Goal: Task Accomplishment & Management: Use online tool/utility

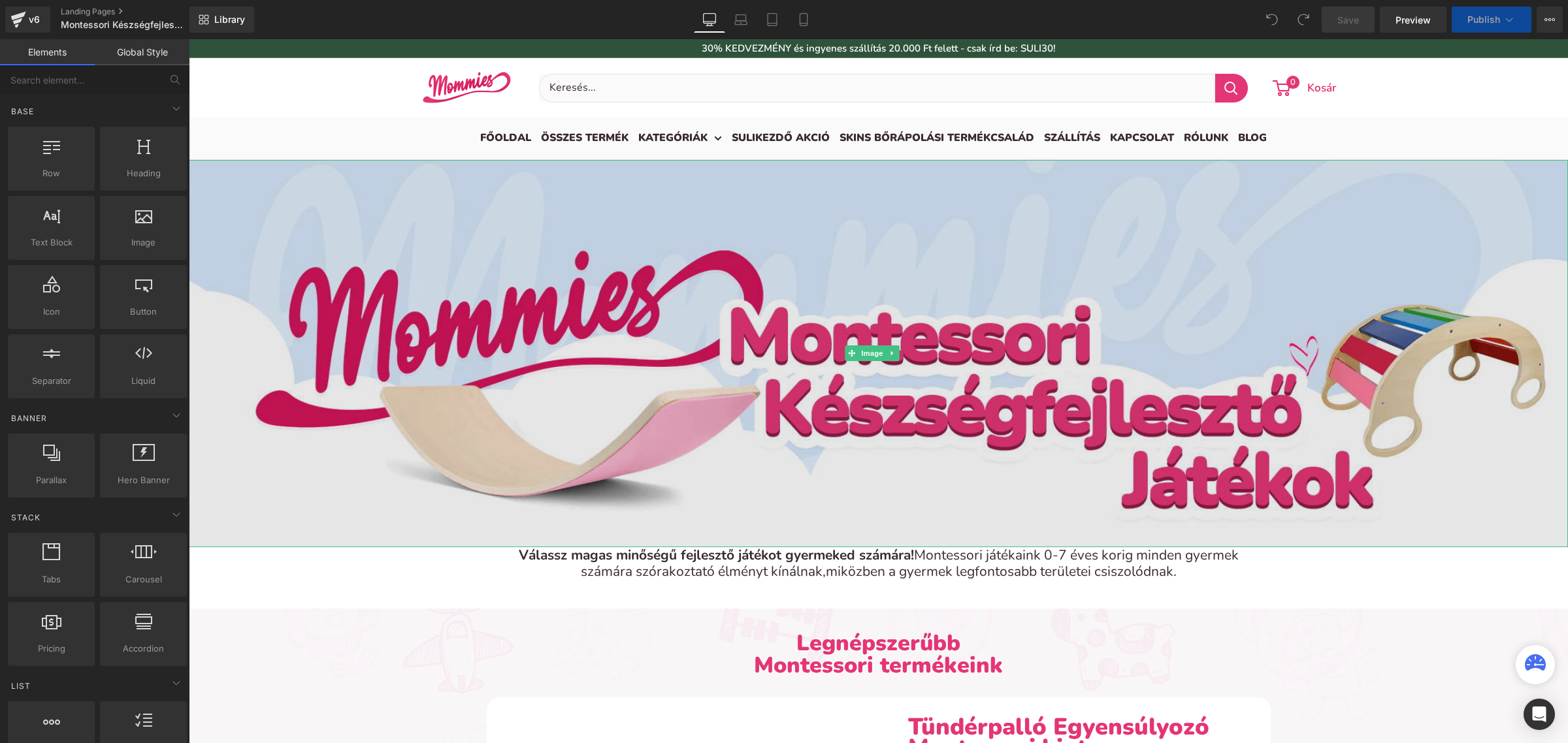
click at [735, 296] on img at bounding box center [878, 353] width 1379 height 387
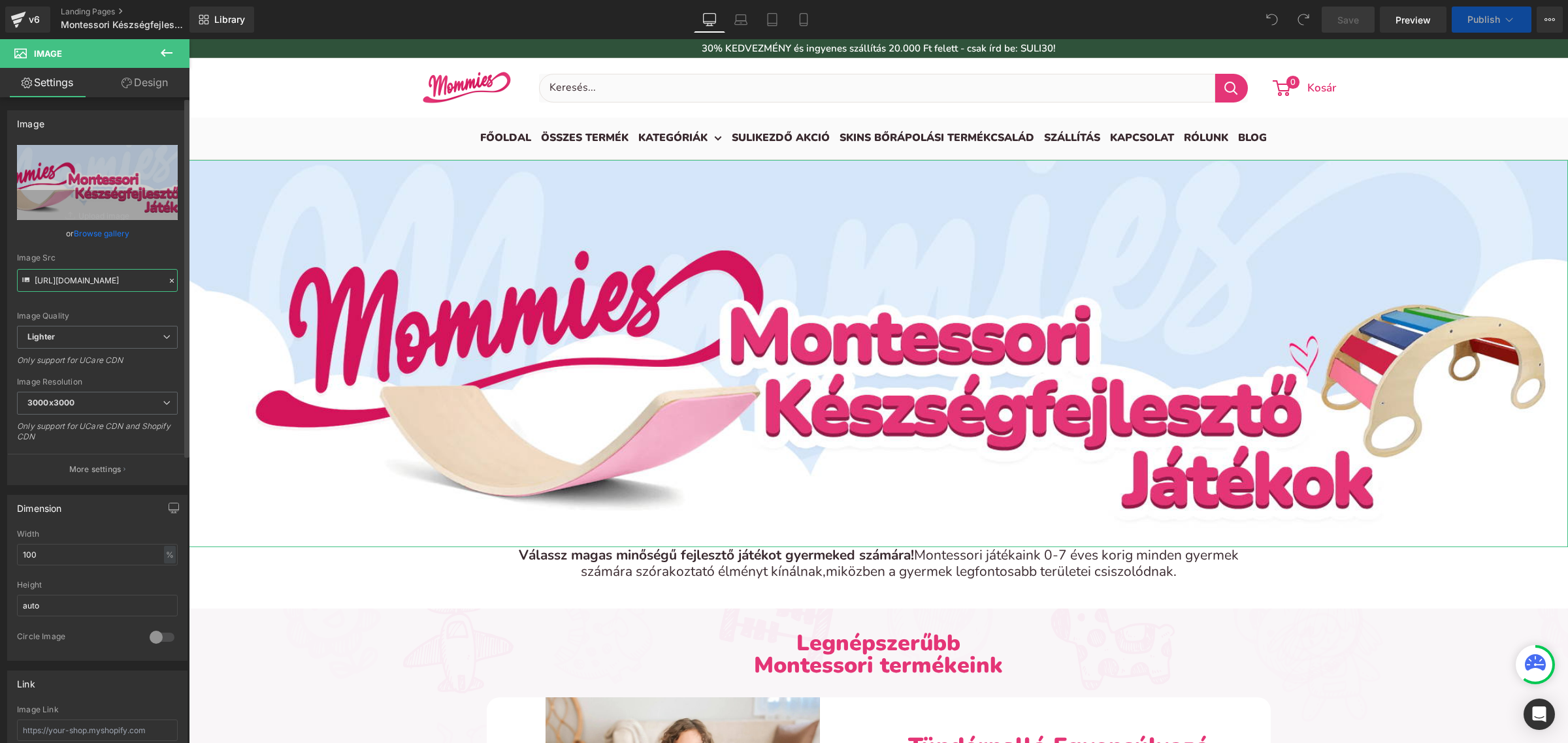
click at [103, 277] on input "[URL][DOMAIN_NAME]" at bounding box center [97, 280] width 161 height 23
click at [807, 15] on icon at bounding box center [803, 20] width 7 height 13
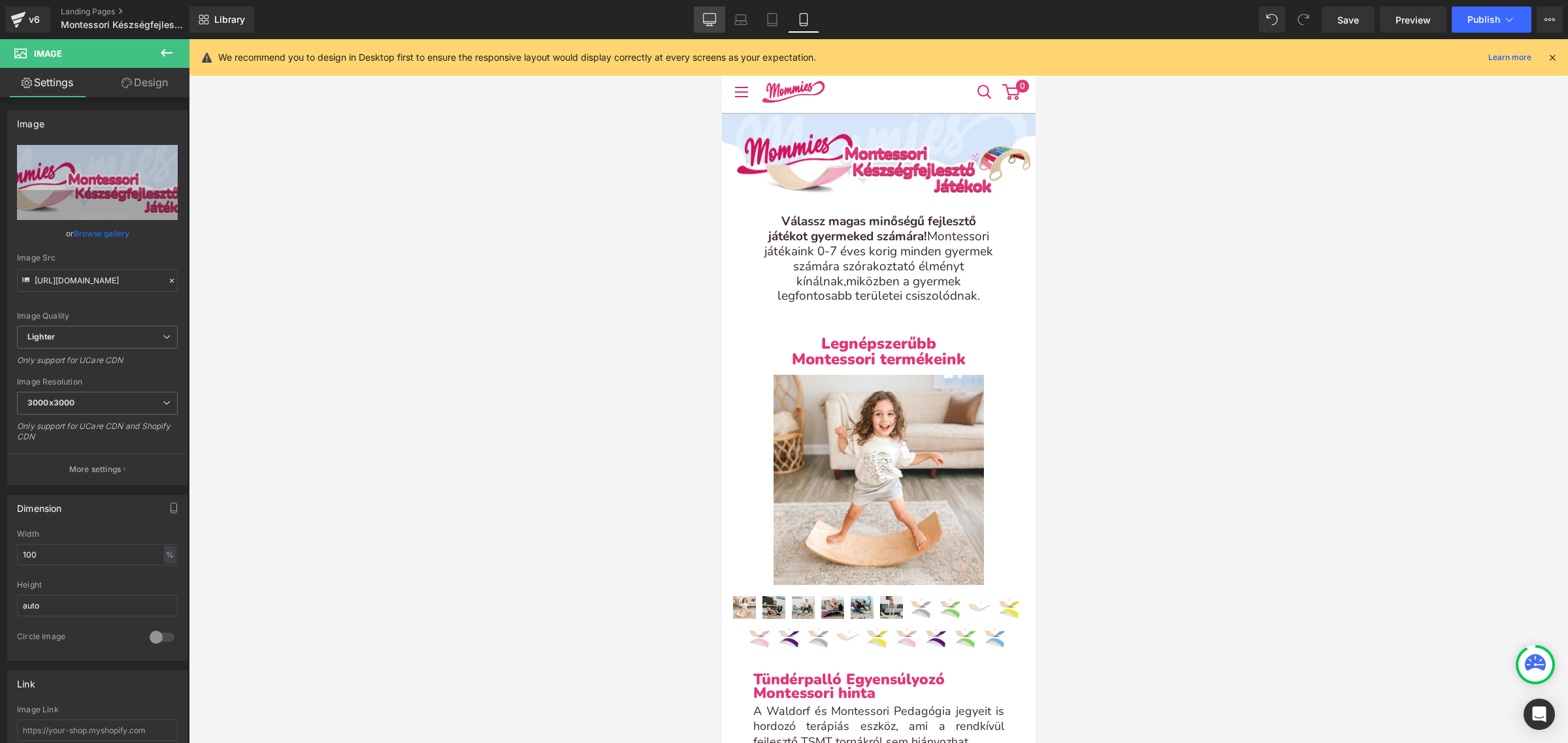
click at [716, 15] on icon at bounding box center [710, 18] width 13 height 9
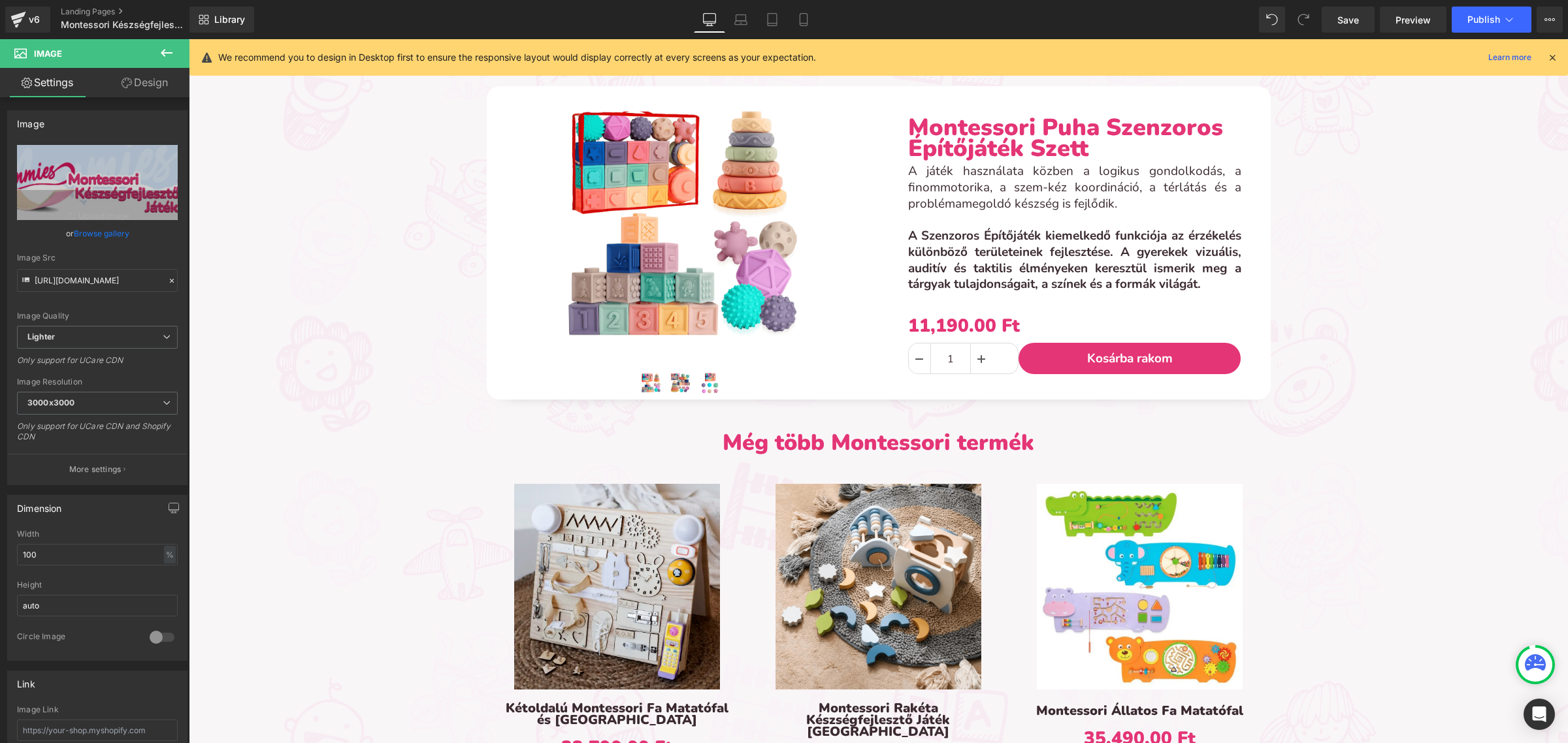
scroll to position [1352, 0]
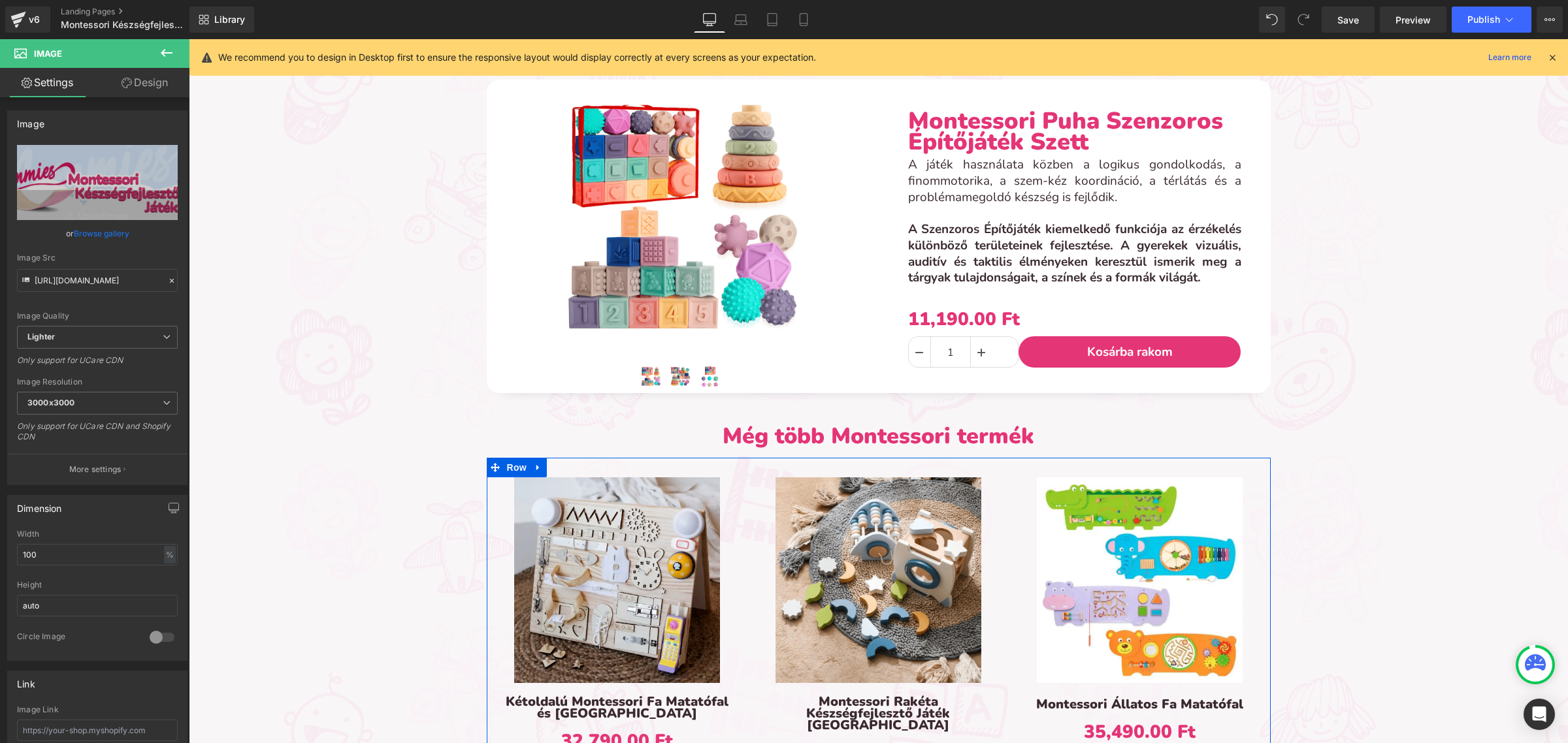
click at [739, 496] on div "Sale Off (P) Image Kétoldalú Montessori Fa Matatófal és [GEOGRAPHIC_DATA] (P) T…" at bounding box center [617, 634] width 262 height 352
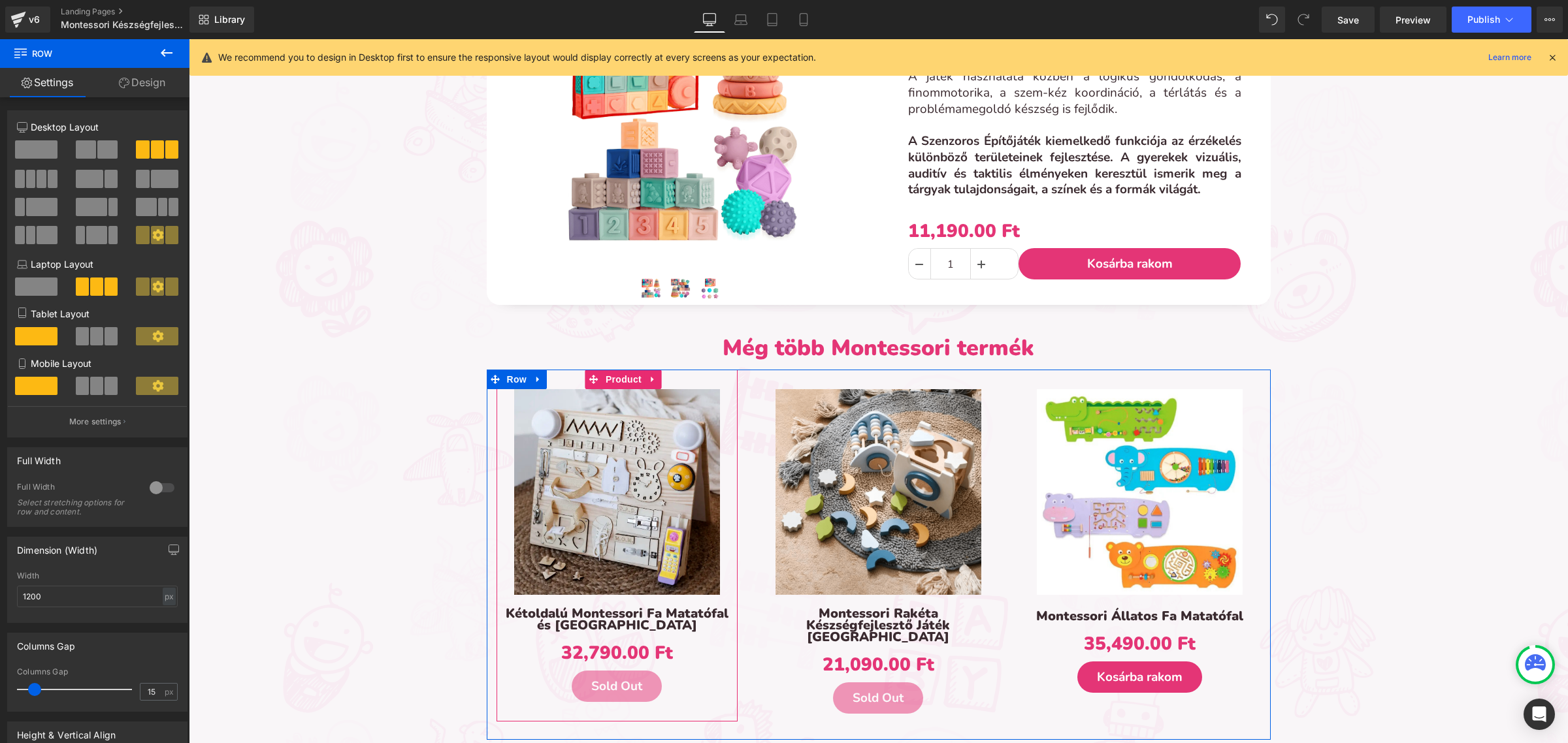
scroll to position [1598, 0]
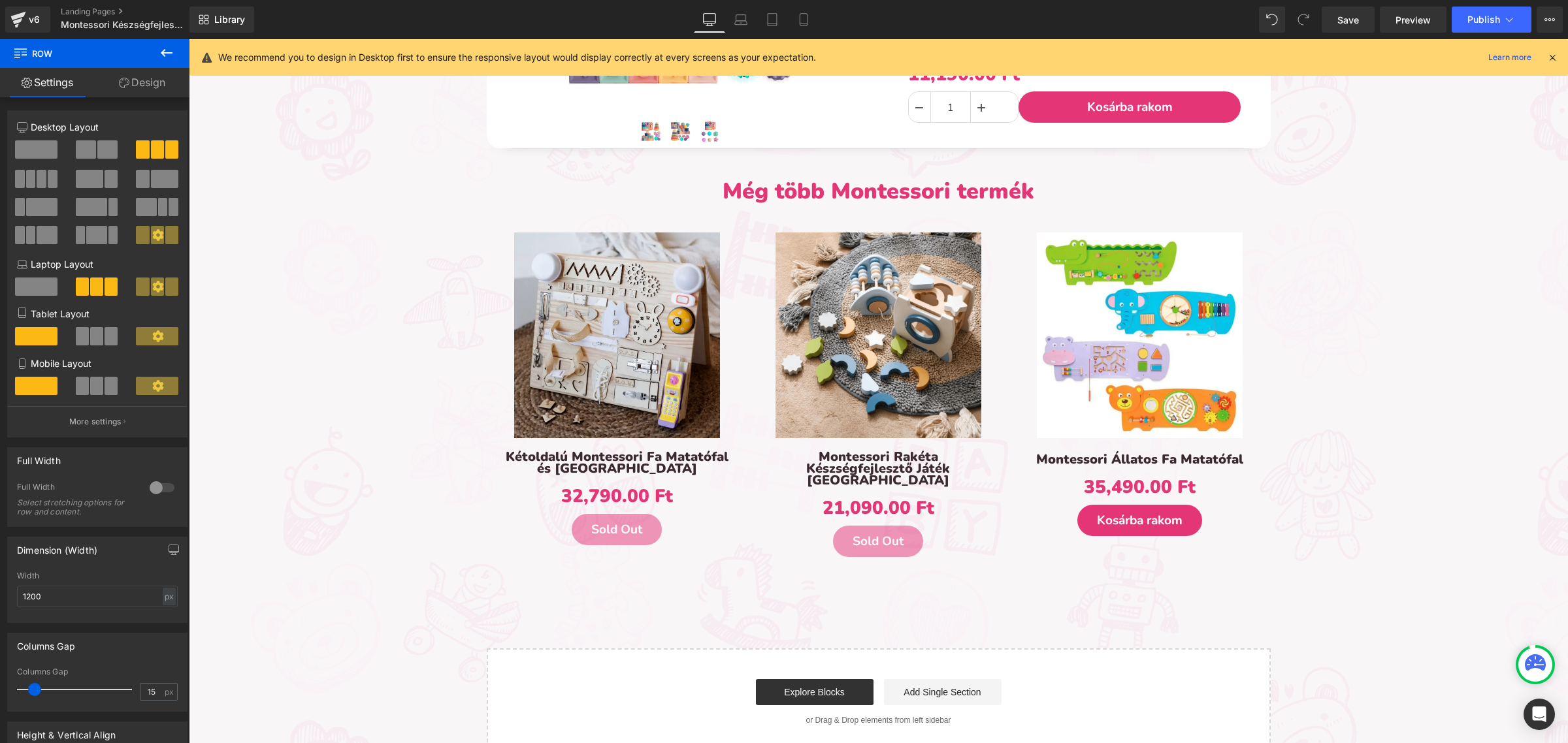
click at [160, 46] on icon at bounding box center [167, 53] width 16 height 16
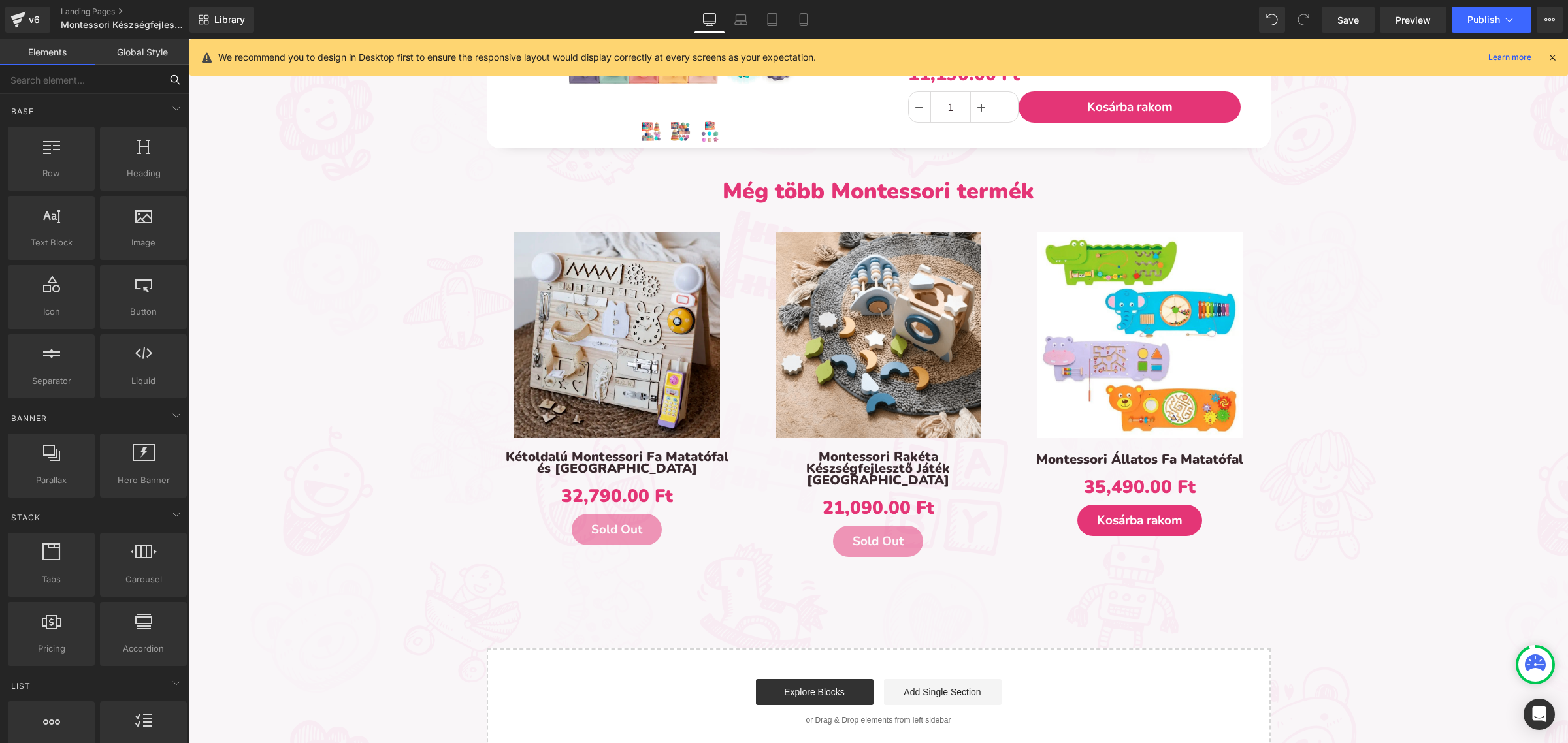
click at [101, 92] on input "text" at bounding box center [80, 79] width 161 height 29
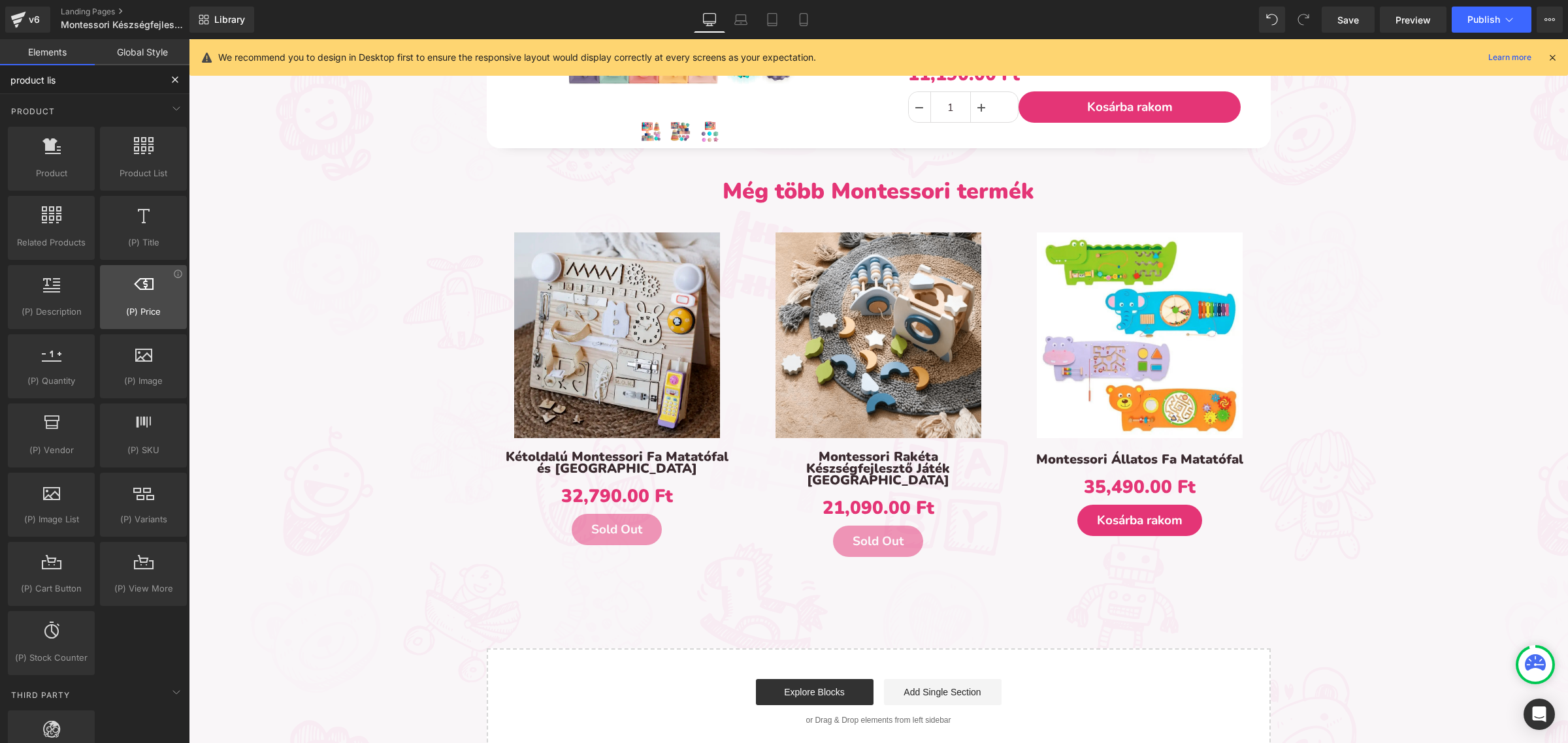
type input "product list"
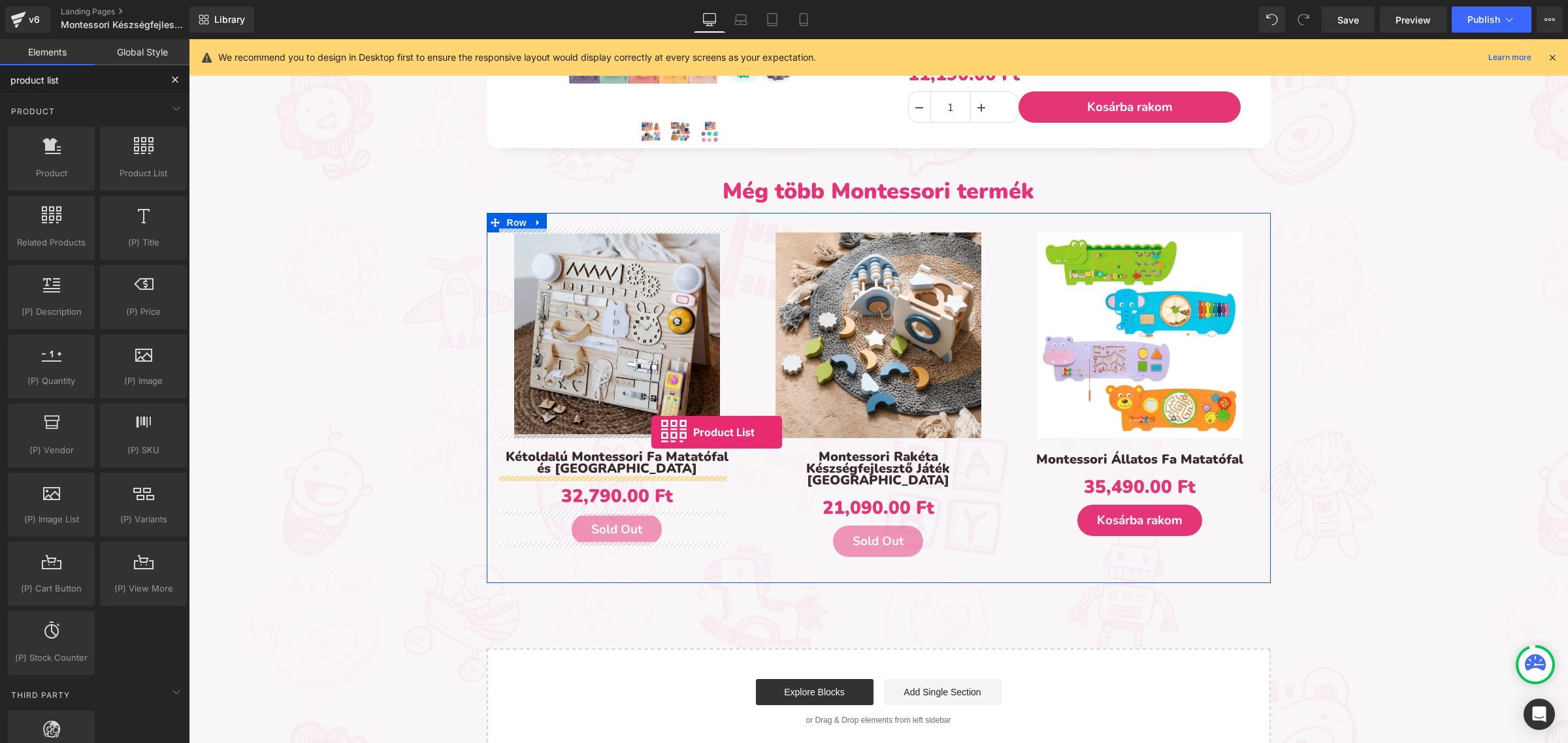
drag, startPoint x: 328, startPoint y: 196, endPoint x: 669, endPoint y: 294, distance: 354.8
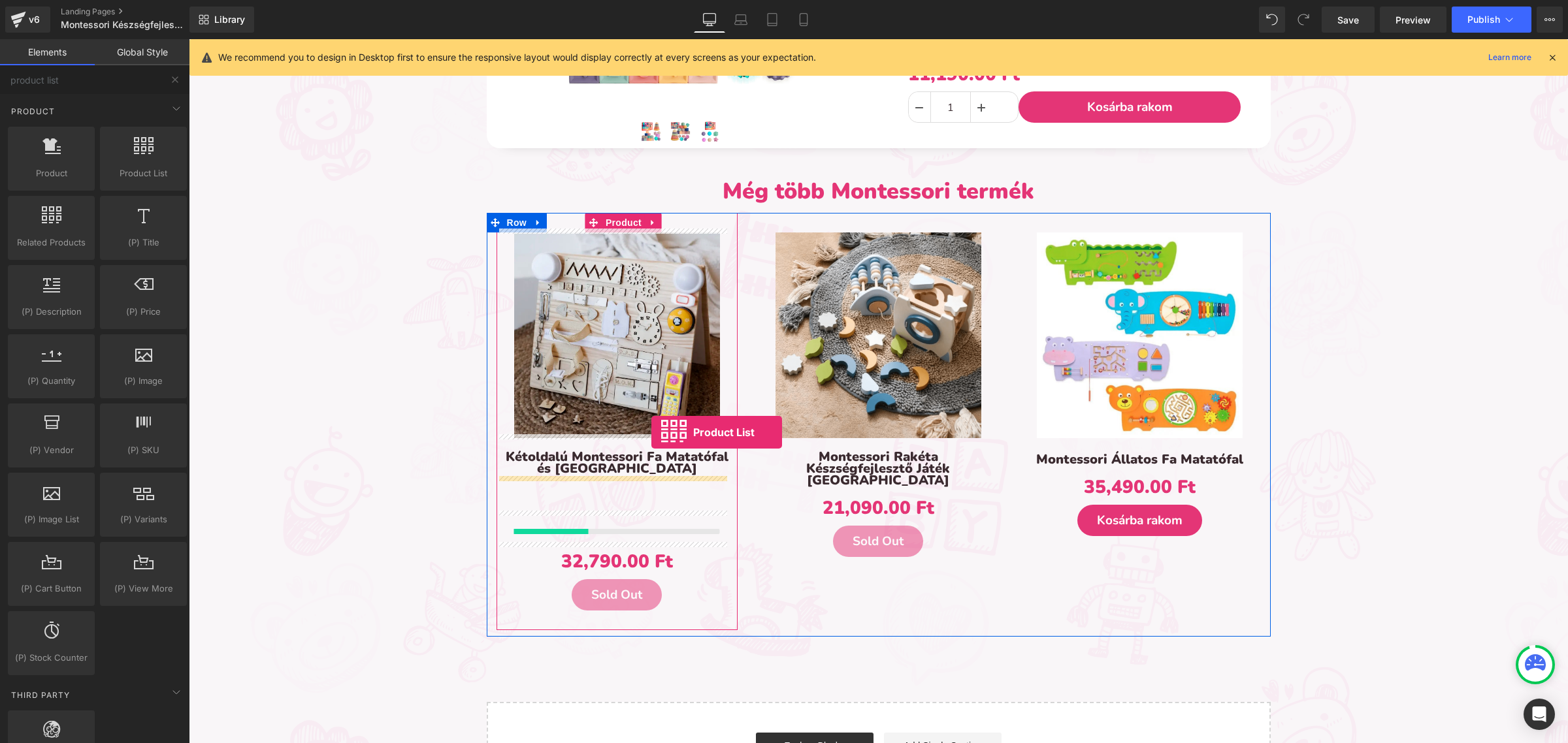
click at [668, 292] on img at bounding box center [617, 335] width 206 height 206
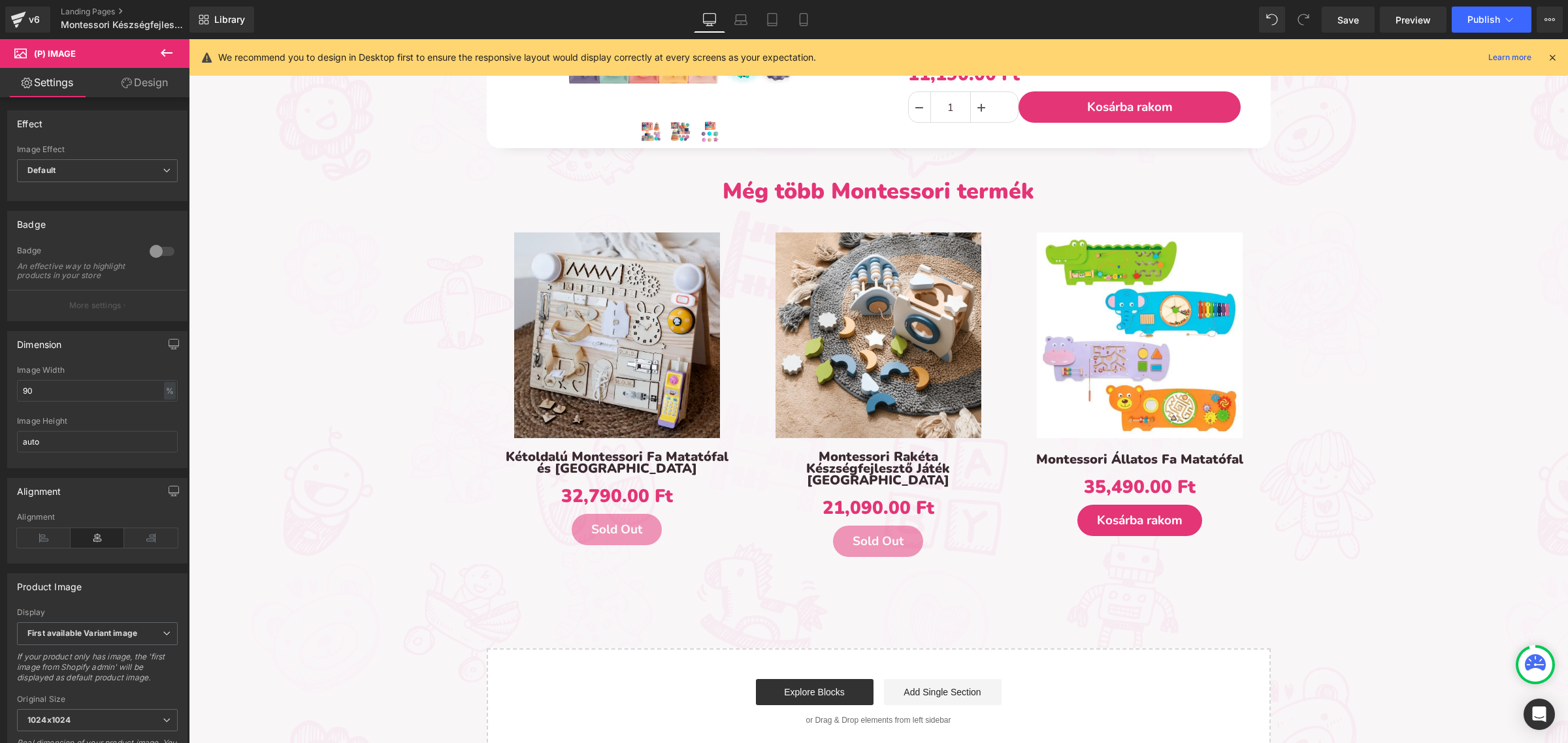
click at [1255, 13] on div "Library Desktop Desktop Laptop Tablet Mobile Save Preview Publish Scheduled Vie…" at bounding box center [878, 19] width 1379 height 26
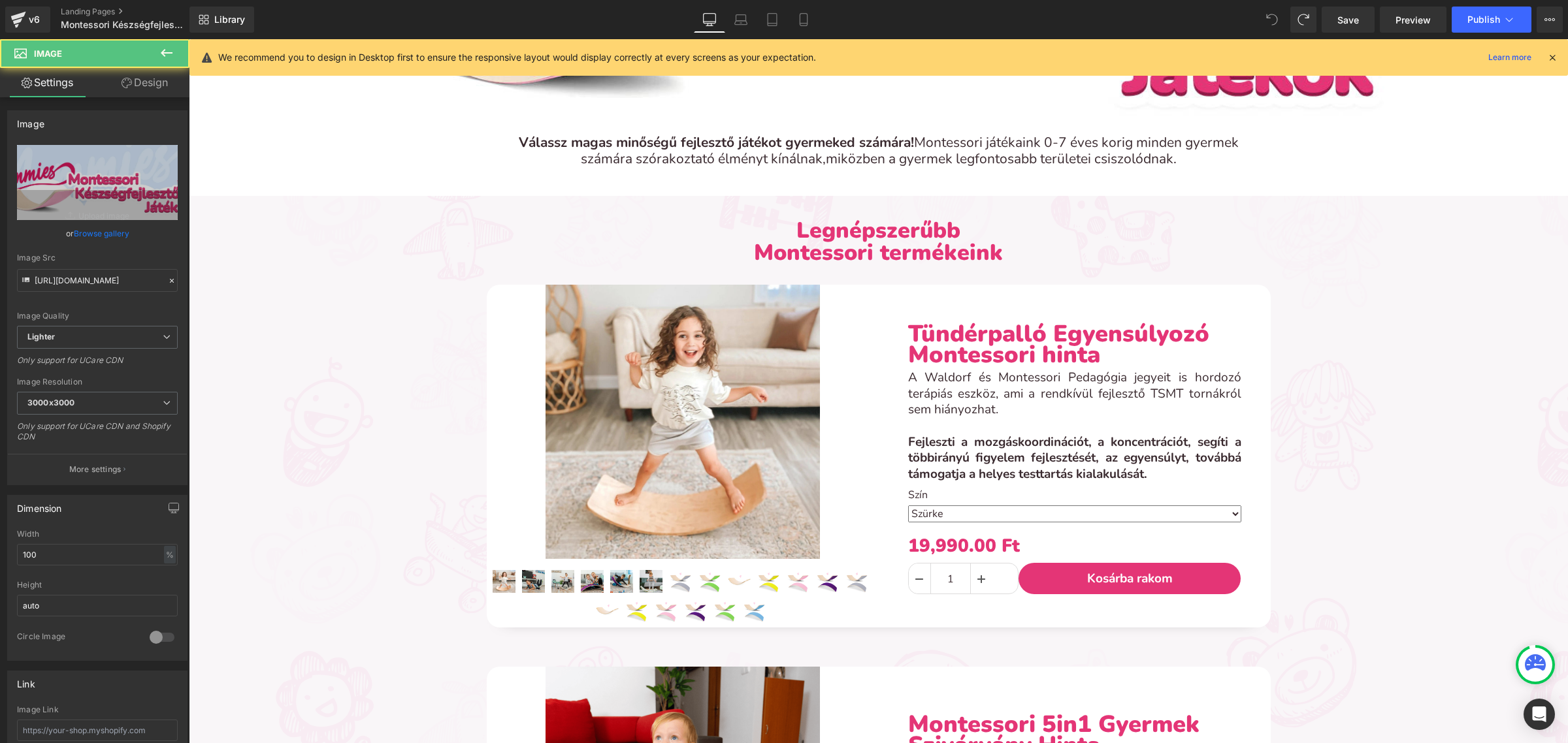
scroll to position [0, 0]
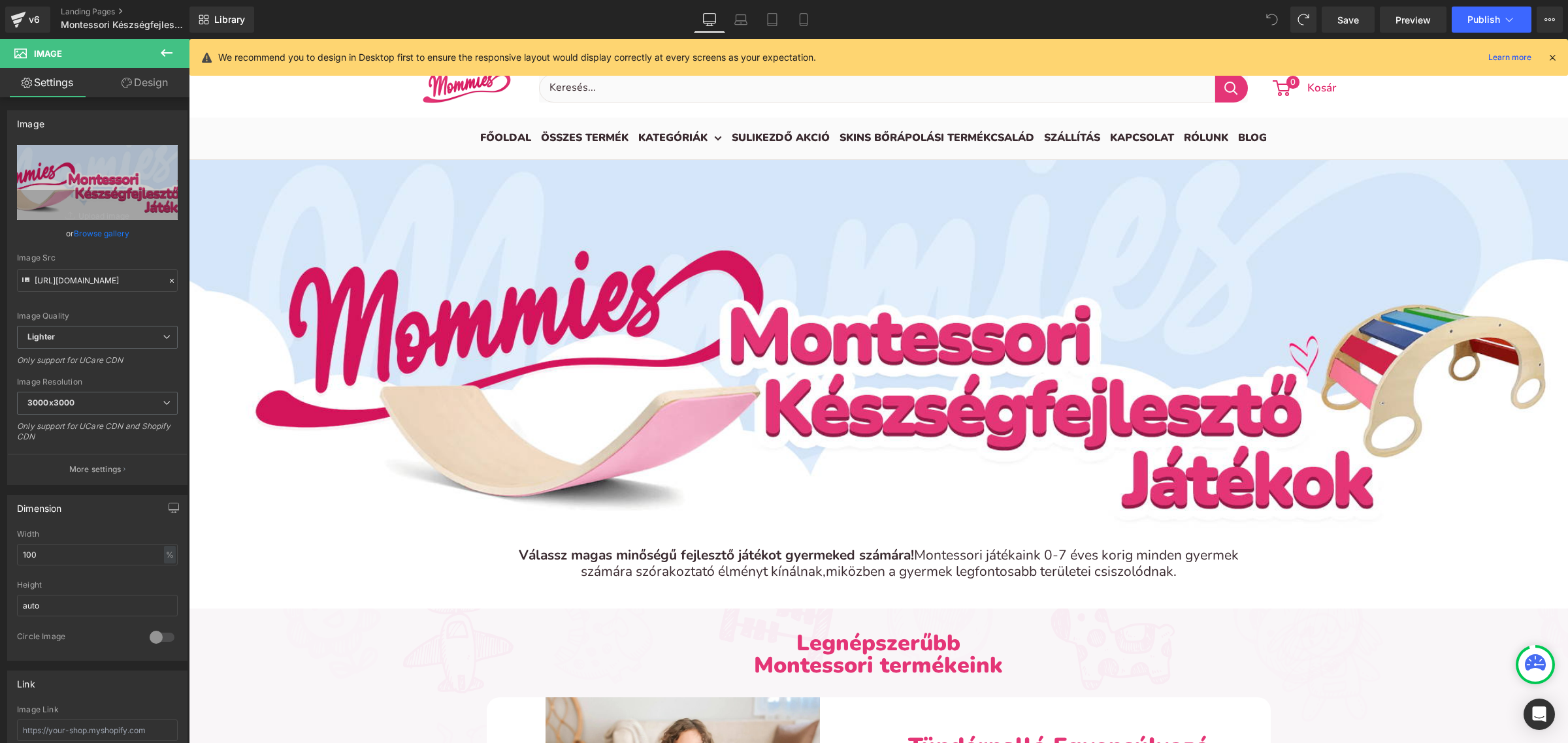
drag, startPoint x: 178, startPoint y: 37, endPoint x: 171, endPoint y: 45, distance: 10.6
click at [178, 38] on div "v6 Landing Pages Montessori Készségfejlesztő Játékok" at bounding box center [94, 20] width 189 height 39
click at [170, 46] on icon at bounding box center [167, 53] width 16 height 16
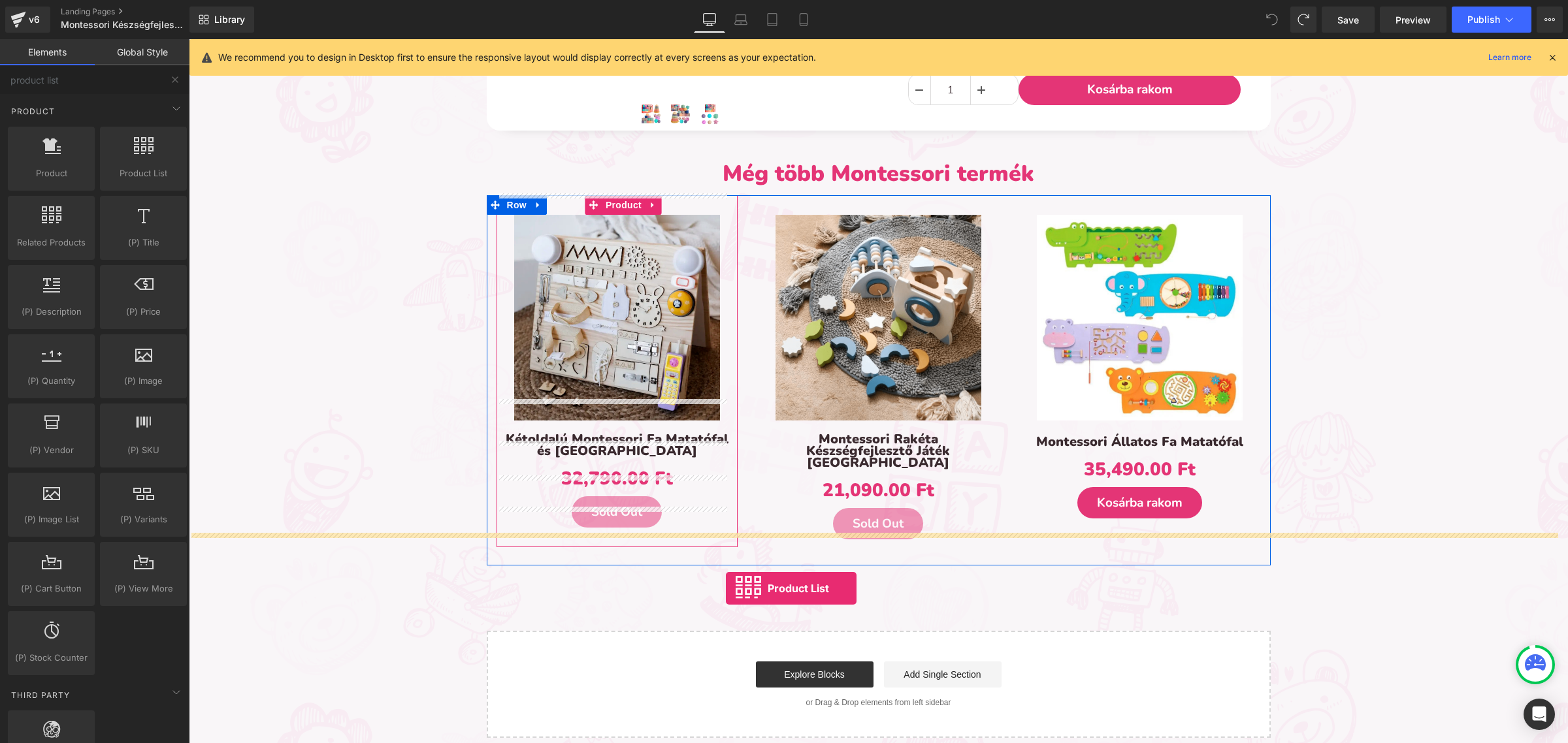
scroll to position [1633, 0]
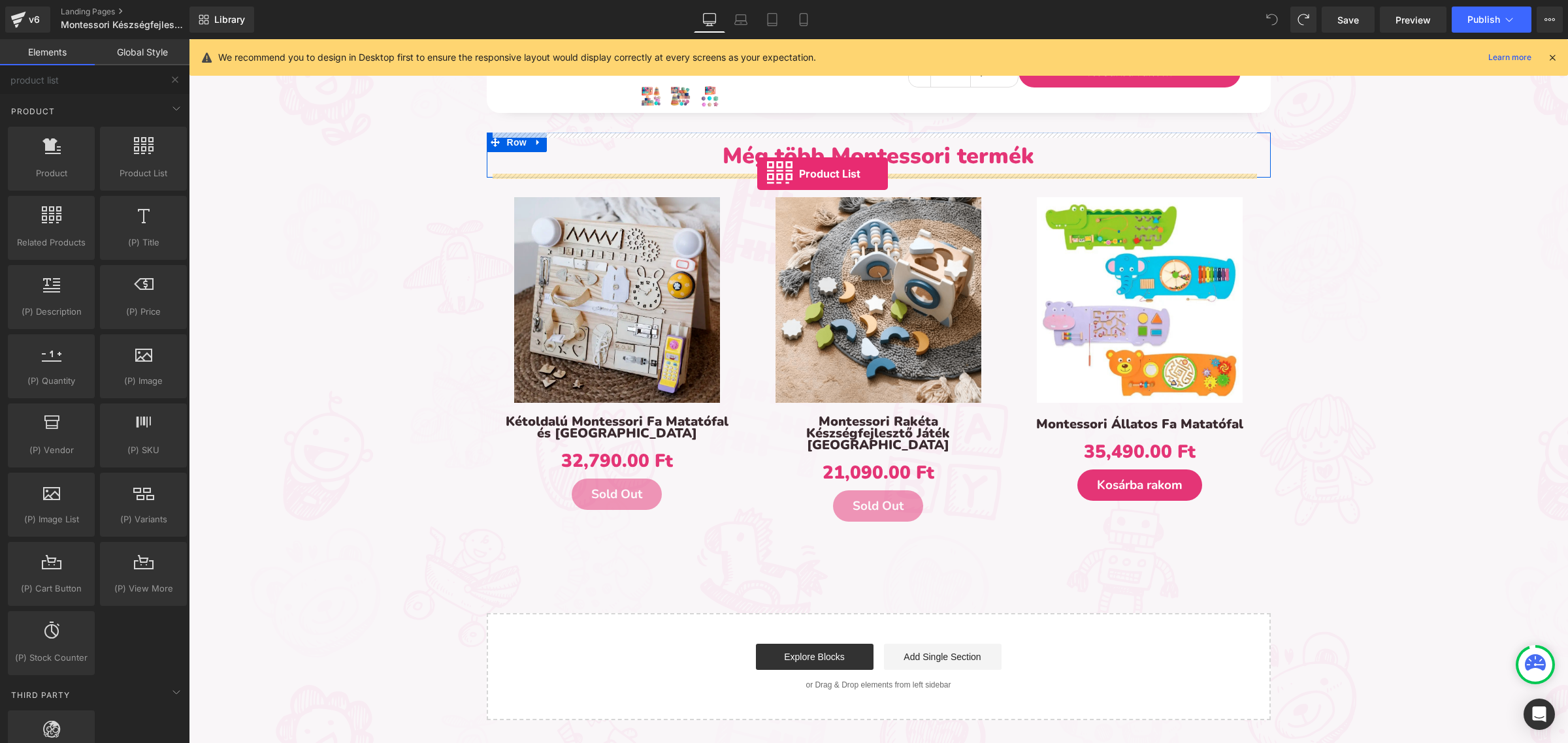
drag, startPoint x: 332, startPoint y: 192, endPoint x: 757, endPoint y: 174, distance: 425.4
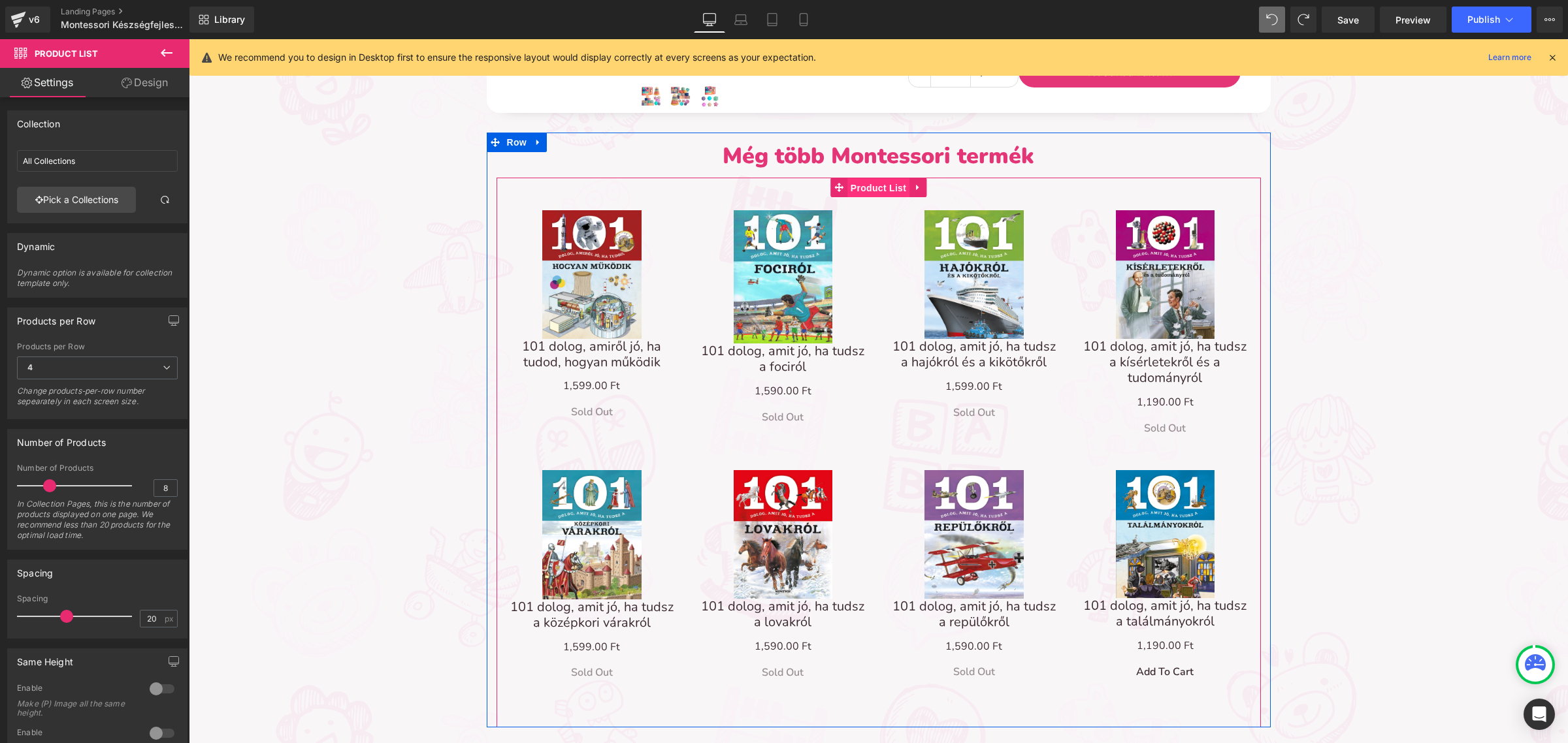
click at [860, 181] on span "Product List" at bounding box center [878, 188] width 62 height 20
click at [108, 157] on input "All Collections" at bounding box center [97, 160] width 161 height 21
click at [89, 198] on link "Pick a Collections" at bounding box center [76, 199] width 119 height 26
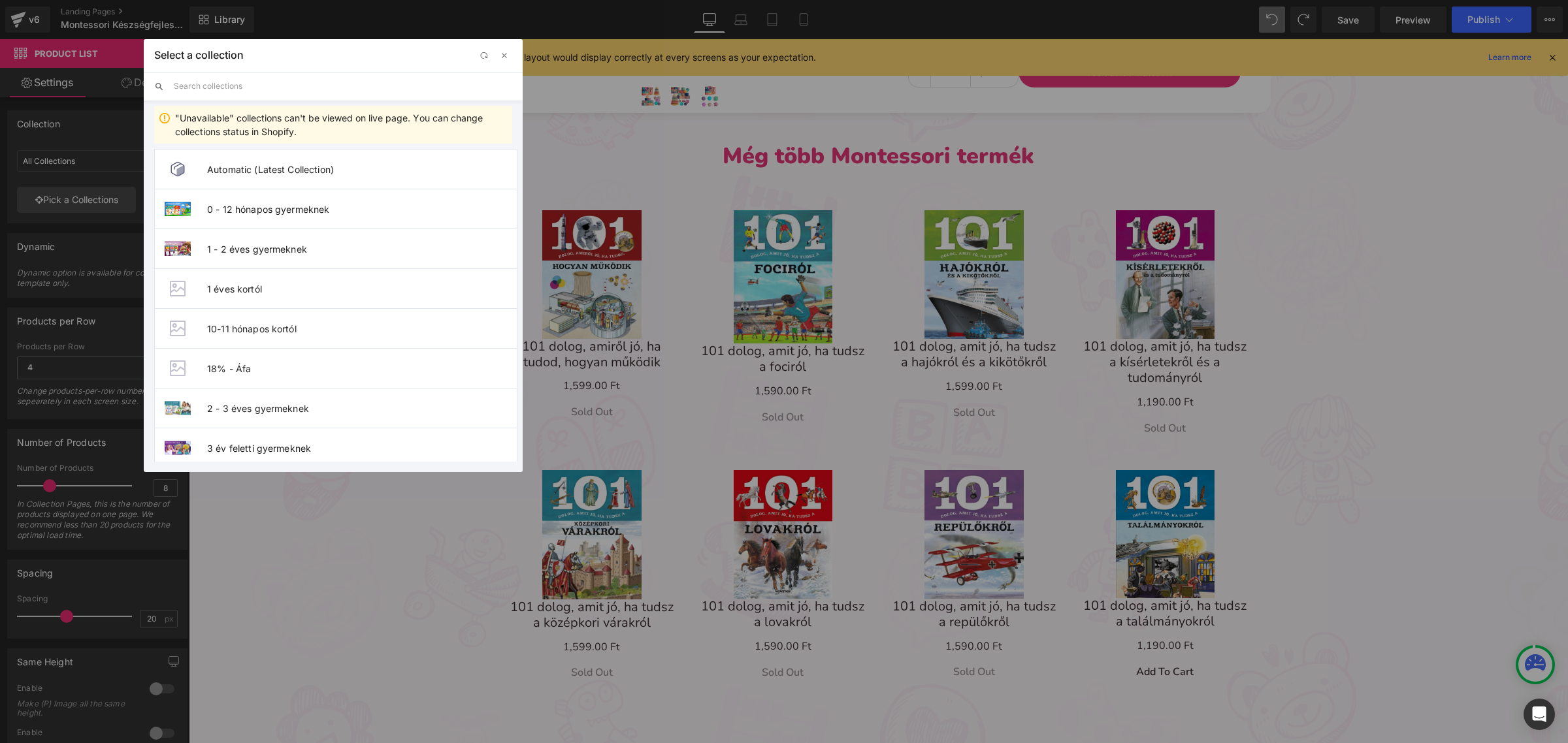
click at [229, 90] on div "Select a collection Back to Library Insert "Unavailable" collections can't be v…" at bounding box center [333, 255] width 379 height 433
click at [229, 90] on input "text" at bounding box center [343, 86] width 339 height 29
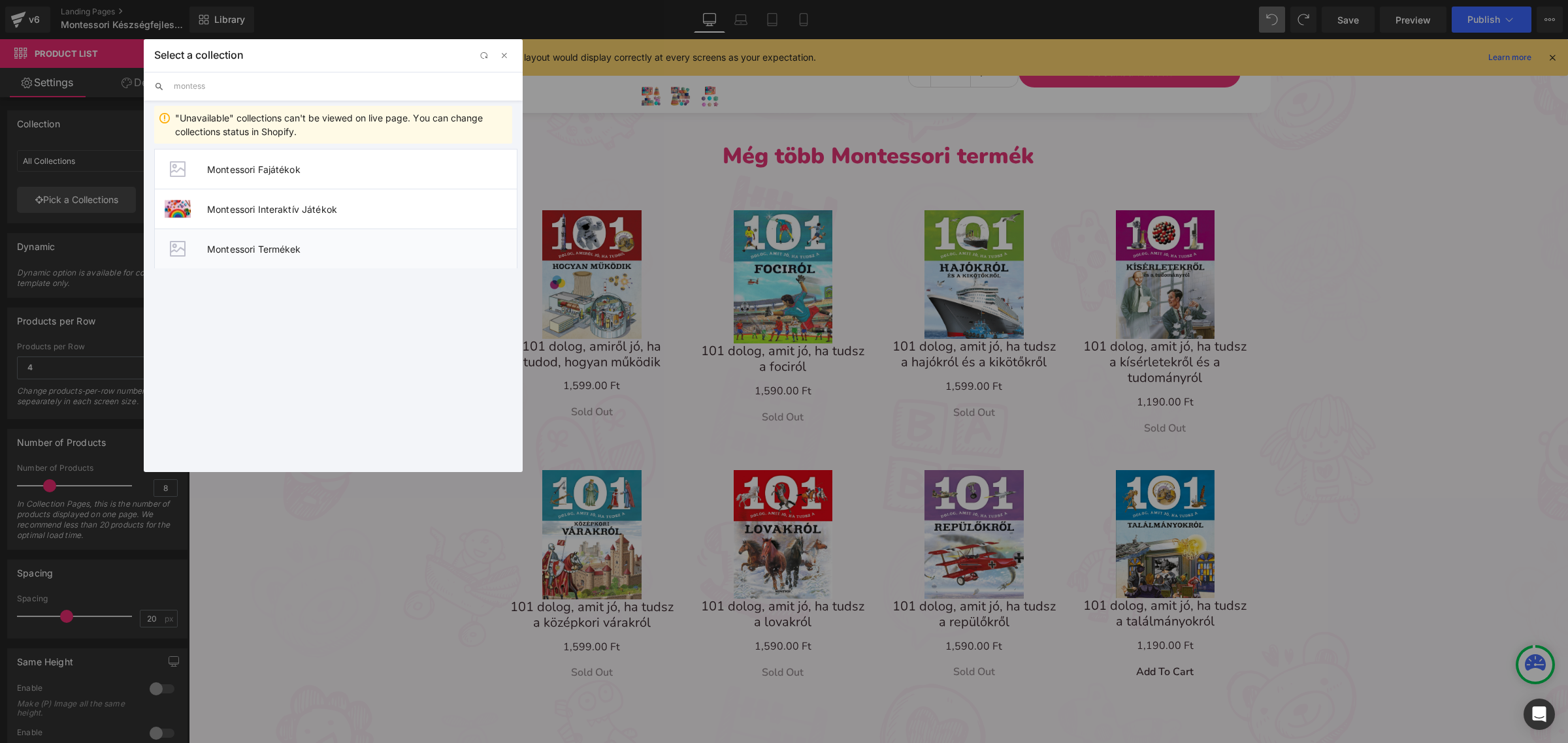
type input "montess"
click at [242, 243] on span "Montessori Termékek" at bounding box center [362, 249] width 310 height 11
type input "Montessori Termékek"
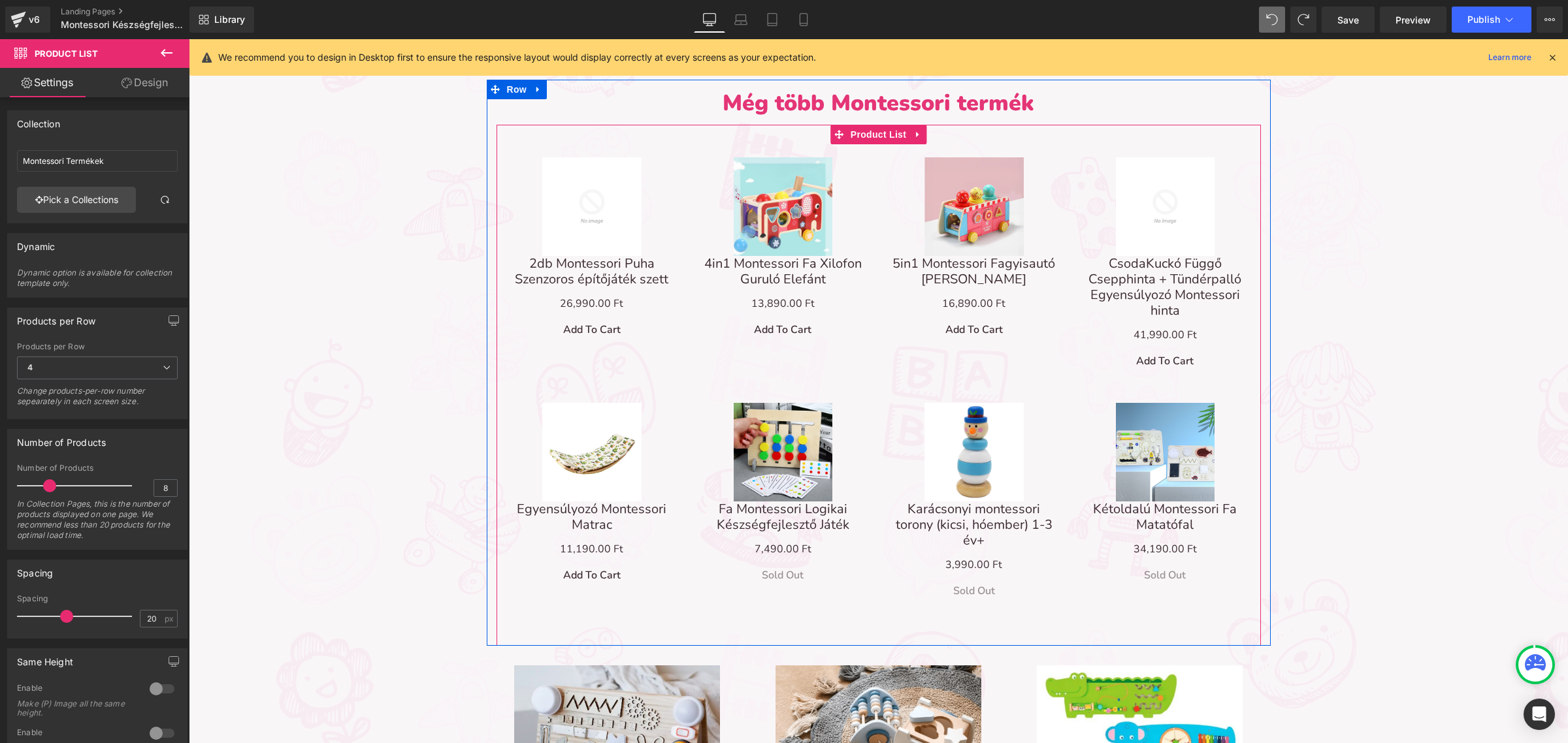
scroll to position [1715, 0]
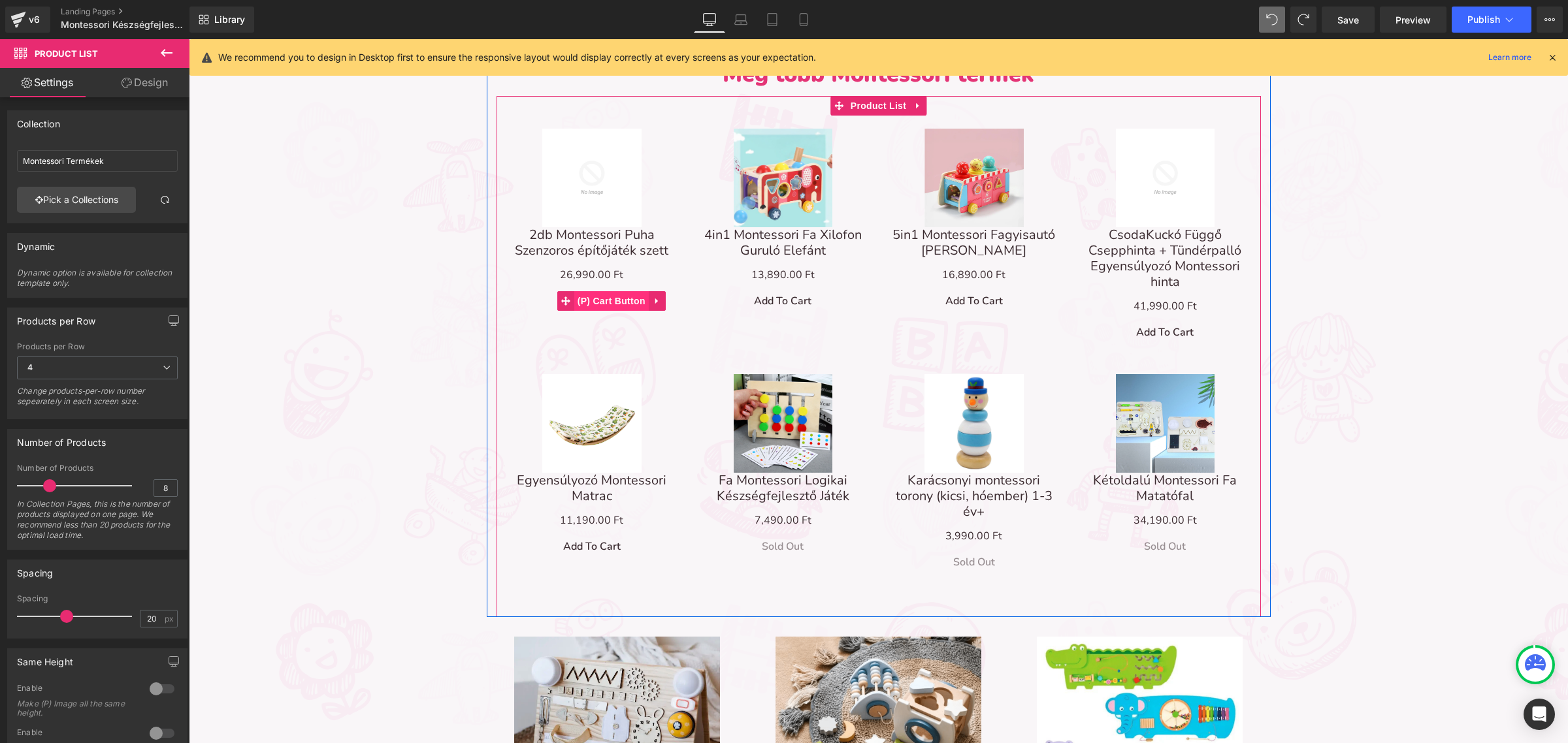
click at [616, 297] on span "(P) Cart Button" at bounding box center [611, 301] width 75 height 20
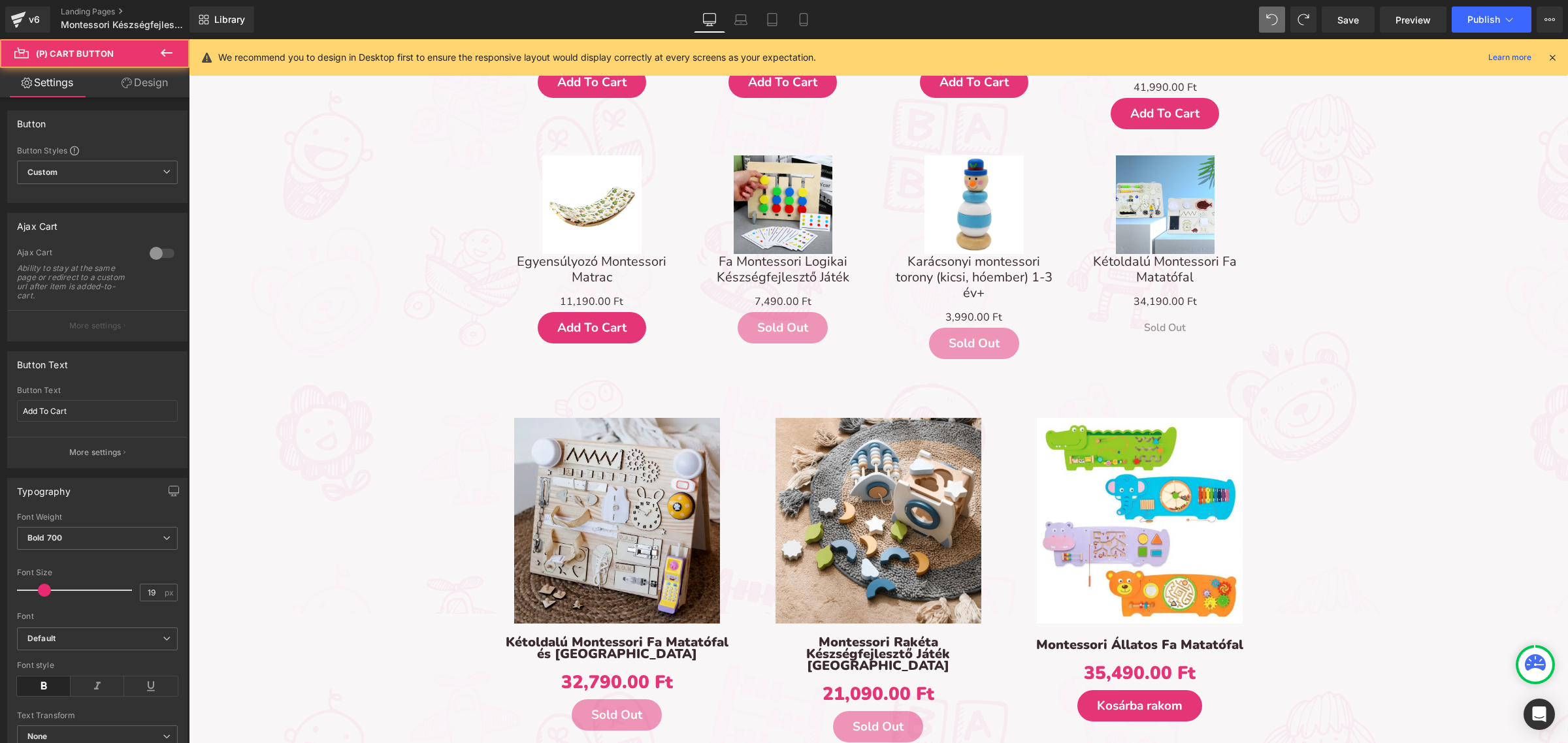
scroll to position [1796, 0]
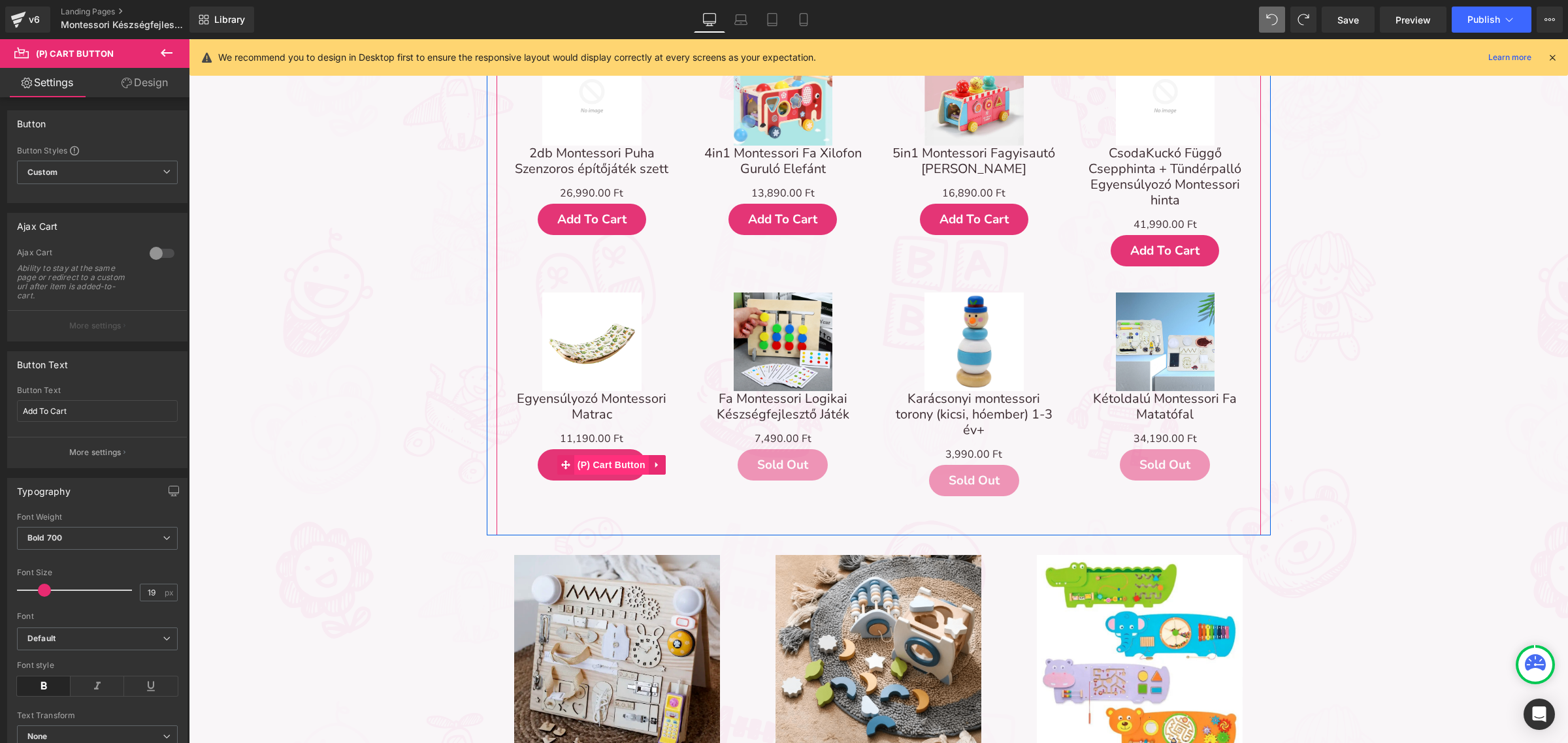
click at [599, 461] on span "(P) Cart Button" at bounding box center [611, 465] width 75 height 20
click at [79, 407] on input "Add To Cart" at bounding box center [97, 411] width 161 height 21
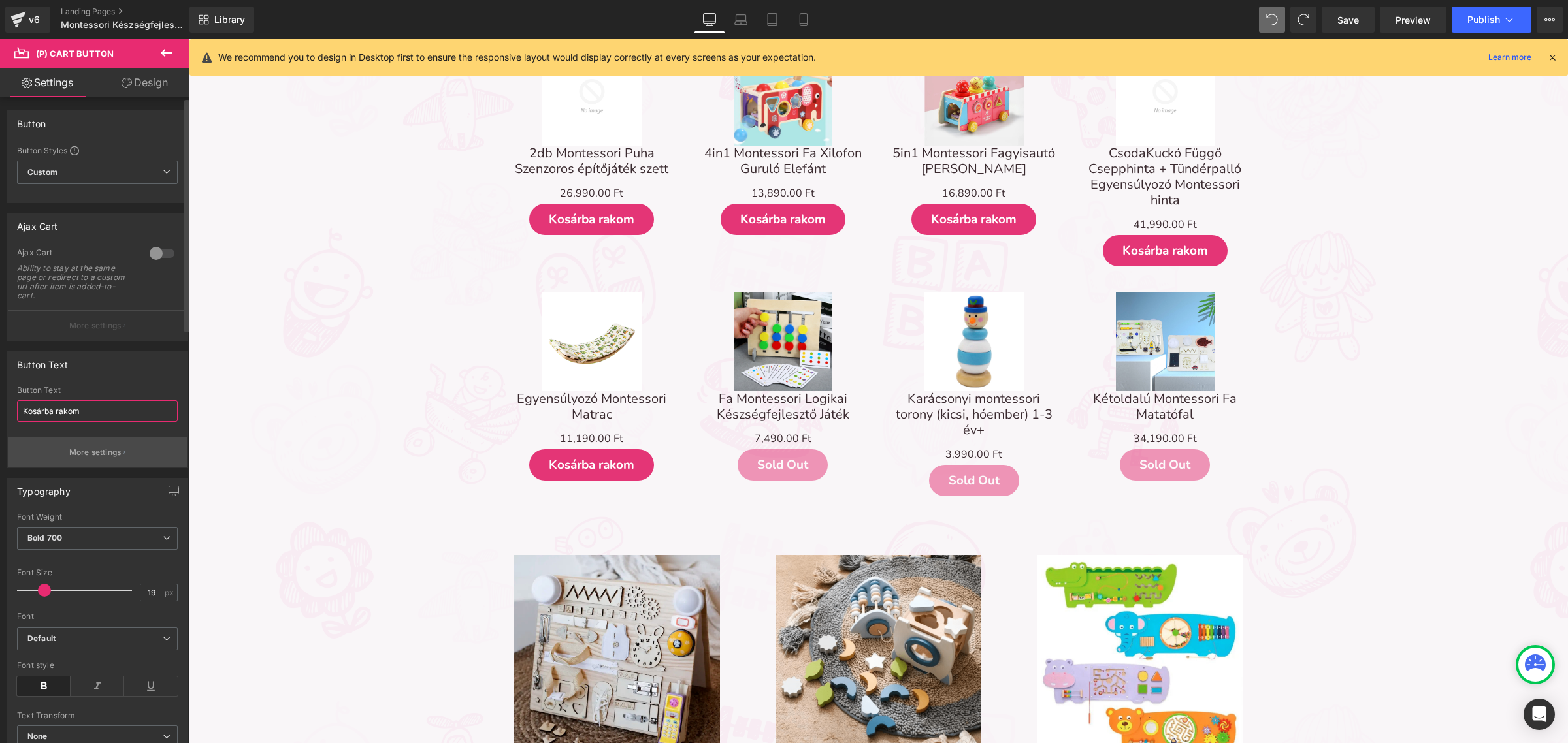
type input "Kosárba rakom"
click at [87, 441] on button "More settings" at bounding box center [97, 452] width 179 height 31
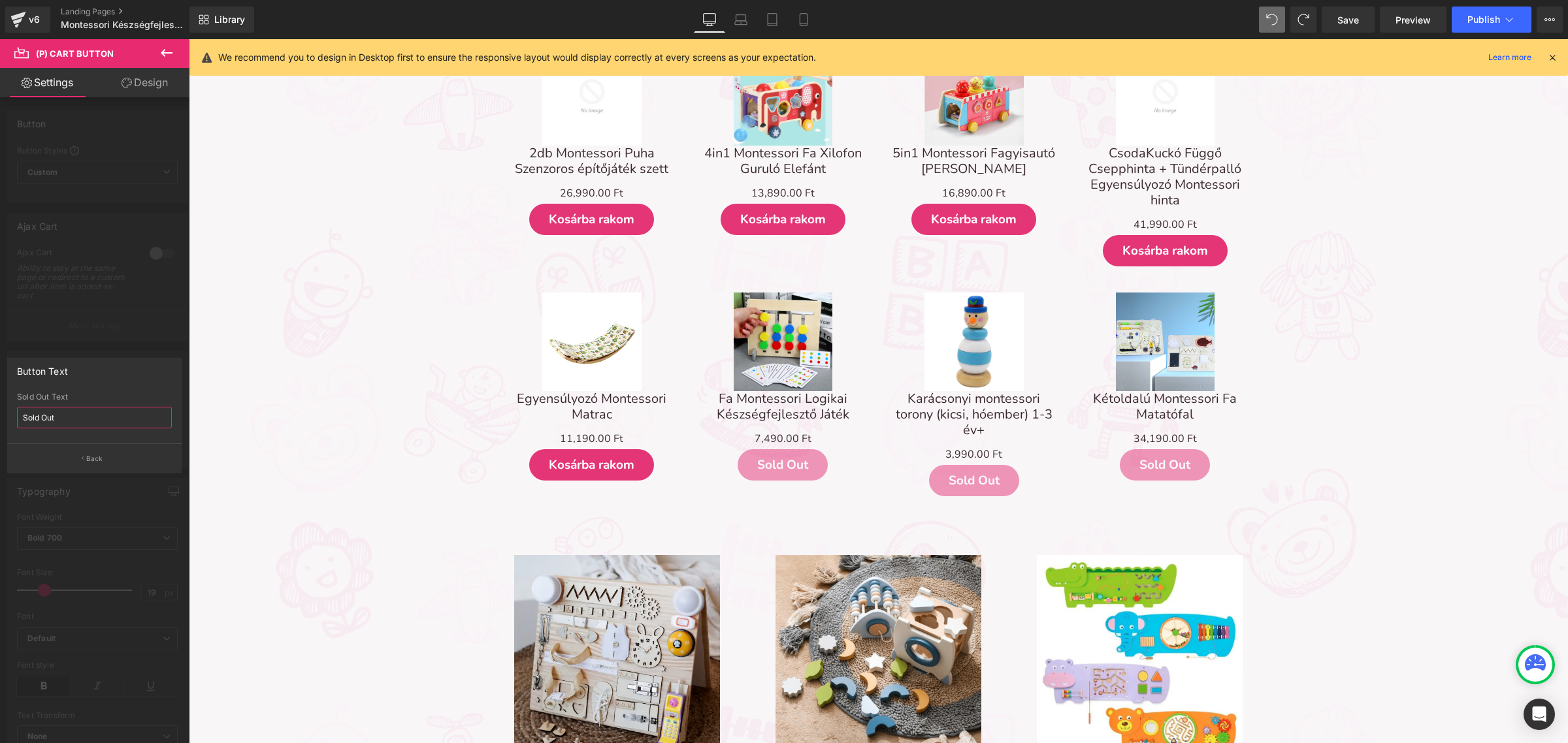
click at [97, 412] on input "Sold Out" at bounding box center [94, 417] width 155 height 21
type input "Elfogyott"
click at [93, 461] on p "Back" at bounding box center [95, 459] width 17 height 9
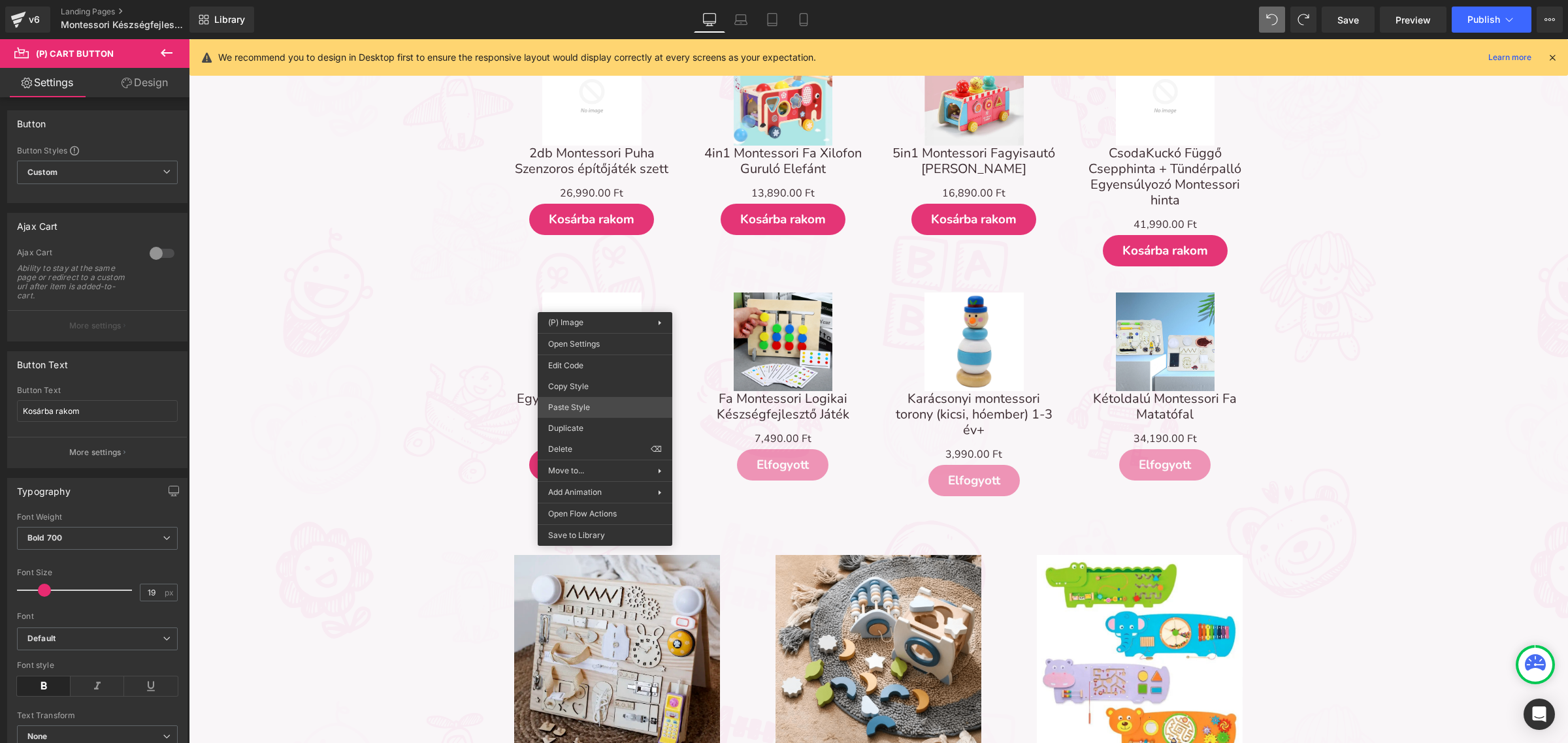
drag, startPoint x: 821, startPoint y: 448, endPoint x: 632, endPoint y: 409, distance: 193.0
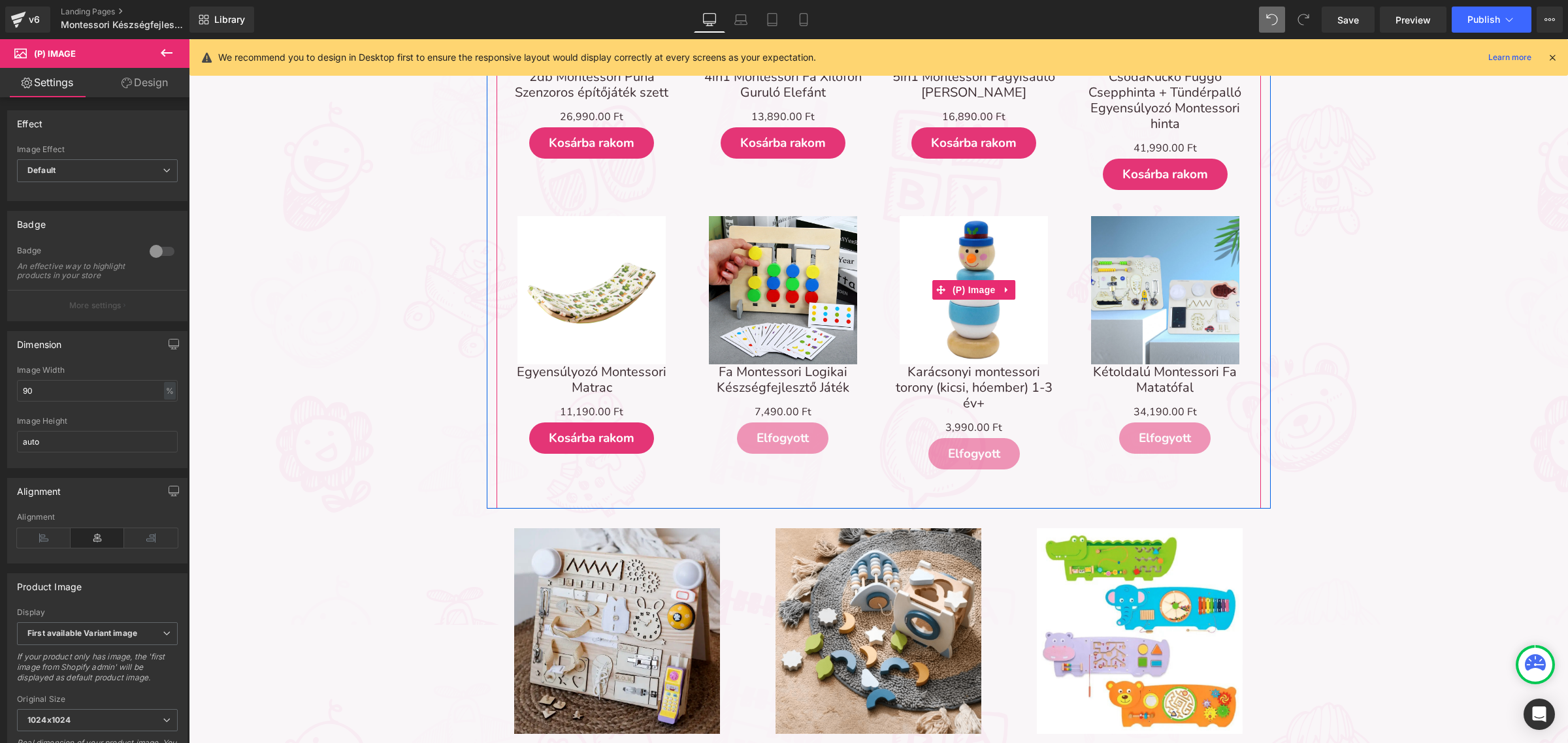
scroll to position [2041, 0]
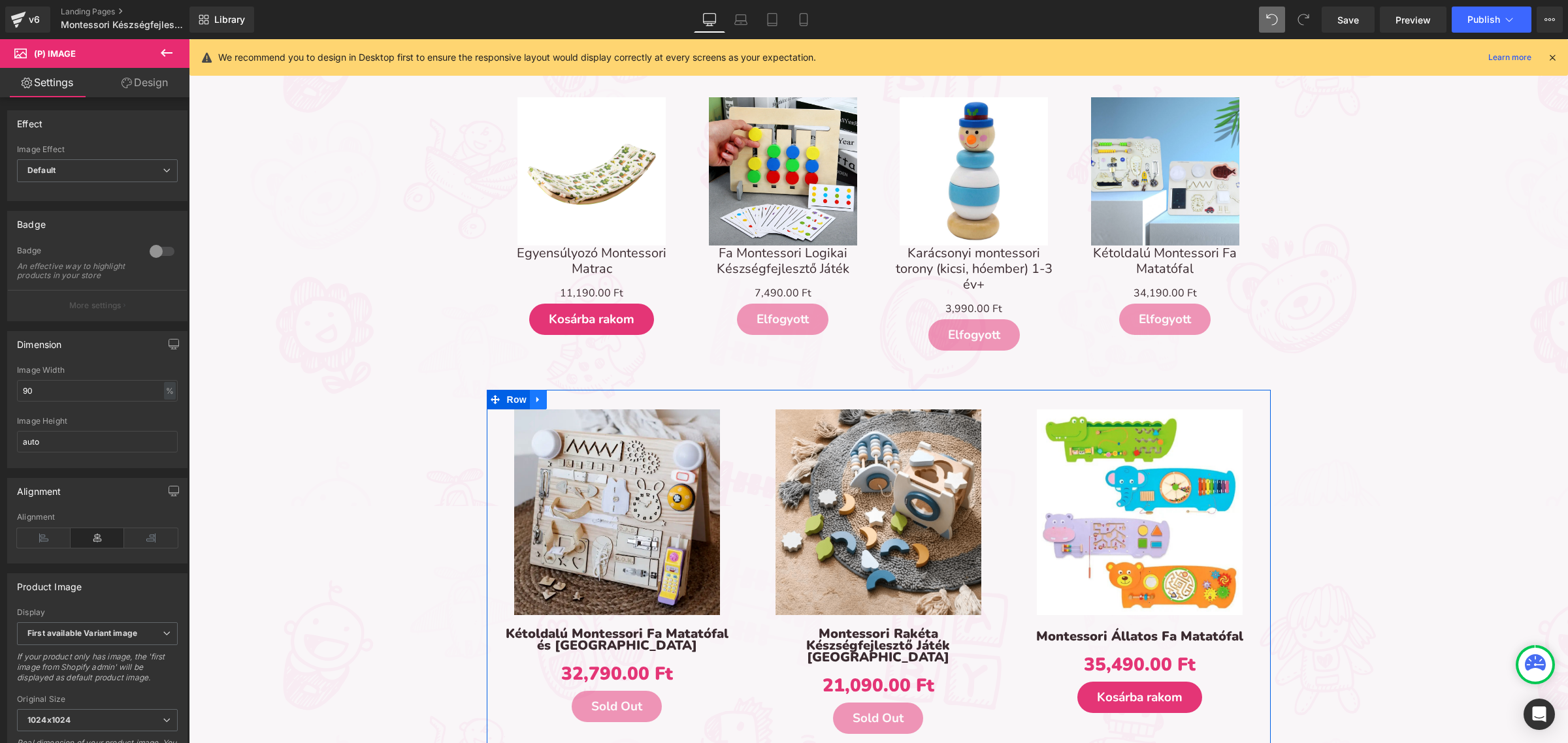
click at [533, 399] on icon at bounding box center [538, 399] width 9 height 9
click at [649, 394] on icon at bounding box center [654, 399] width 9 height 9
click at [658, 397] on icon at bounding box center [662, 400] width 9 height 9
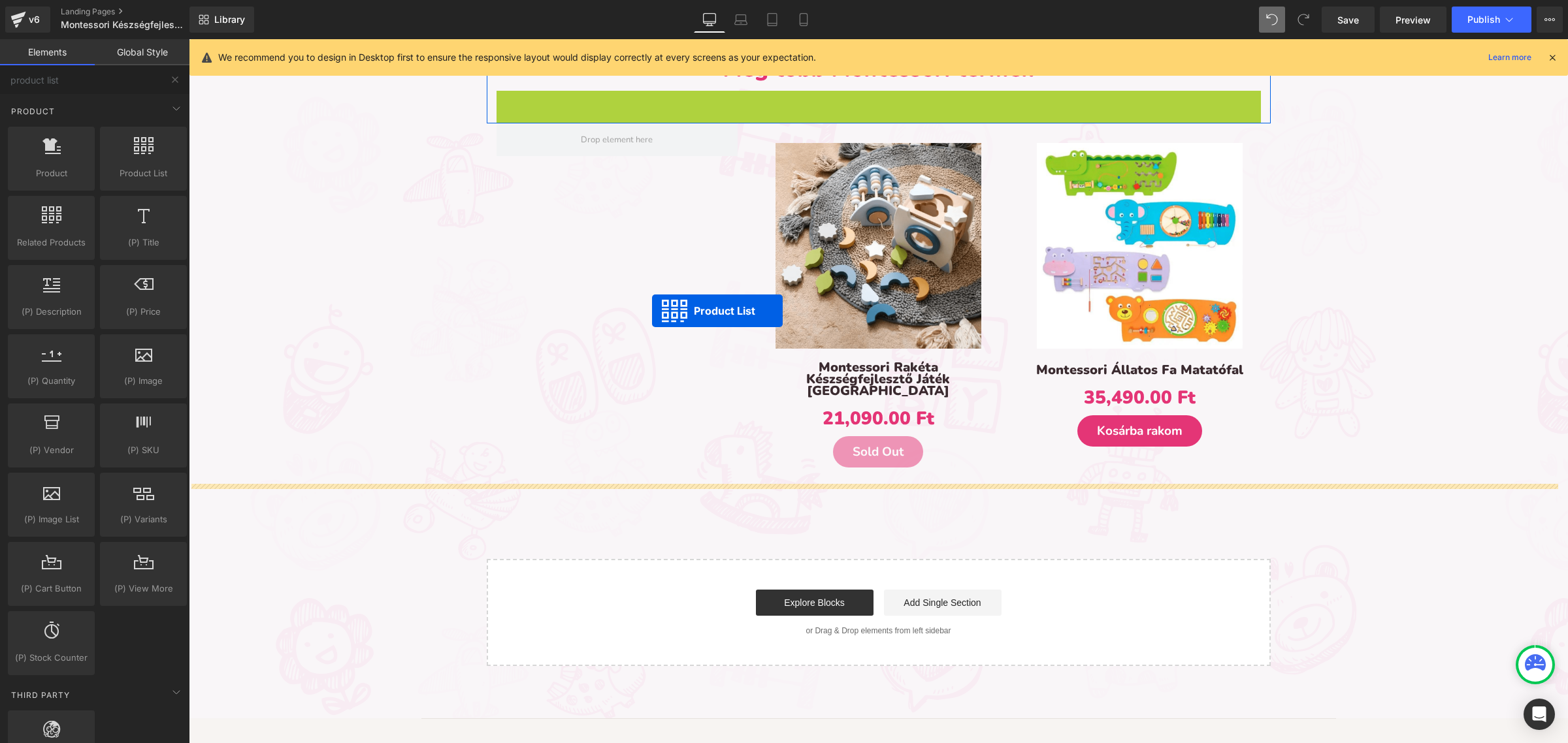
scroll to position [1715, 0]
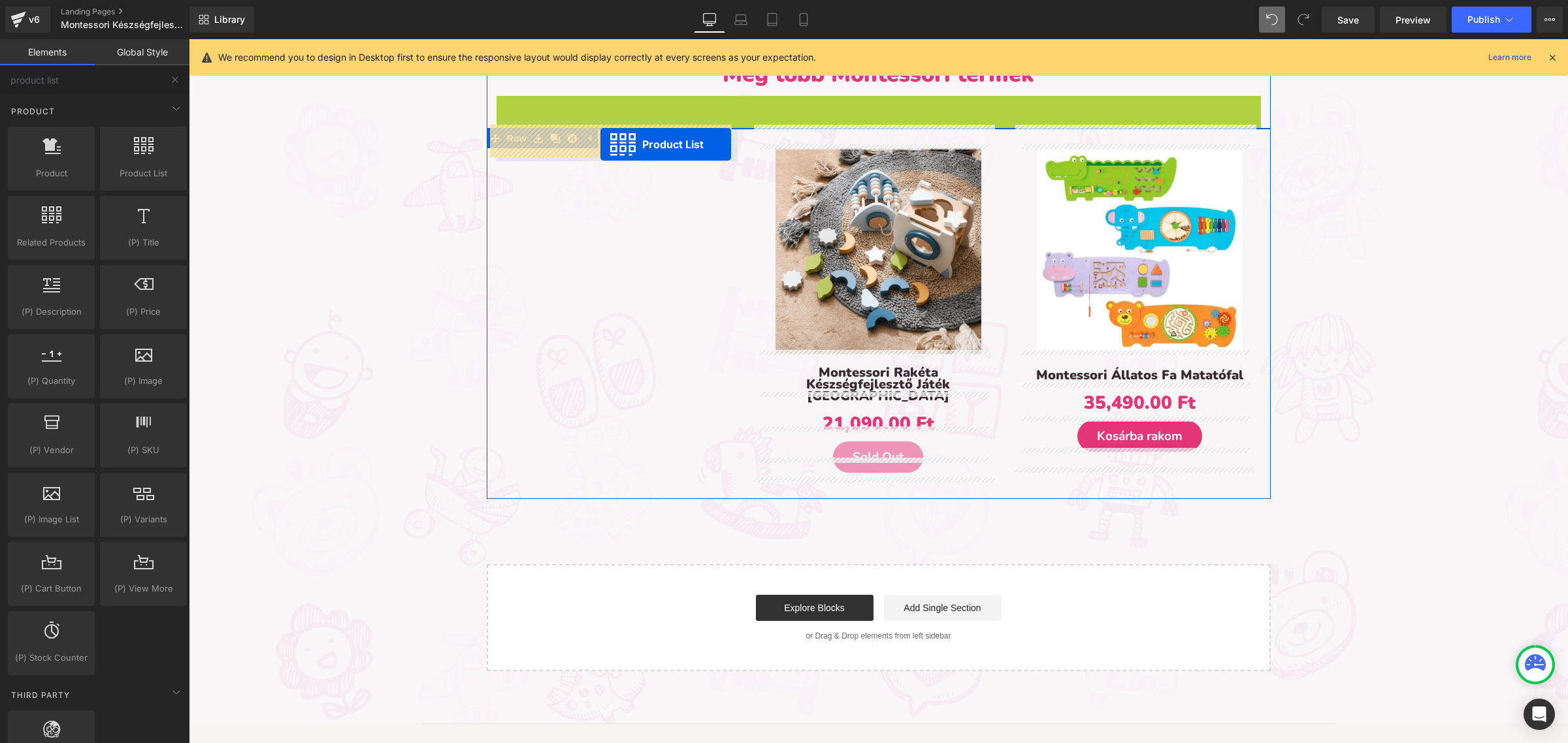
drag, startPoint x: 834, startPoint y: 103, endPoint x: 600, endPoint y: 145, distance: 237.7
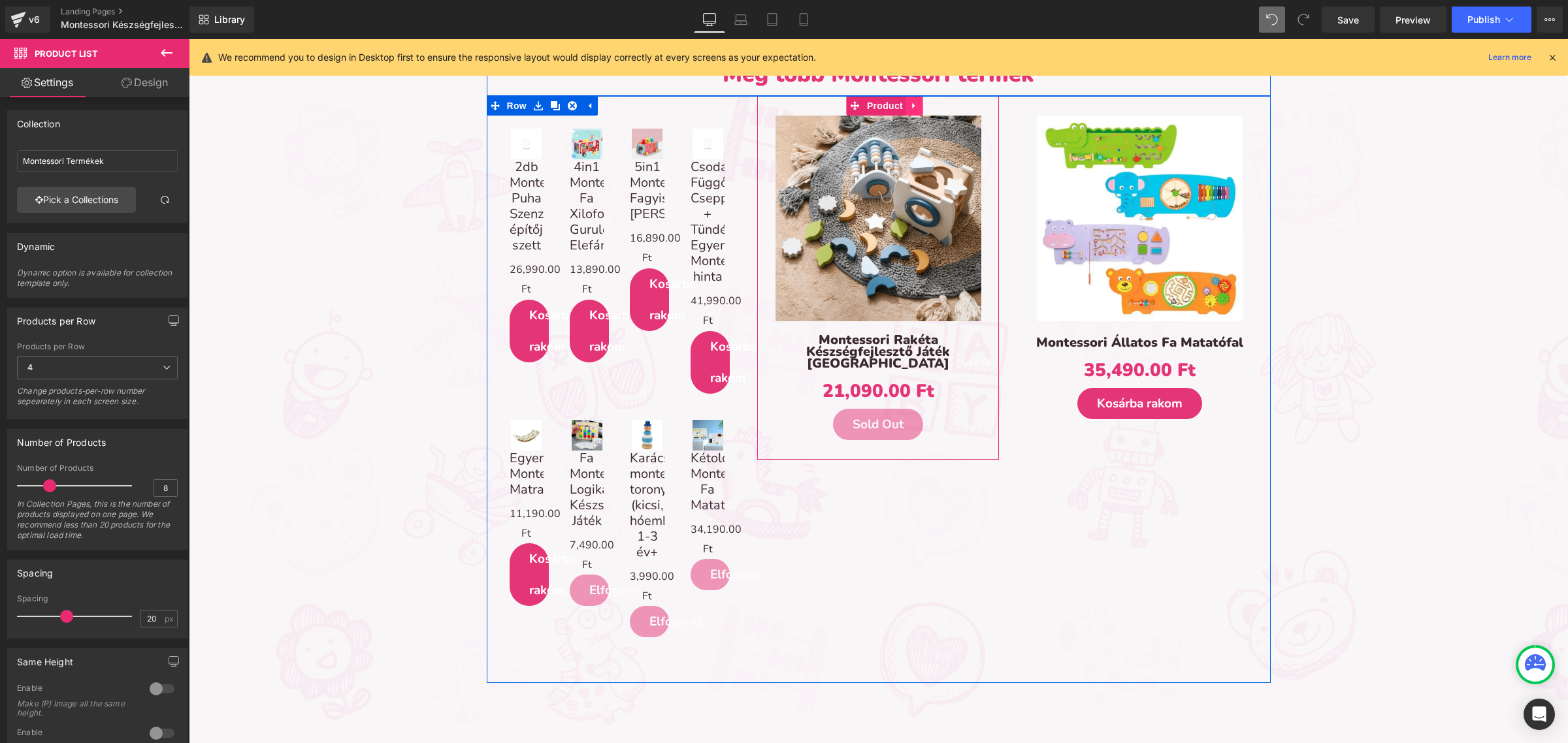
click at [913, 103] on icon at bounding box center [914, 105] width 2 height 5
click at [918, 108] on link at bounding box center [923, 105] width 17 height 20
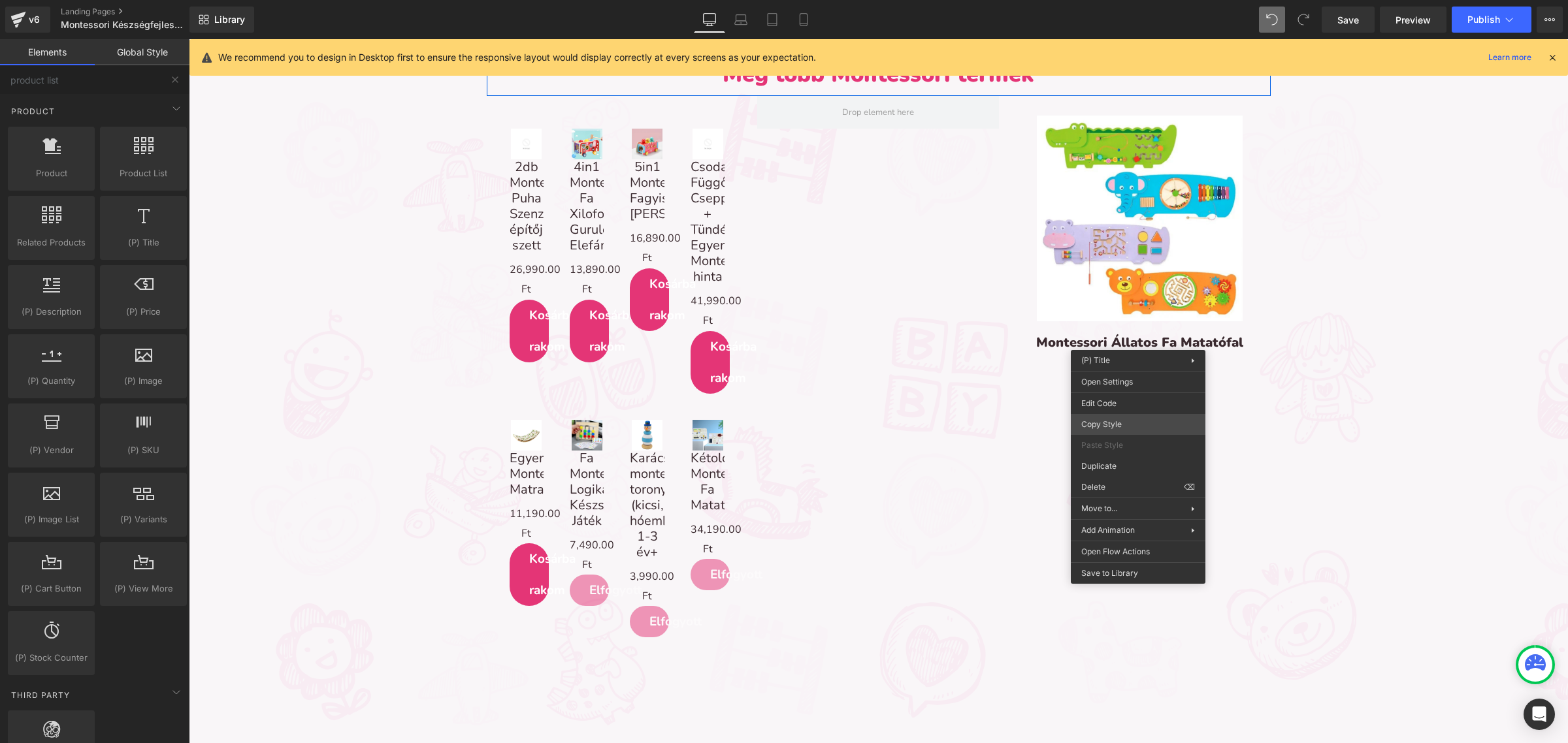
drag, startPoint x: 1332, startPoint y: 459, endPoint x: 1064, endPoint y: 386, distance: 277.8
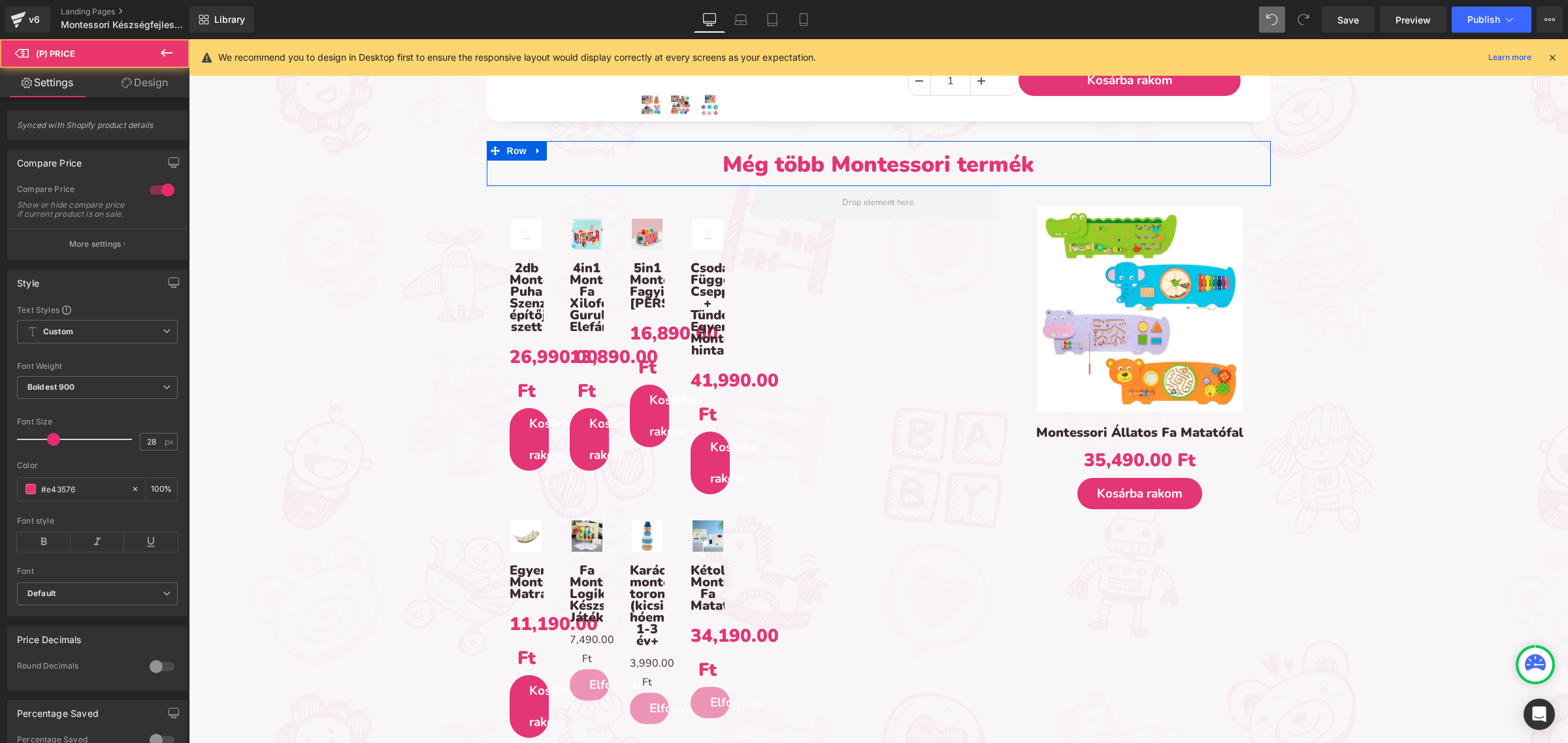
scroll to position [1388, 0]
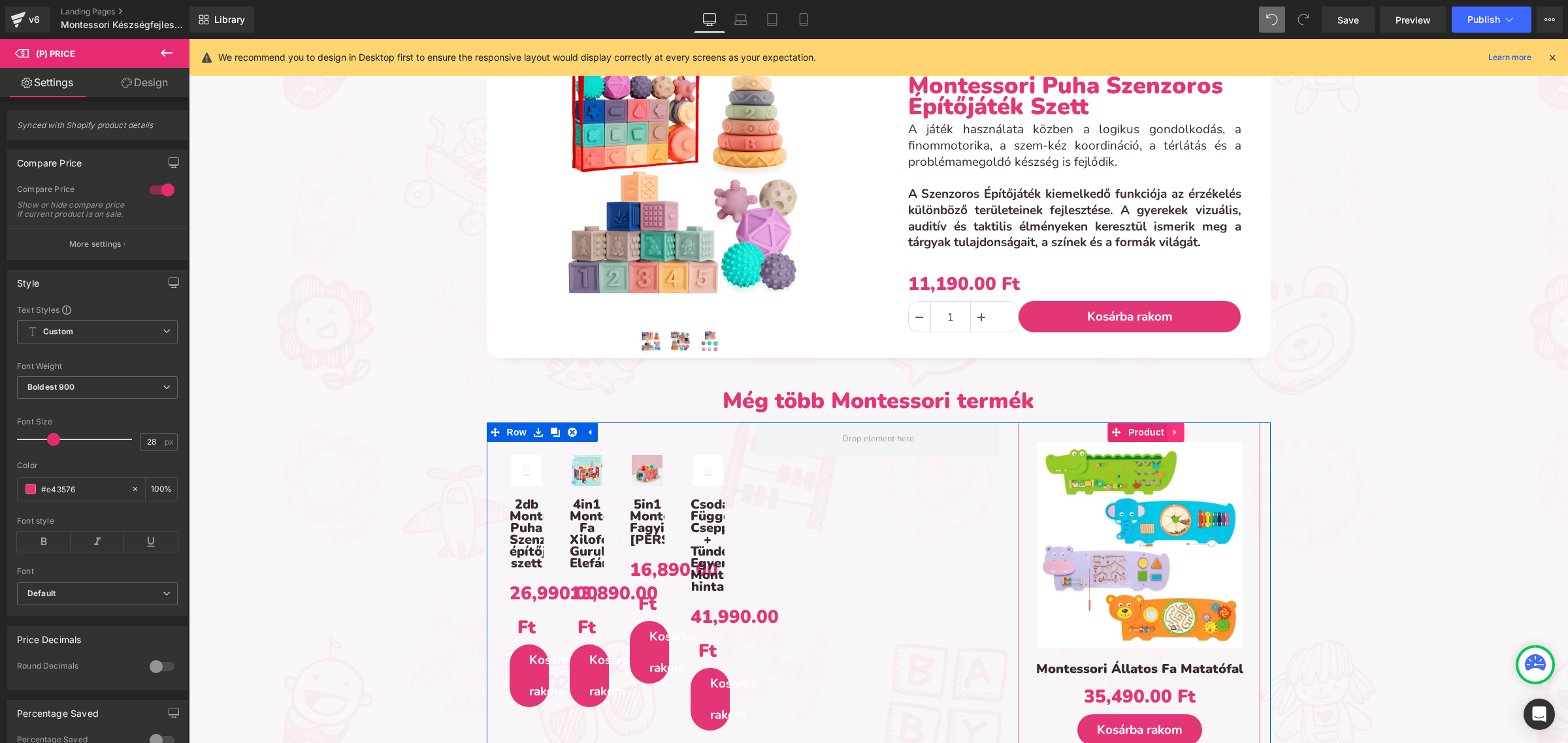
click at [1171, 427] on icon at bounding box center [1176, 432] width 9 height 9
click at [1176, 426] on link at bounding box center [1185, 432] width 17 height 20
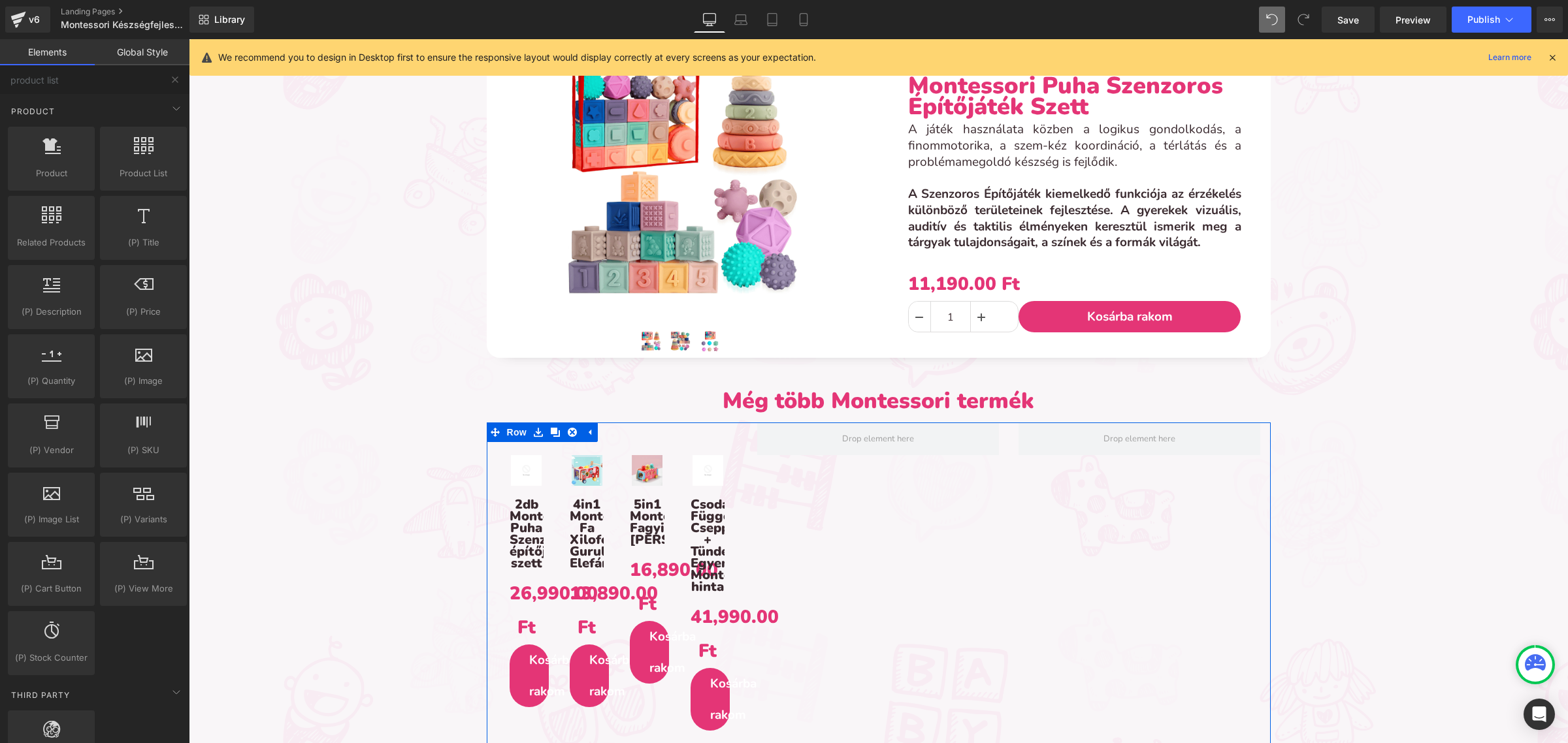
click at [980, 495] on div "Sale Off (P) Image 2db Montessori Puha Szenzoros építőjáték szett (P) Title 26,…" at bounding box center [879, 730] width 784 height 614
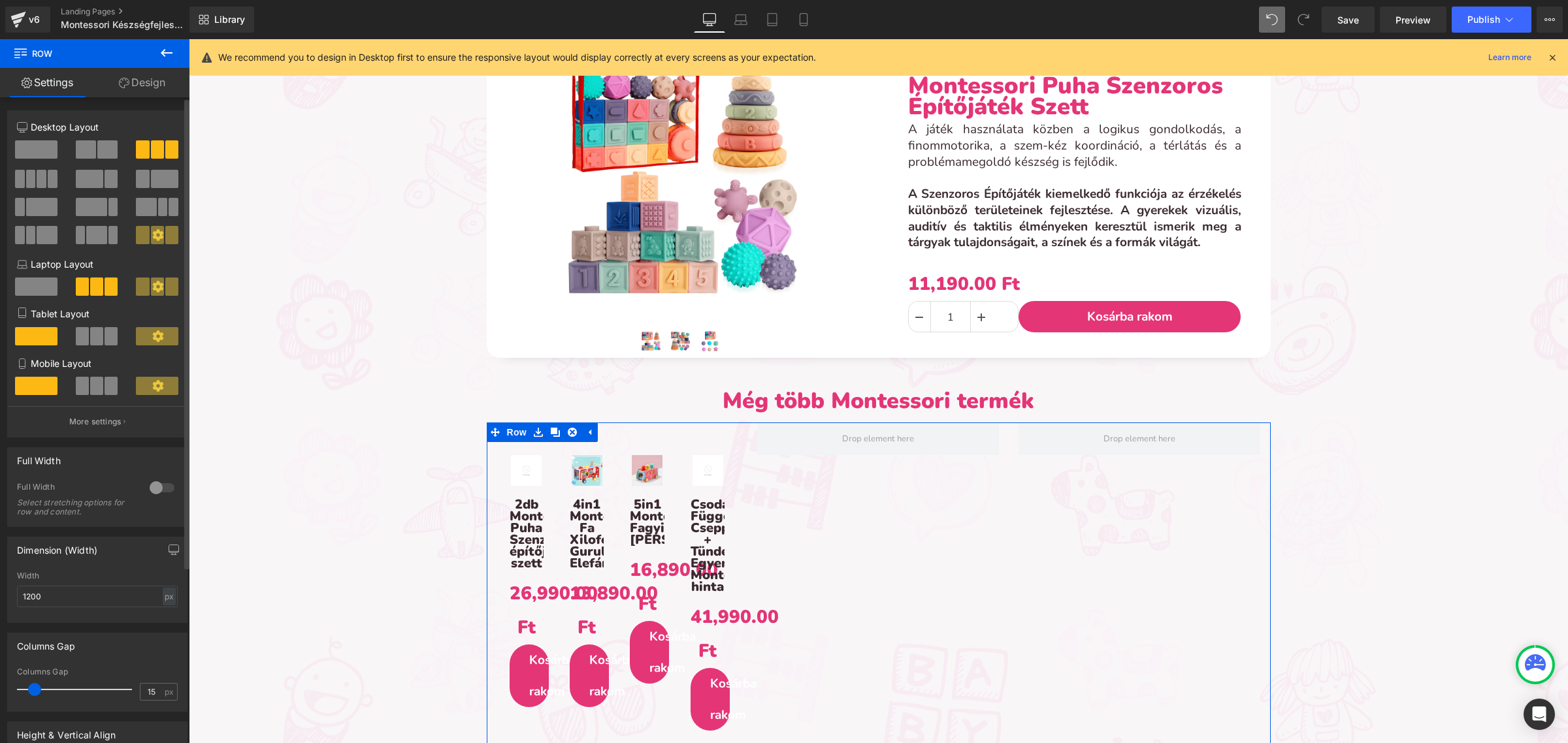
click at [48, 153] on span at bounding box center [36, 149] width 42 height 18
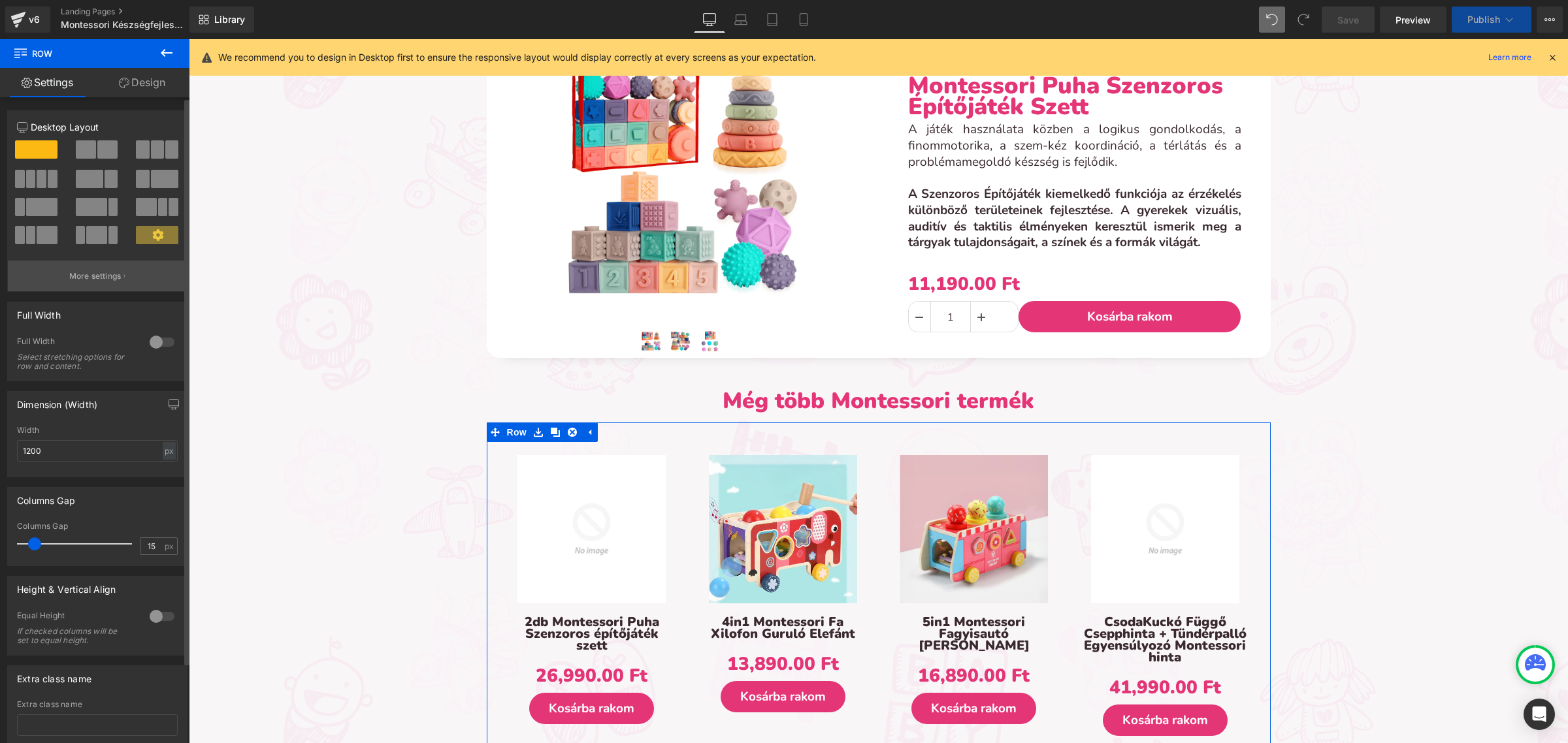
click at [48, 276] on button "More settings" at bounding box center [97, 276] width 179 height 31
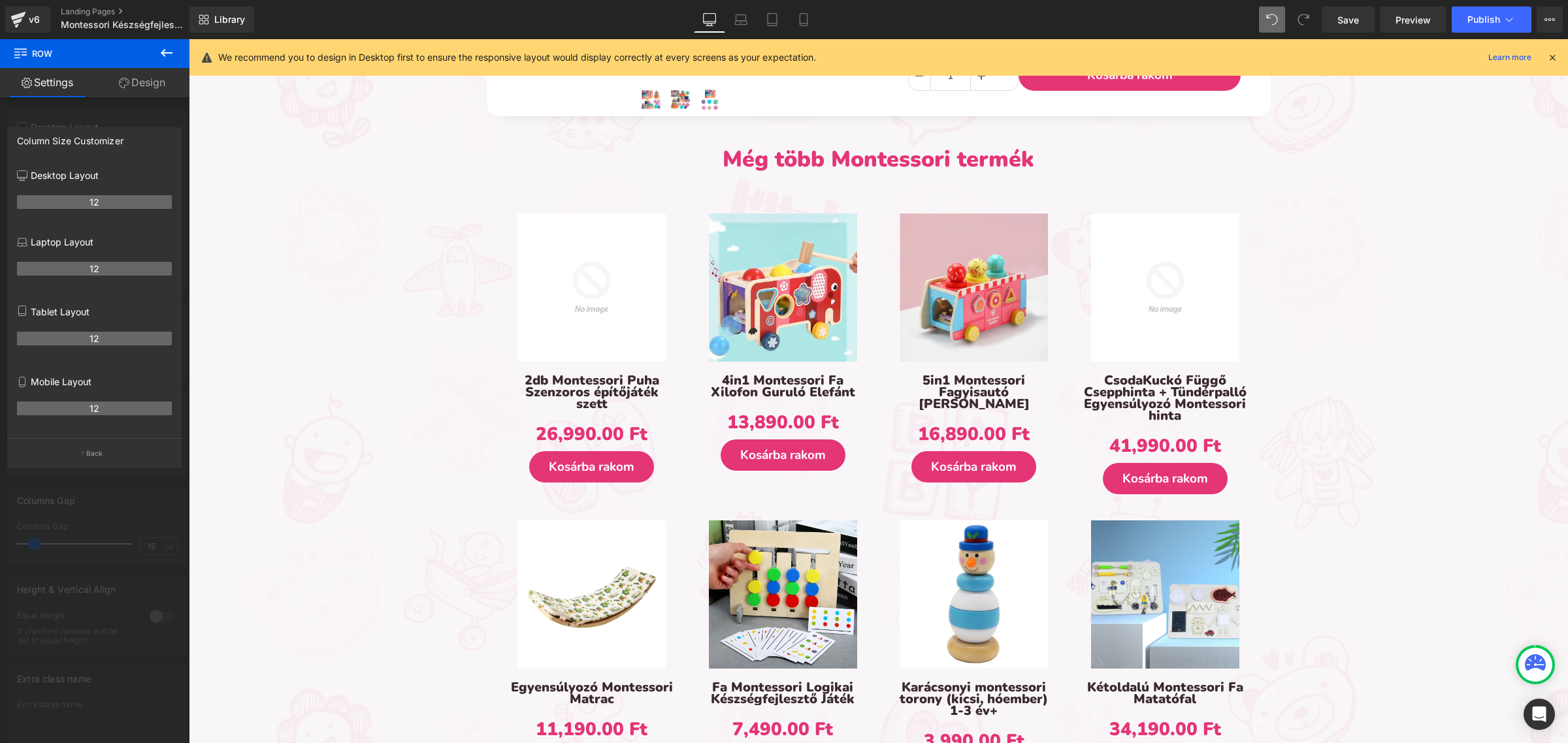
scroll to position [1633, 0]
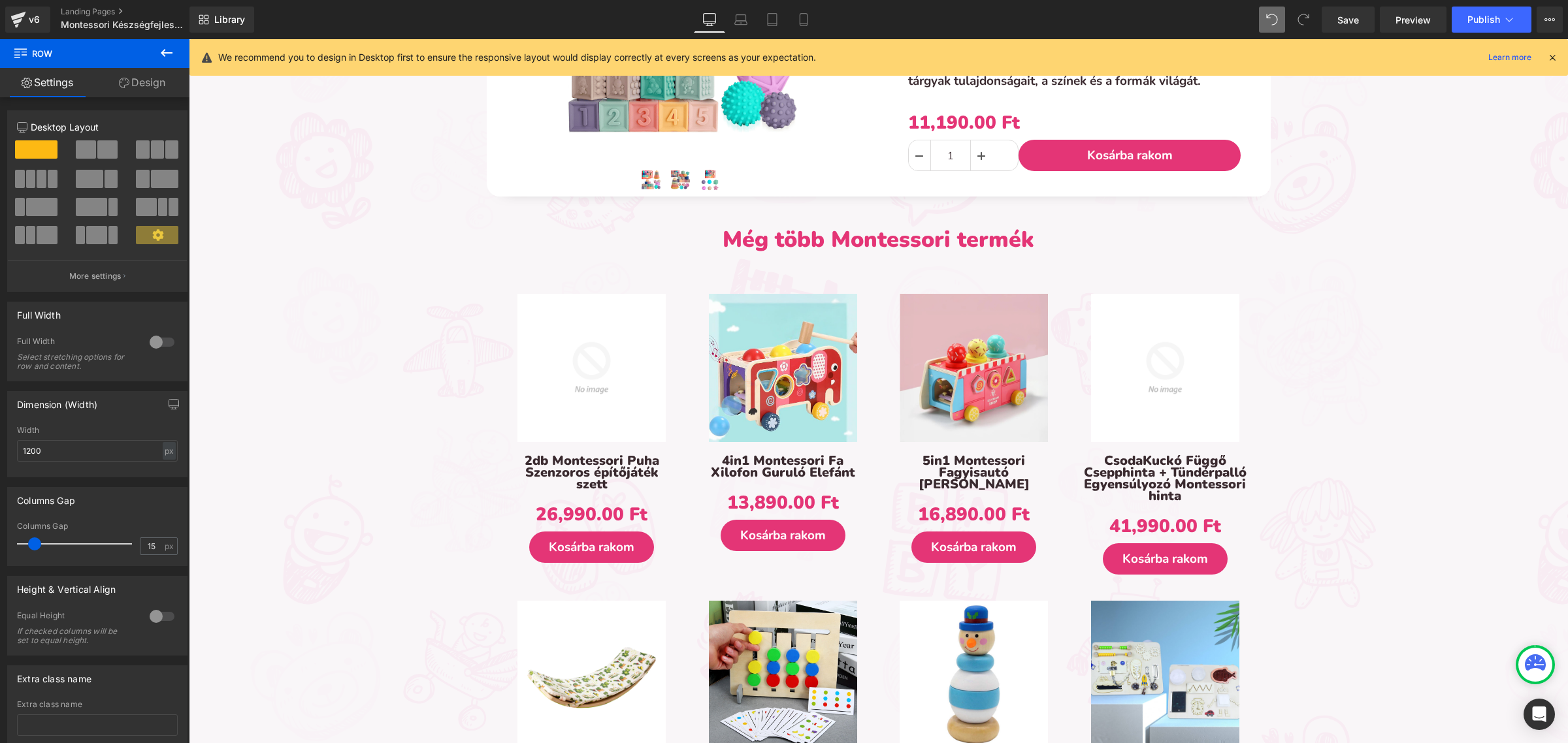
scroll to position [1551, 0]
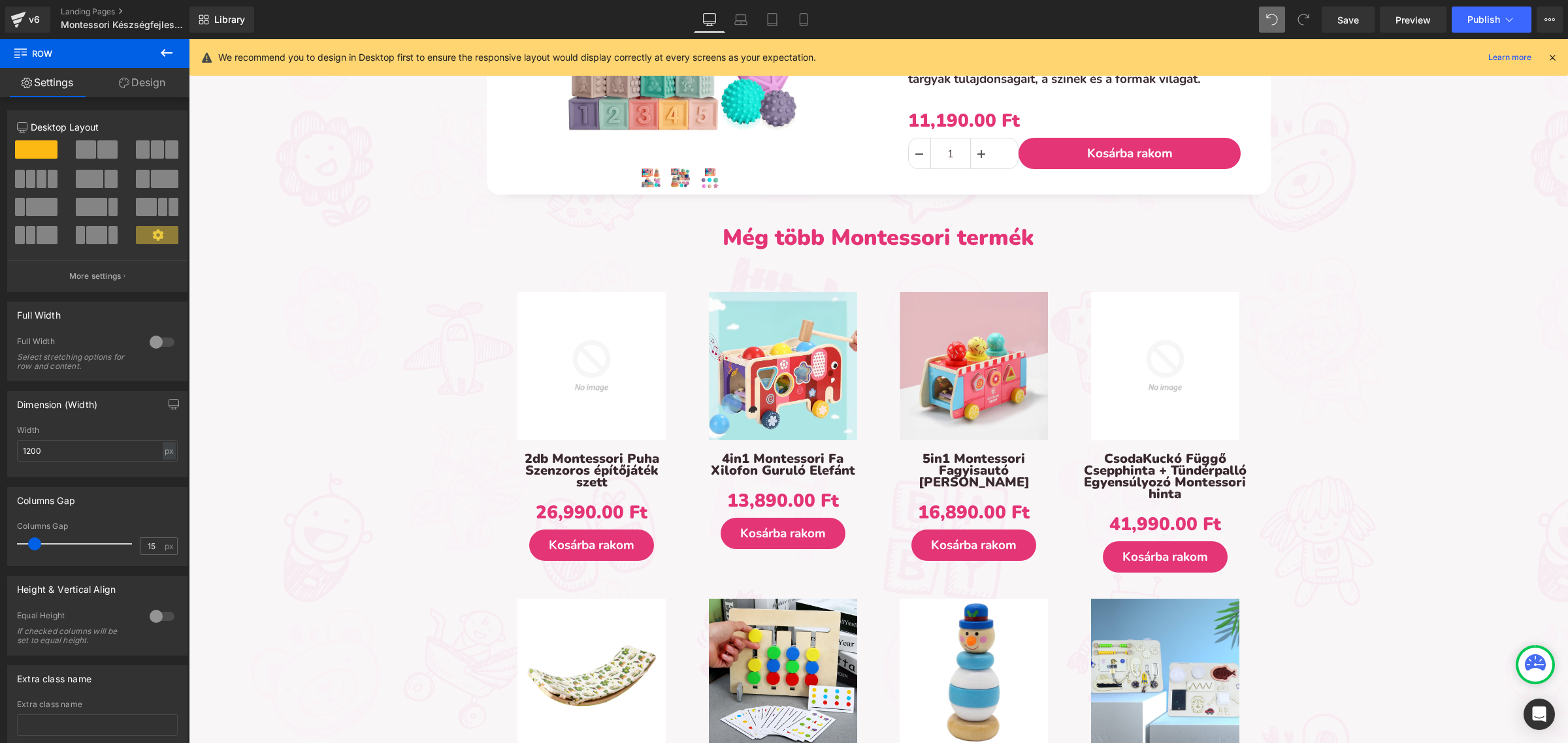
click at [170, 46] on icon at bounding box center [167, 53] width 16 height 16
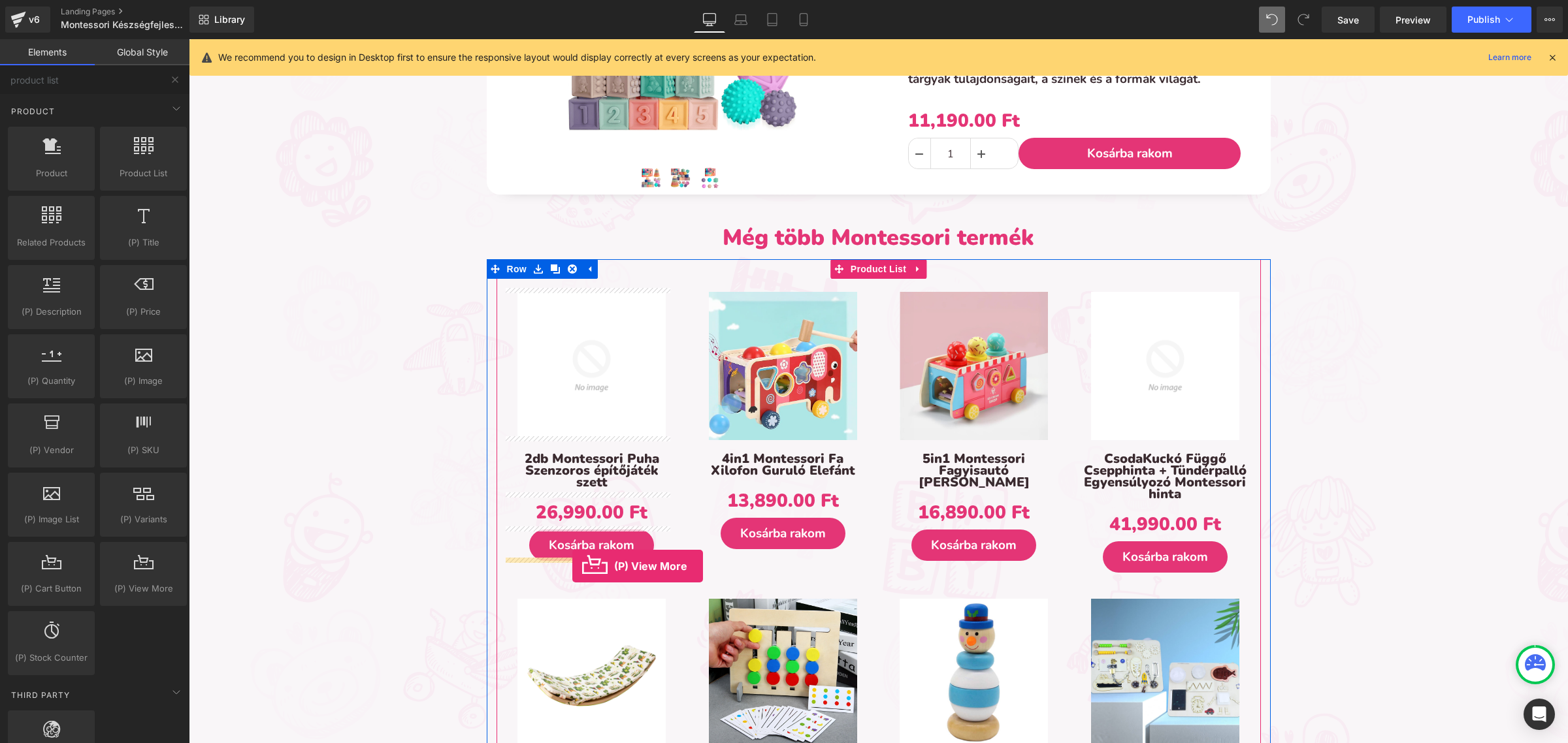
drag, startPoint x: 352, startPoint y: 615, endPoint x: 573, endPoint y: 566, distance: 226.4
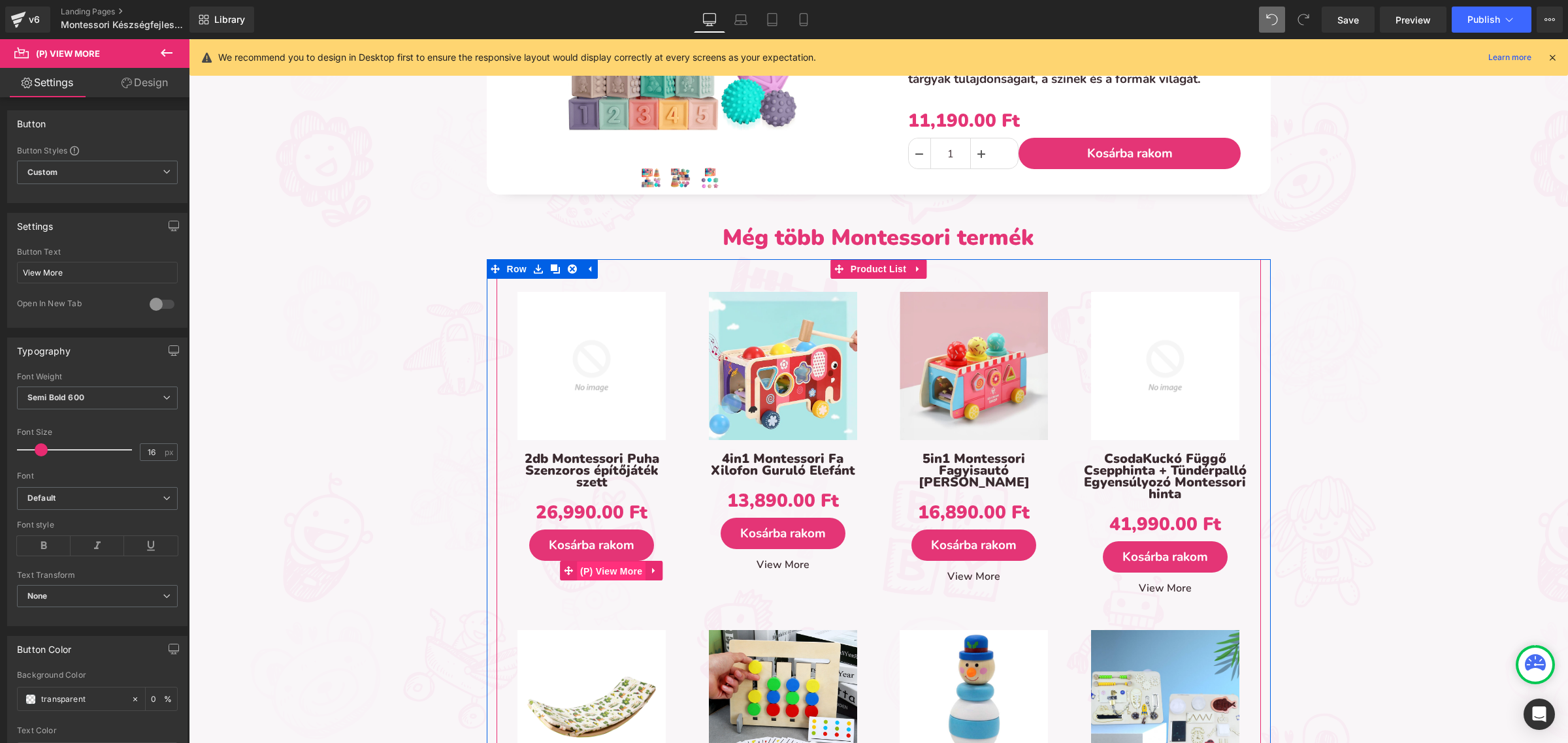
click at [595, 573] on span "(P) View More" at bounding box center [610, 571] width 68 height 20
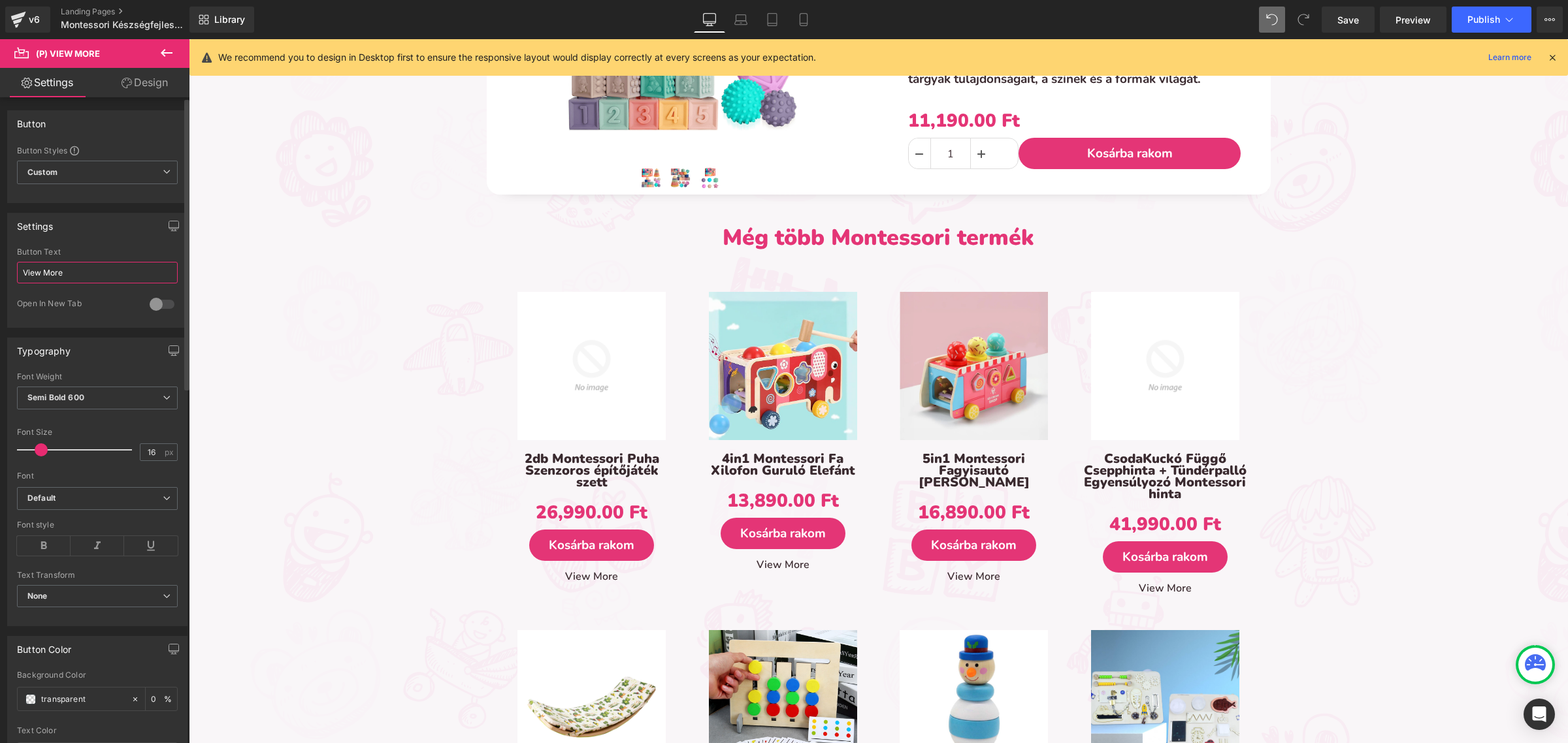
click at [79, 266] on input "View More" at bounding box center [97, 272] width 161 height 21
type input "Megnézem"
click at [153, 309] on div at bounding box center [162, 304] width 31 height 21
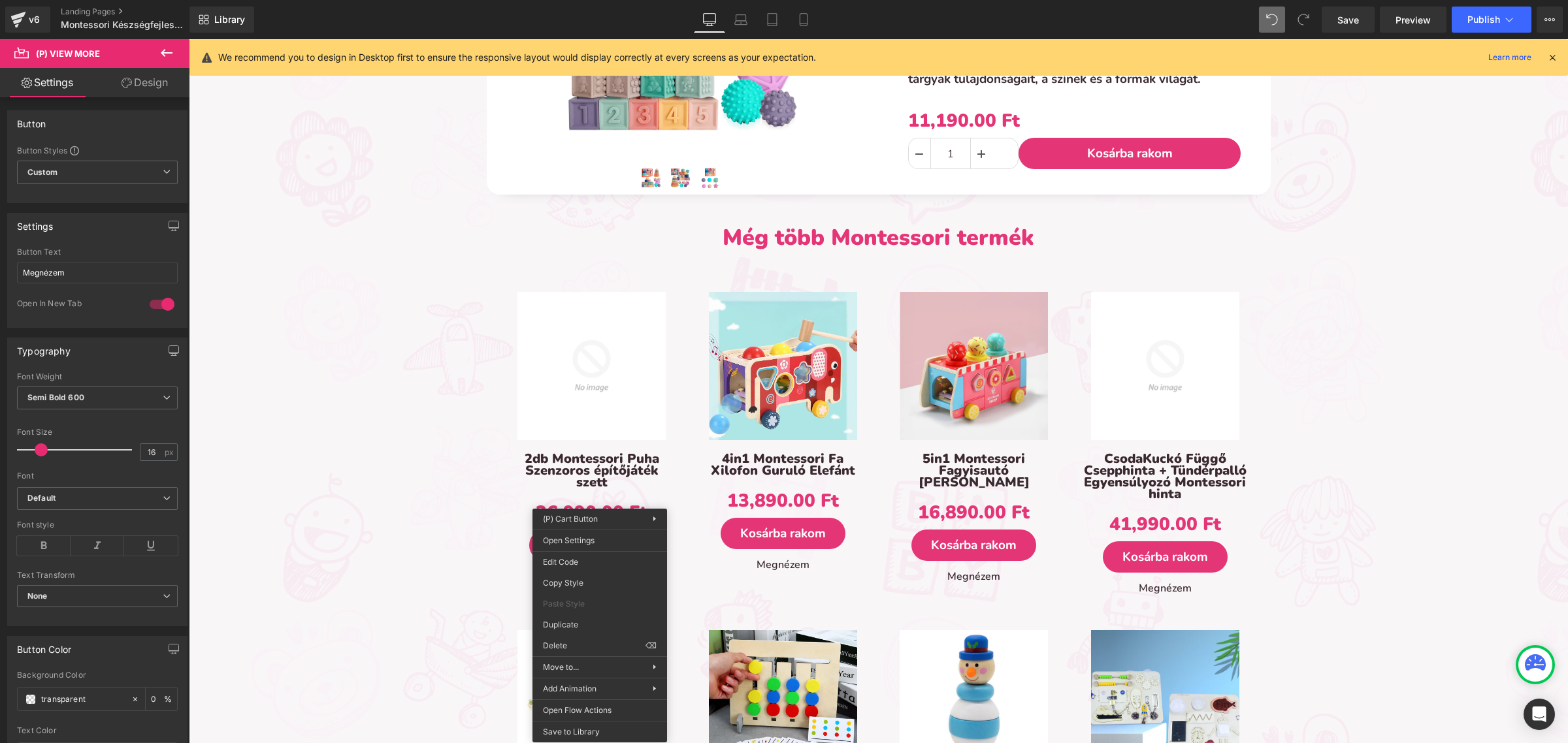
drag, startPoint x: 804, startPoint y: 618, endPoint x: 614, endPoint y: 579, distance: 194.0
click at [596, 611] on div "Paste Style" at bounding box center [595, 604] width 134 height 21
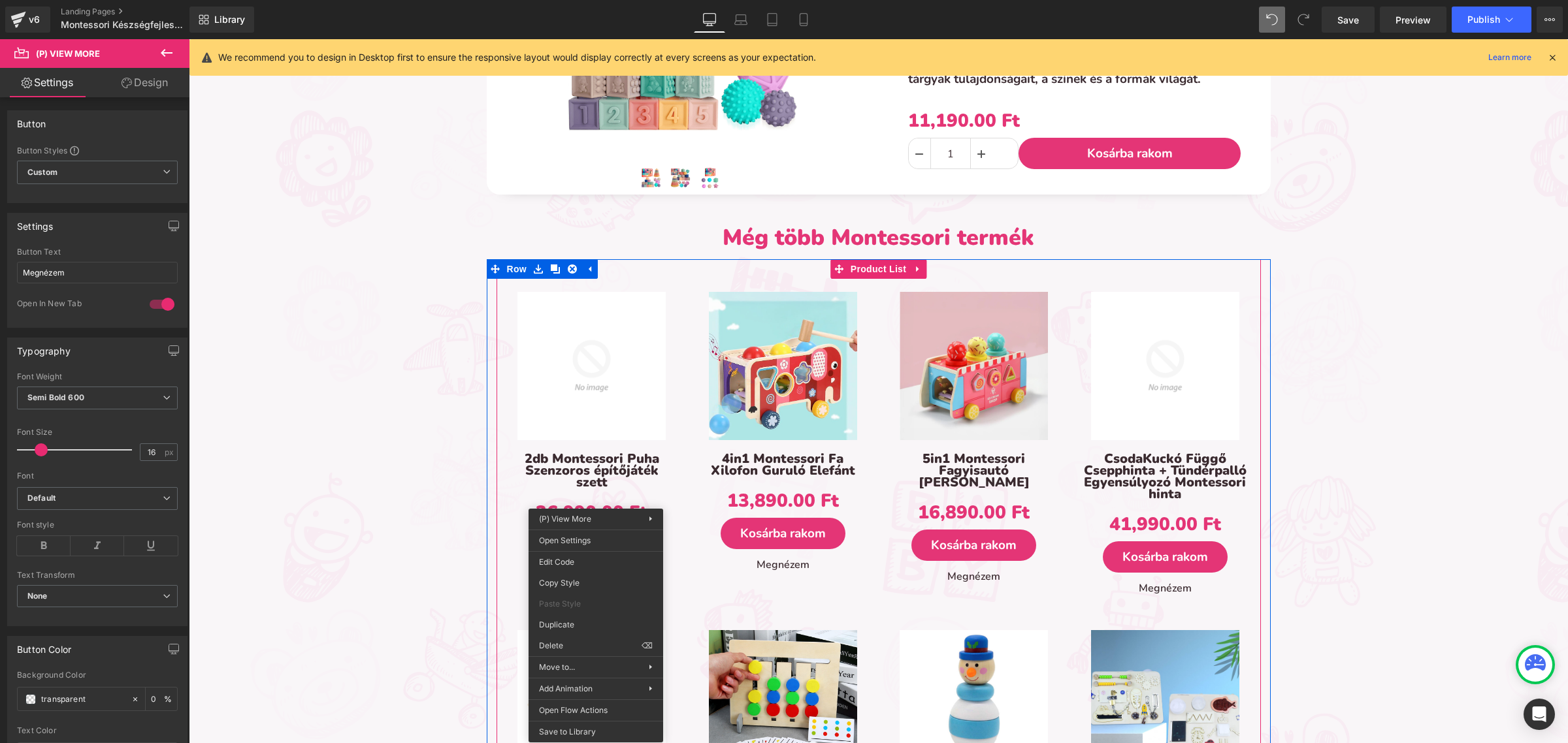
click at [512, 580] on div "Megnézem" at bounding box center [592, 576] width 165 height 31
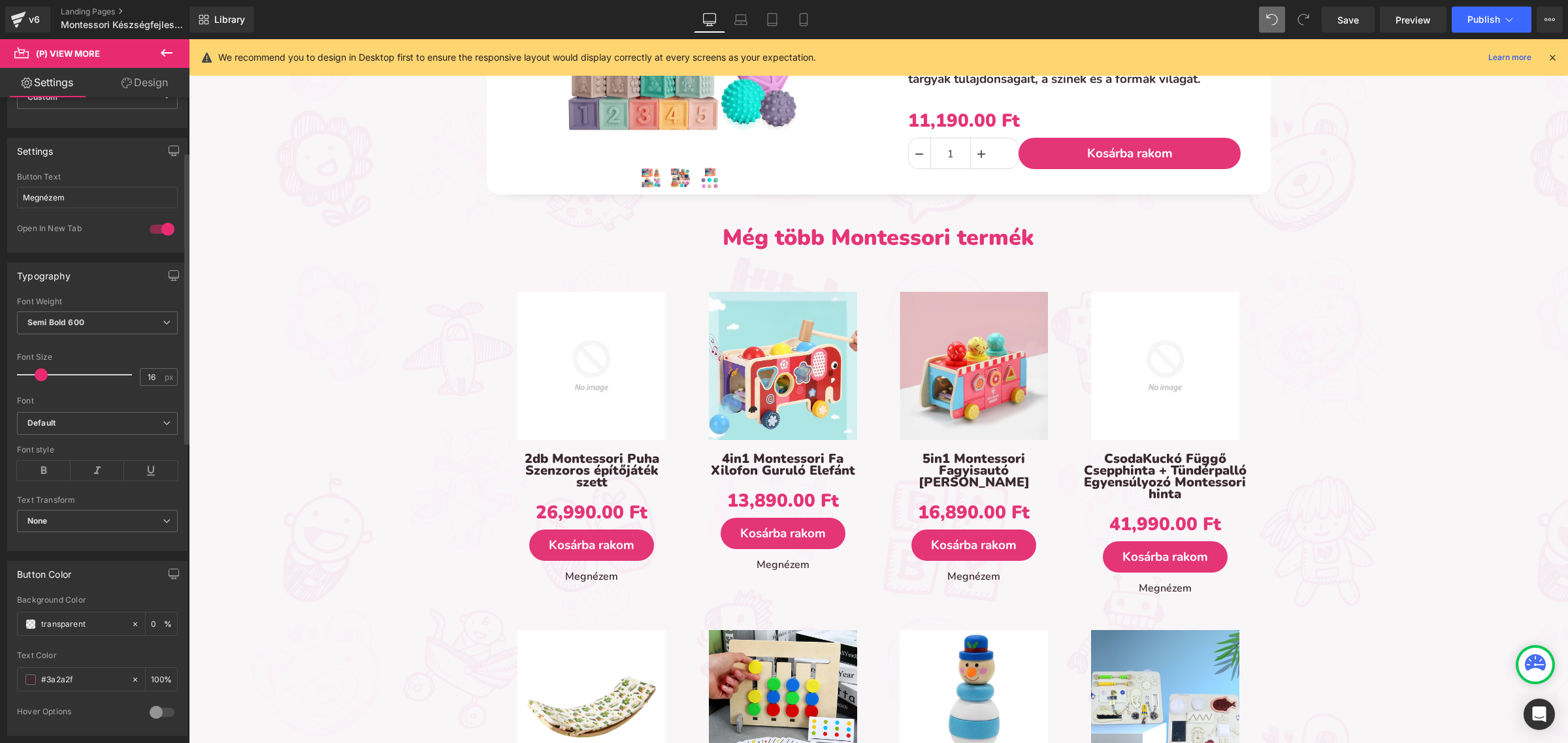
scroll to position [163, 0]
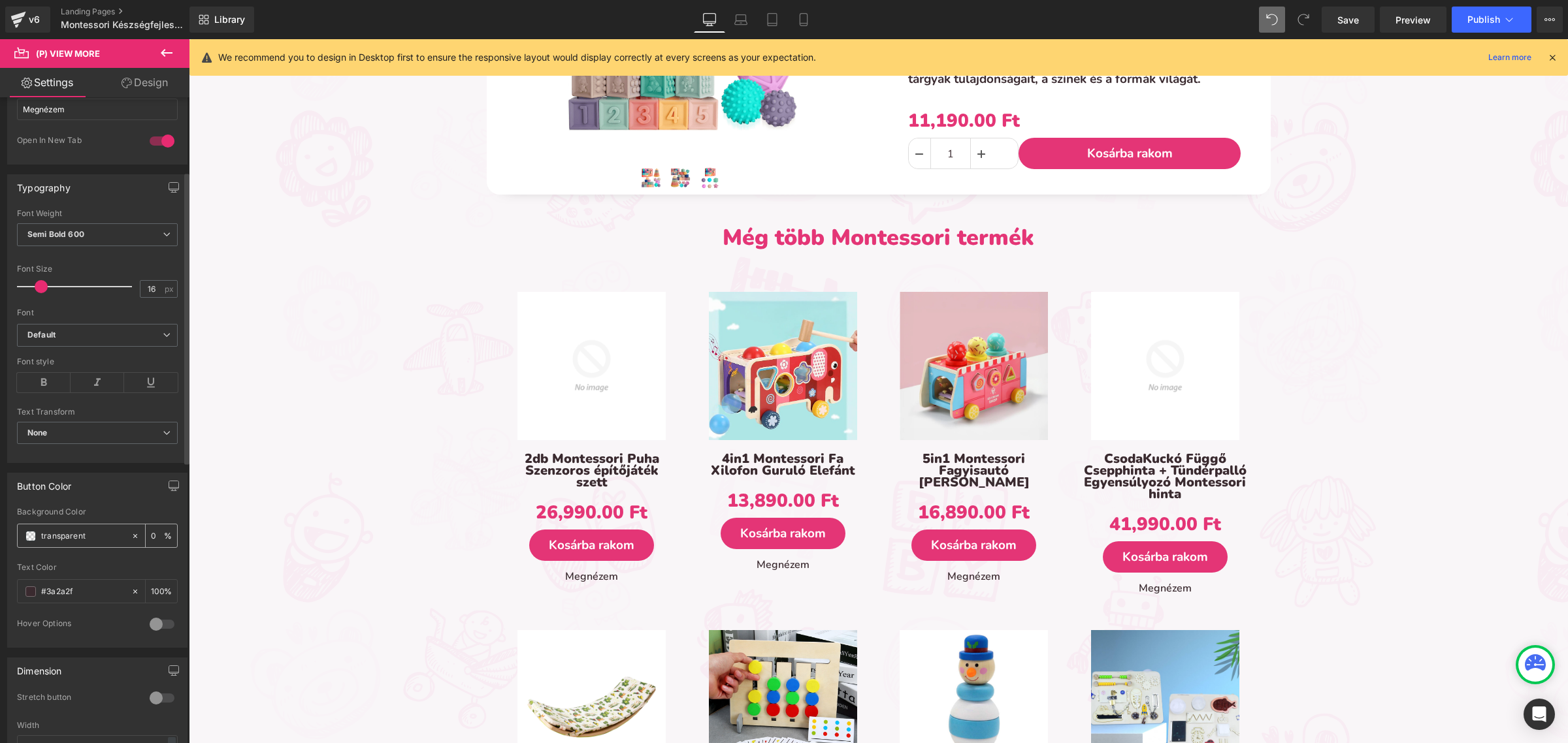
click at [27, 534] on span at bounding box center [30, 536] width 10 height 10
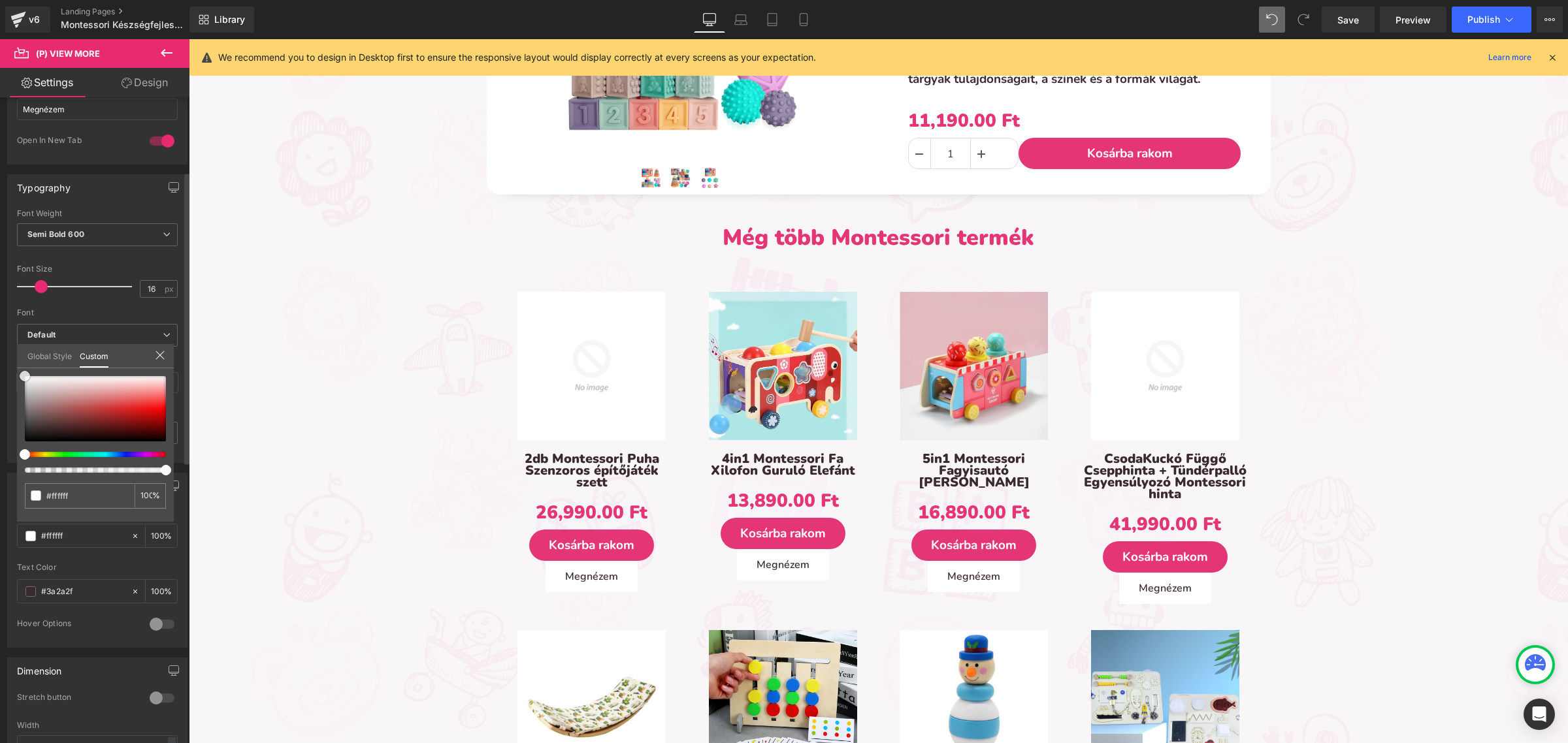
drag, startPoint x: 47, startPoint y: 416, endPoint x: 0, endPoint y: 337, distance: 91.9
click at [0, 463] on div "Button Color transparent Background Color transparent 0 % #3a2a2f Text Color #3…" at bounding box center [97, 555] width 196 height 185
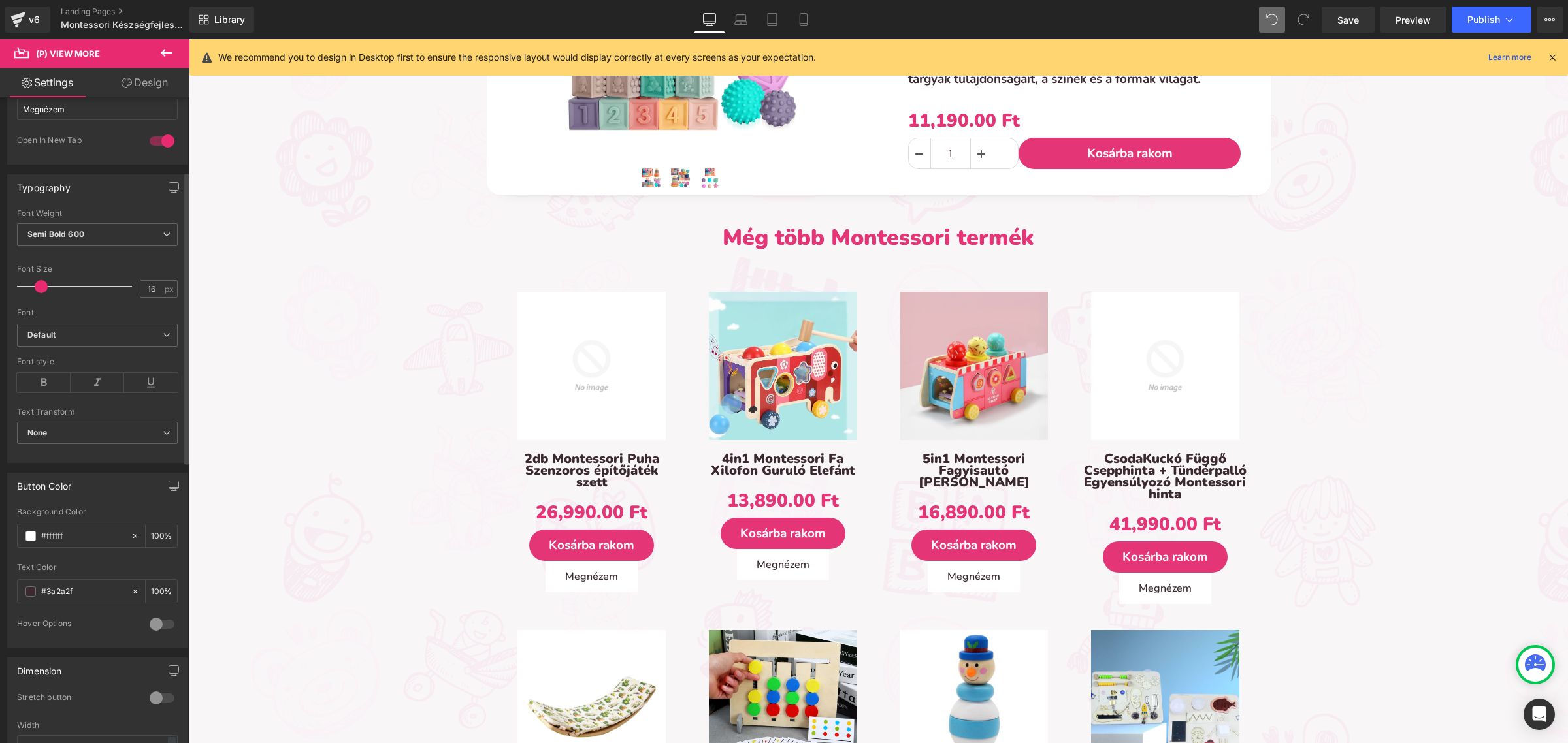
click at [573, 536] on body "0" at bounding box center [878, 32] width 1379 height 3089
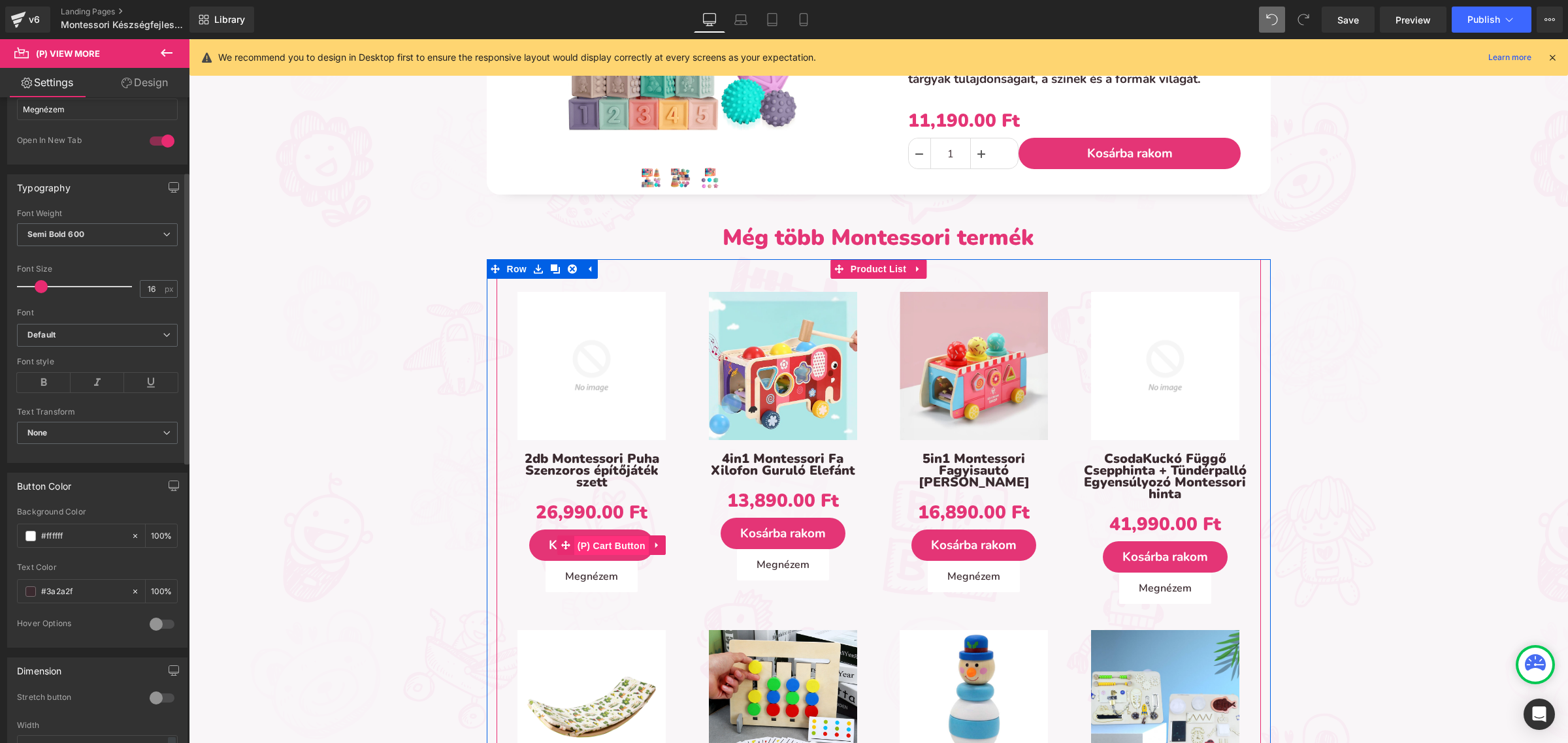
click at [589, 537] on span "(P) Cart Button" at bounding box center [611, 546] width 75 height 20
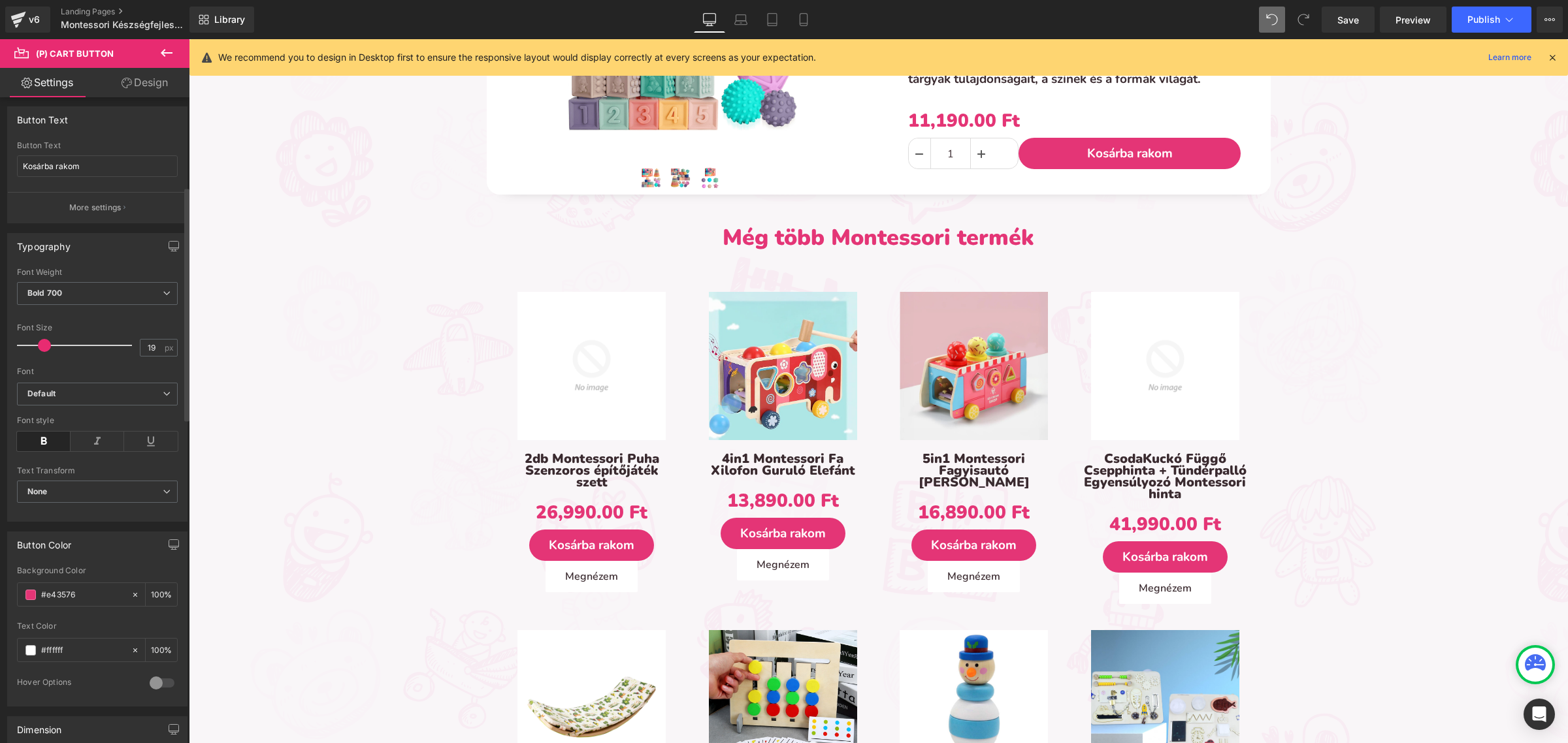
scroll to position [327, 0]
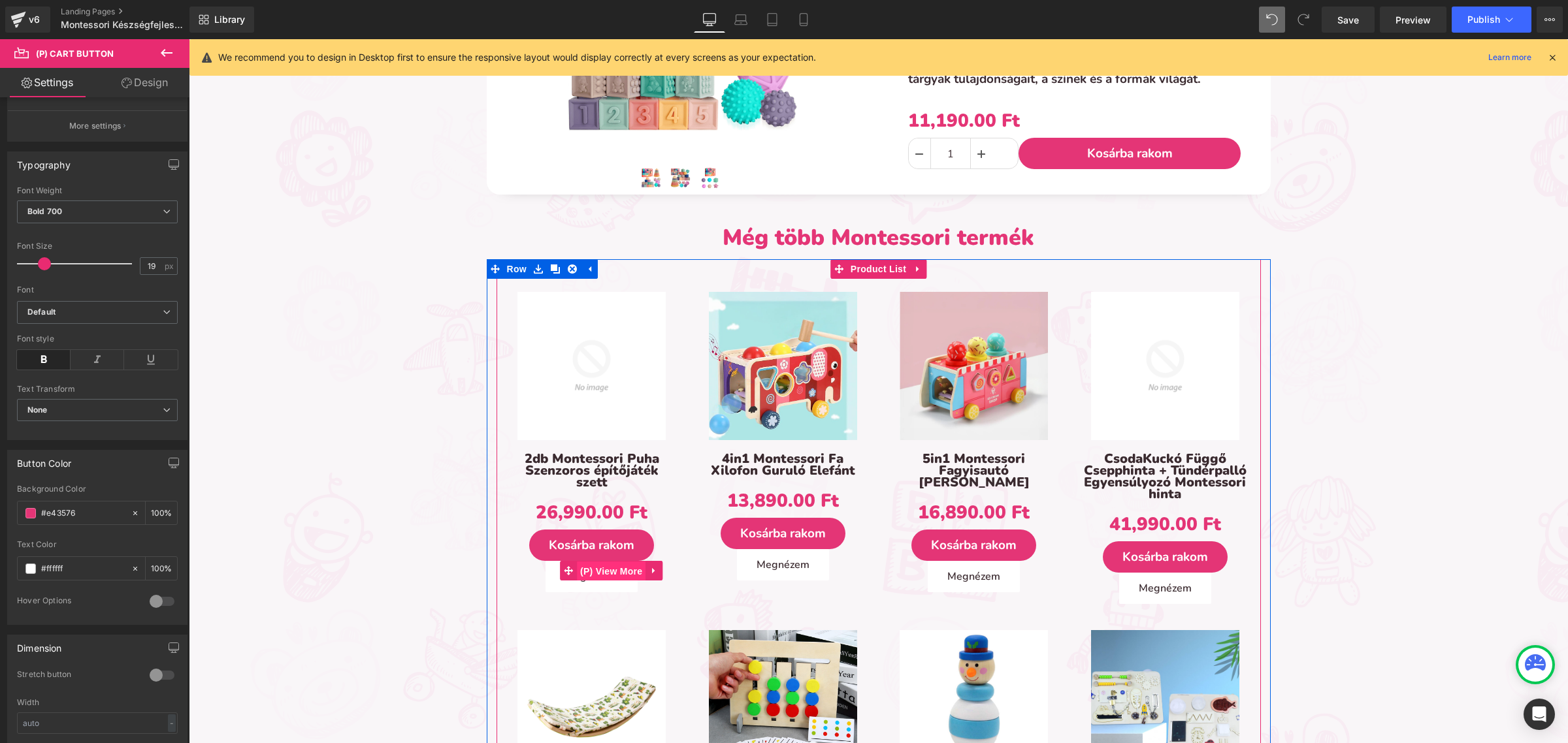
click at [590, 569] on span "(P) View More" at bounding box center [610, 571] width 68 height 20
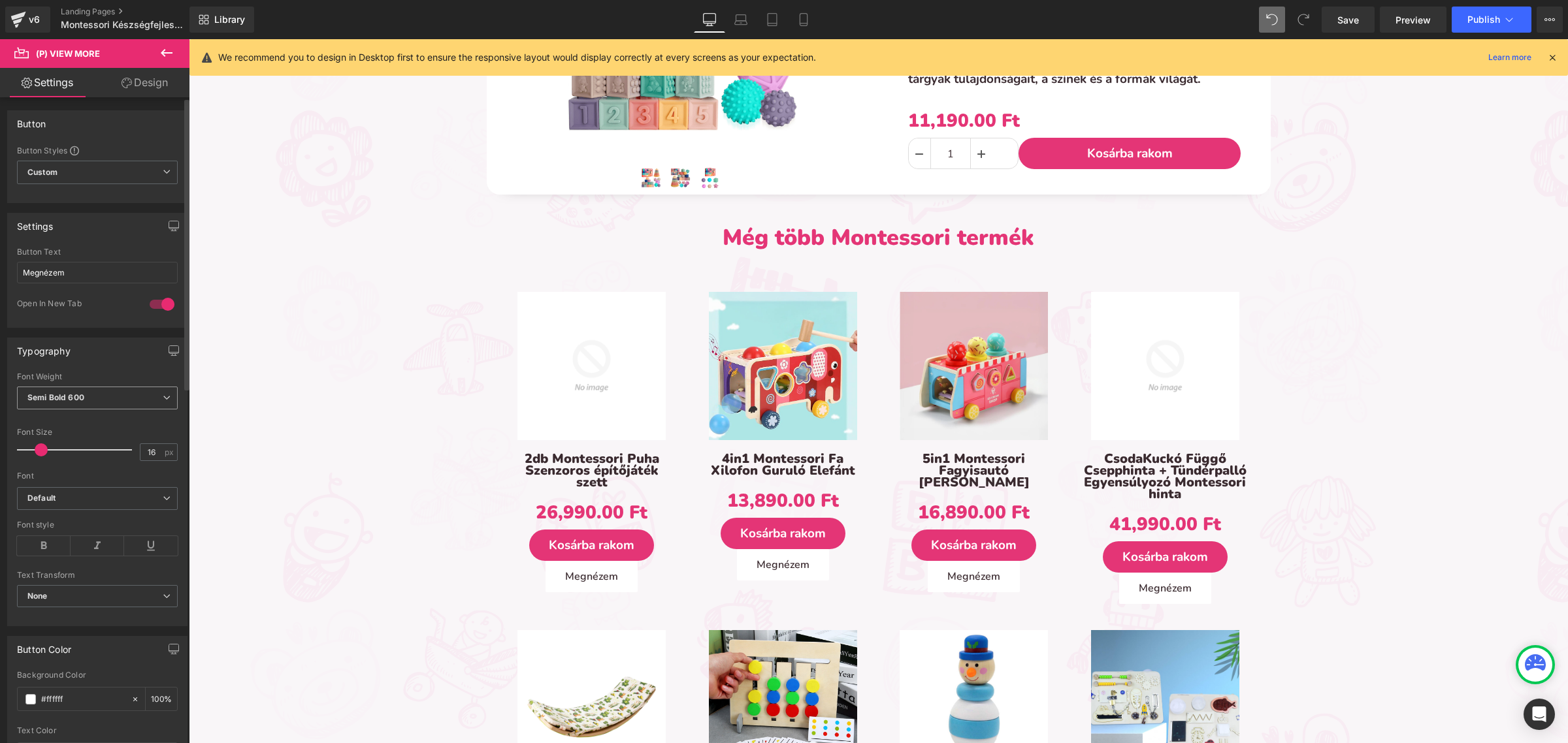
click at [74, 393] on b "Semi Bold 600" at bounding box center [56, 397] width 57 height 9
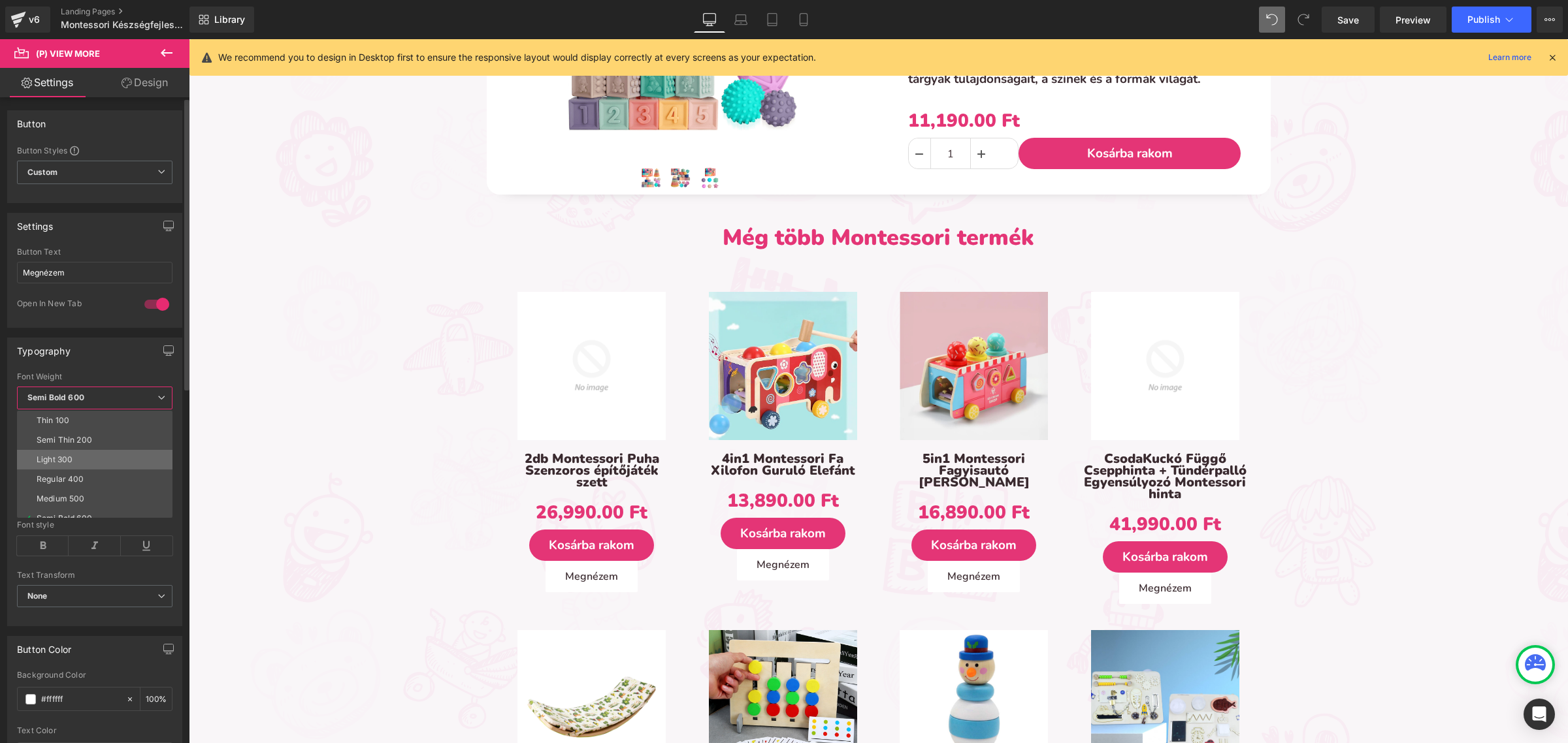
scroll to position [108, 0]
click at [75, 467] on li "Bold 700" at bounding box center [97, 469] width 161 height 20
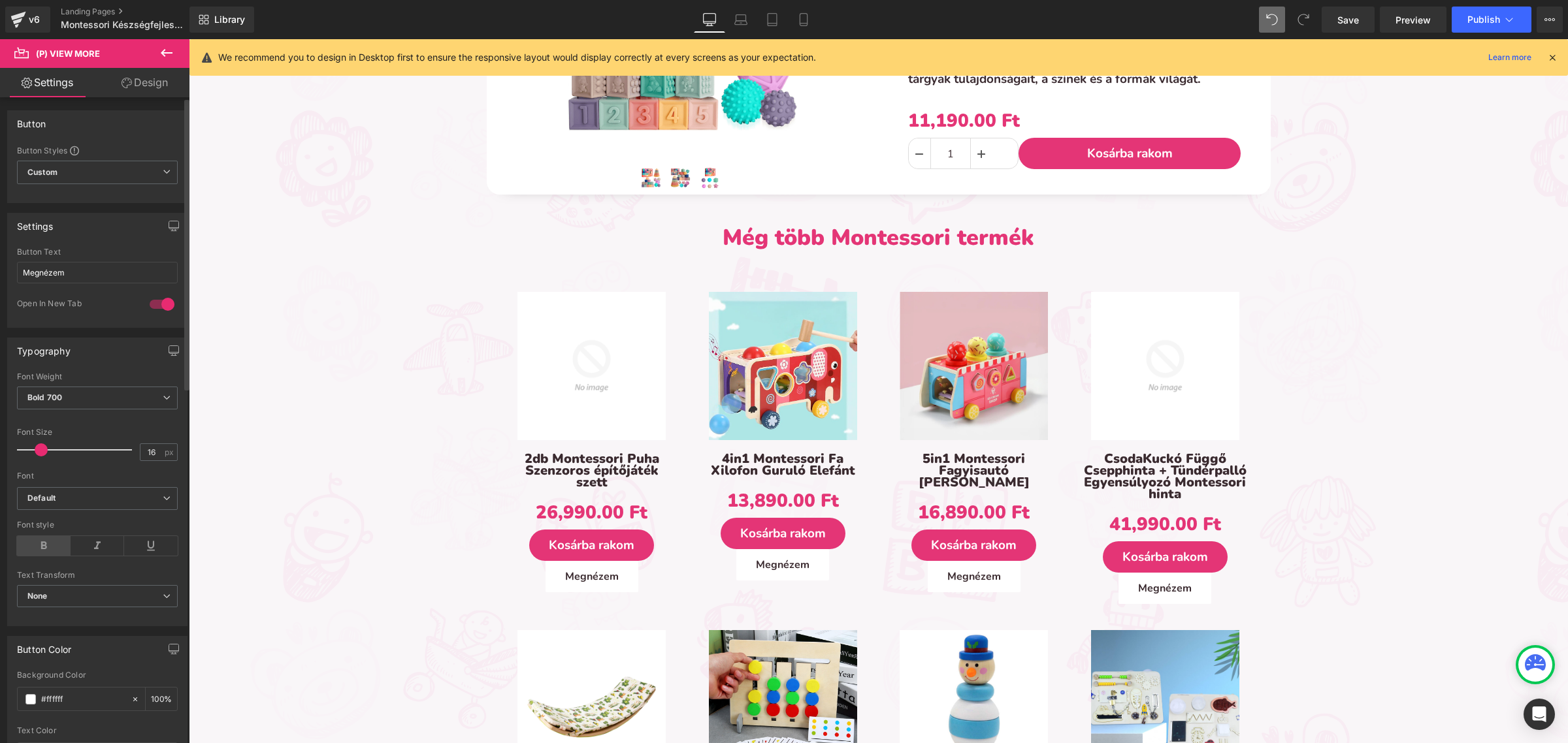
click at [41, 539] on icon at bounding box center [44, 546] width 53 height 20
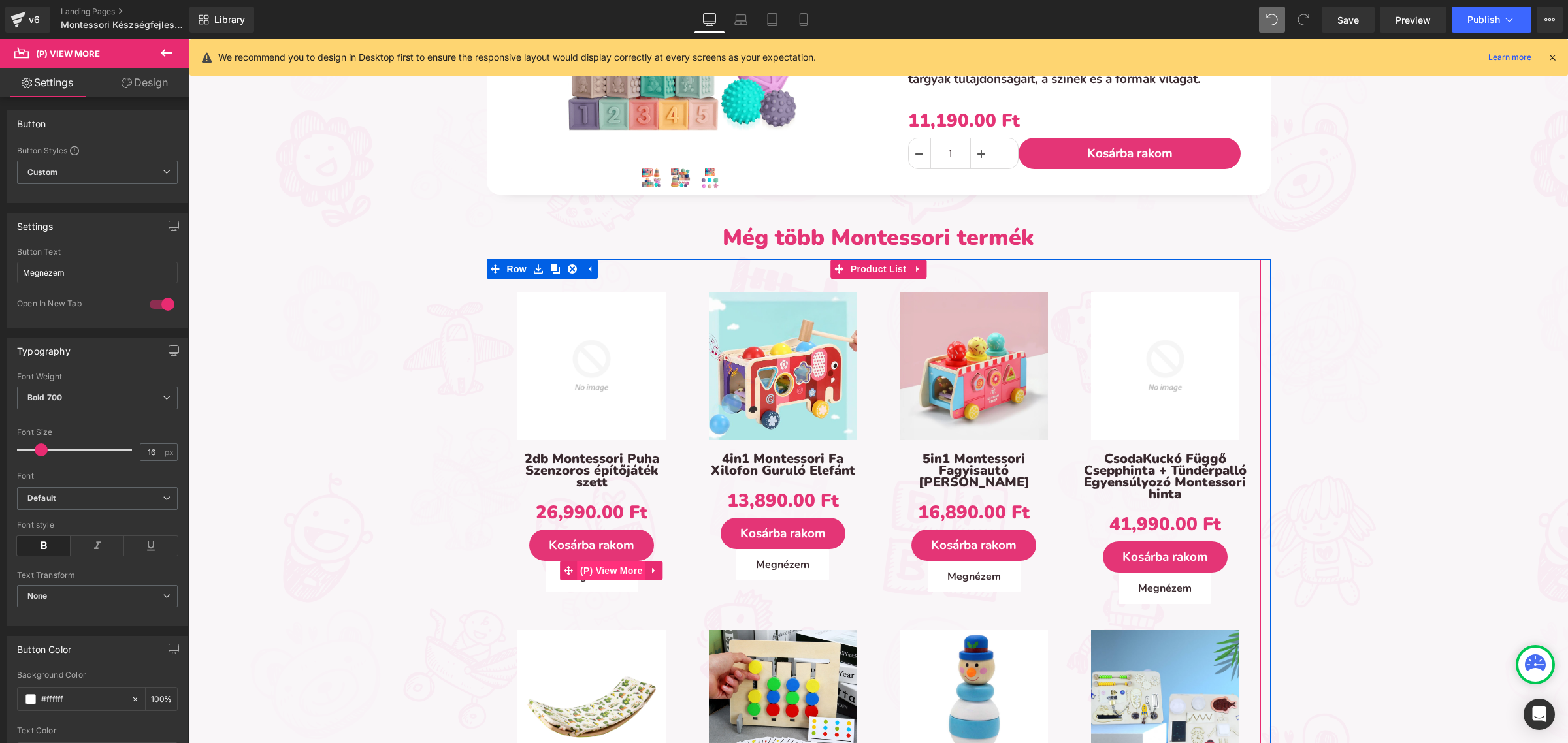
click at [592, 565] on span "(P) View More" at bounding box center [610, 570] width 68 height 20
click at [592, 565] on span "(P) View More" at bounding box center [610, 571] width 68 height 20
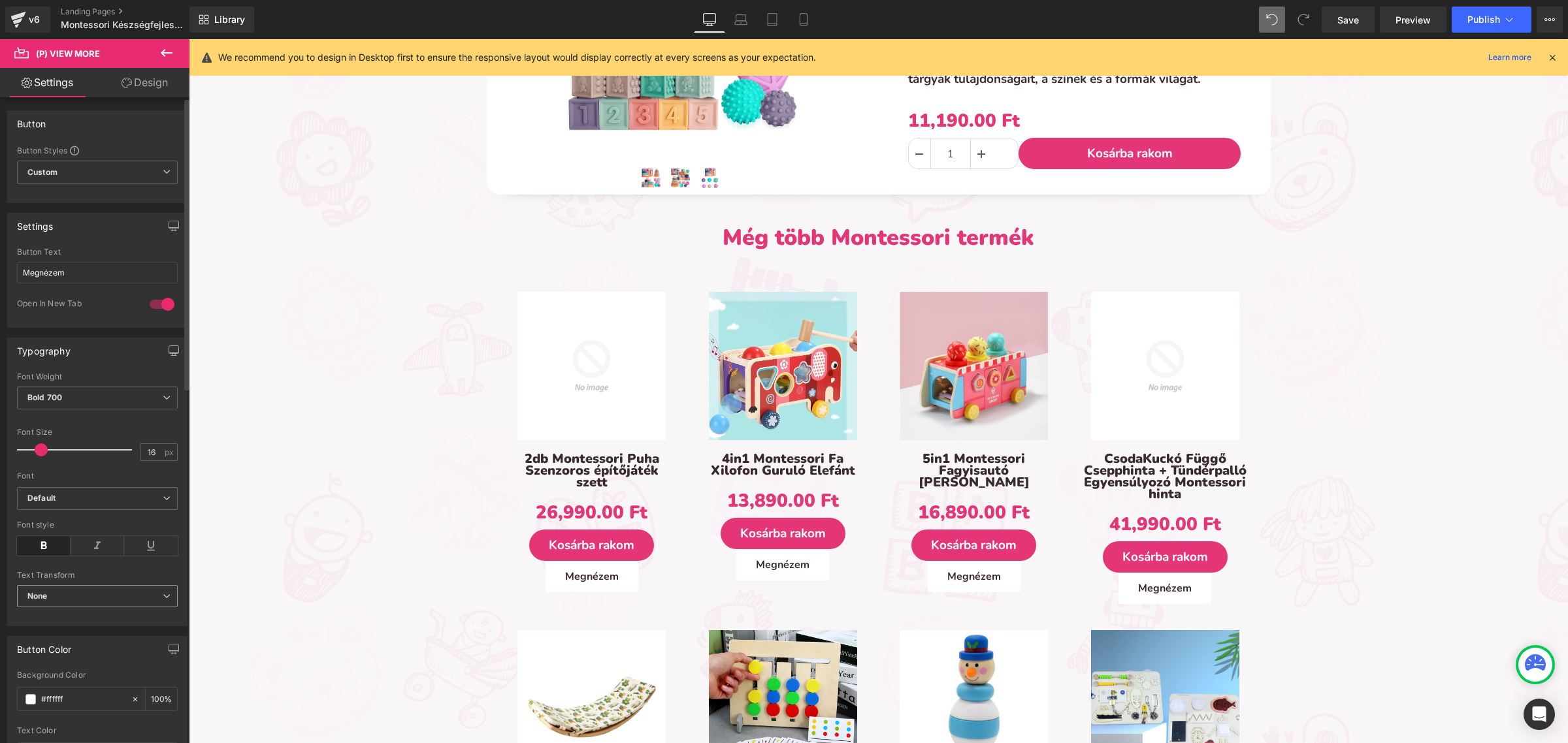
click at [86, 587] on span "None" at bounding box center [97, 596] width 161 height 23
click at [79, 635] on li "Uppercase" at bounding box center [95, 639] width 156 height 20
click at [90, 593] on span "Uppercase" at bounding box center [97, 596] width 161 height 23
click at [80, 622] on li "None" at bounding box center [95, 619] width 156 height 20
click at [76, 545] on icon at bounding box center [97, 546] width 53 height 20
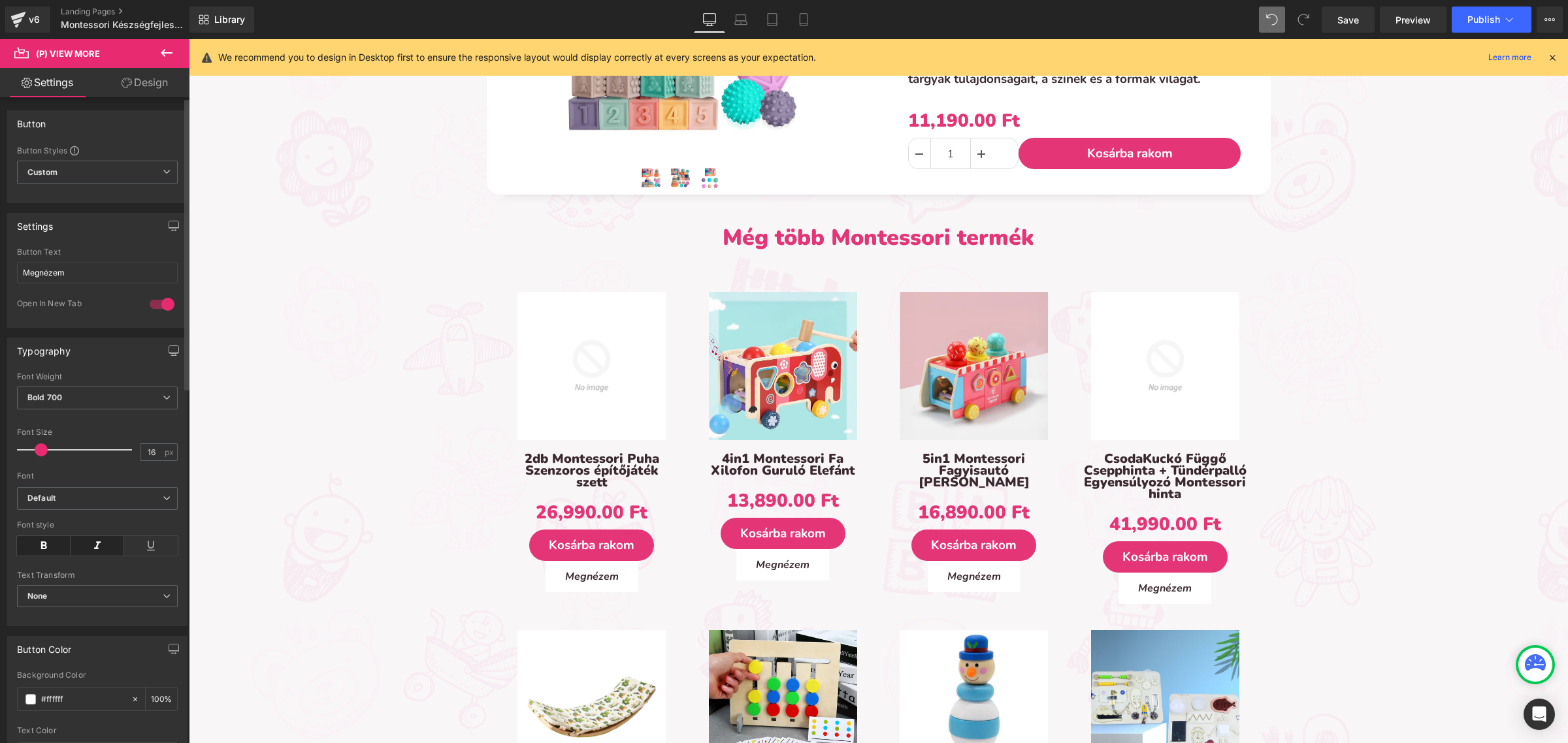
click at [49, 544] on icon at bounding box center [44, 546] width 53 height 20
click at [95, 543] on icon at bounding box center [97, 546] width 53 height 20
click at [53, 547] on icon at bounding box center [44, 546] width 53 height 20
click at [113, 409] on span "Bold 700" at bounding box center [97, 397] width 161 height 23
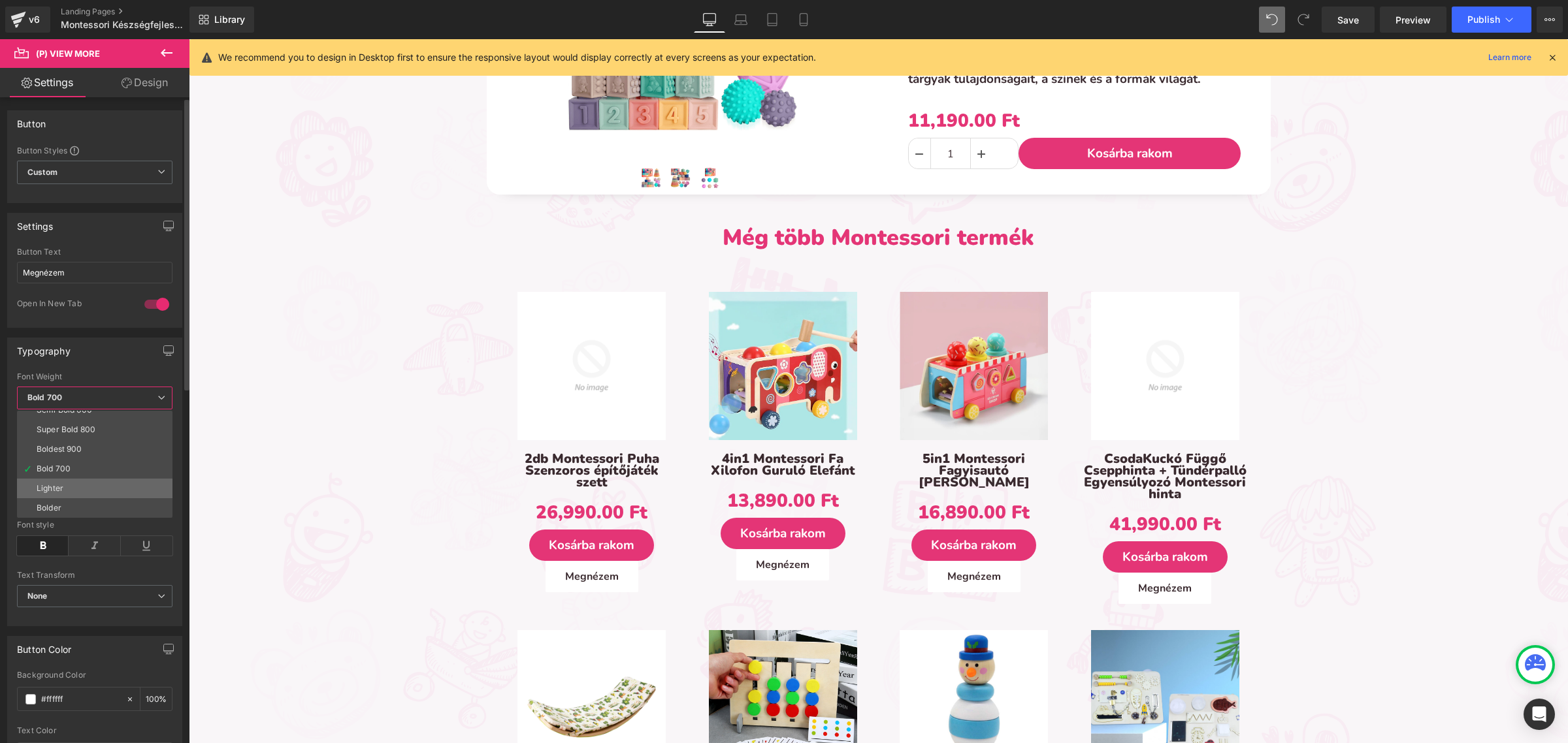
click at [98, 489] on li "Lighter" at bounding box center [97, 489] width 161 height 20
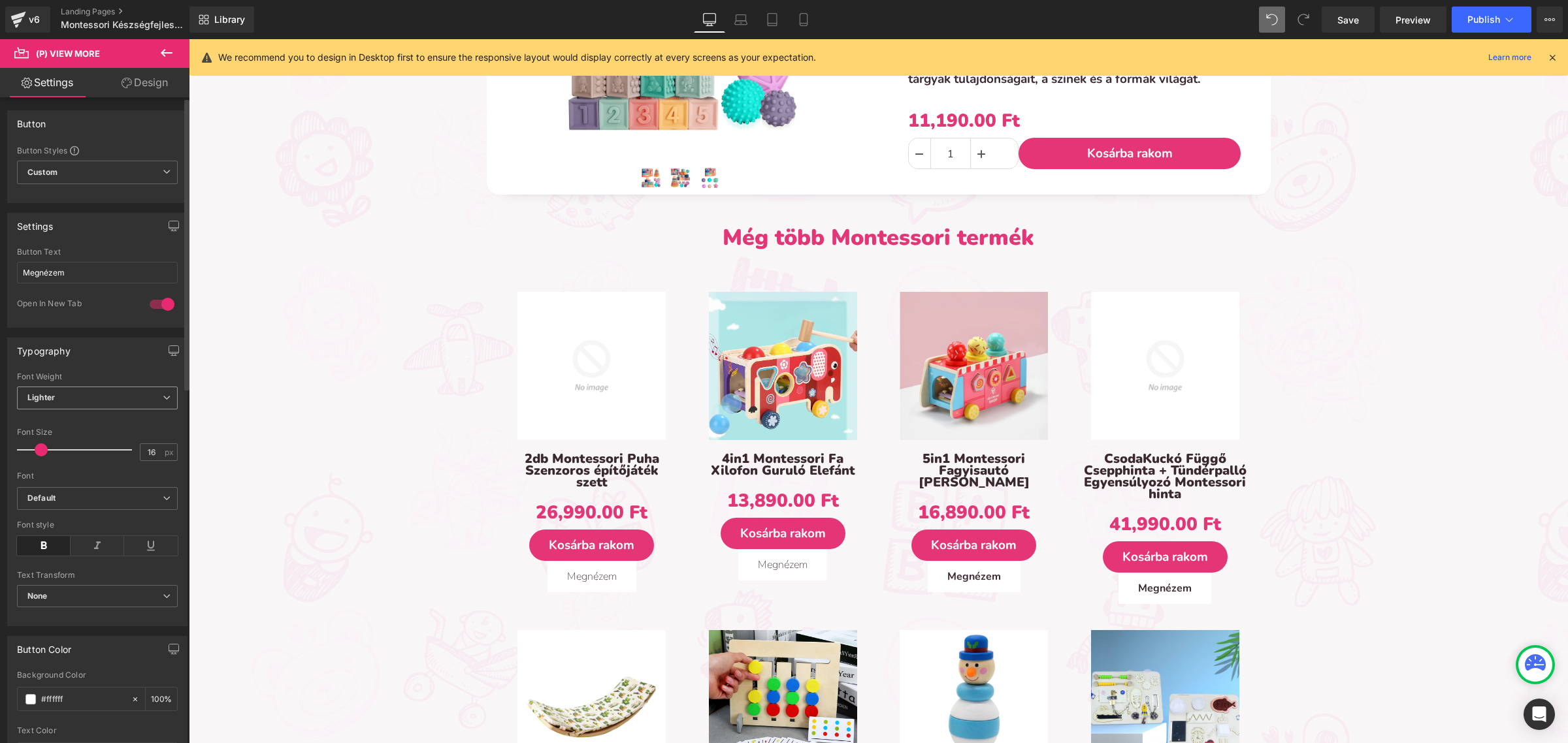
click at [106, 412] on div "Lighter Thin 100 Semi Thin 200 Light 300 Regular 400 Medium 500 Semi Bold 600 S…" at bounding box center [97, 401] width 161 height 29
click at [105, 393] on span "Lighter" at bounding box center [97, 397] width 161 height 23
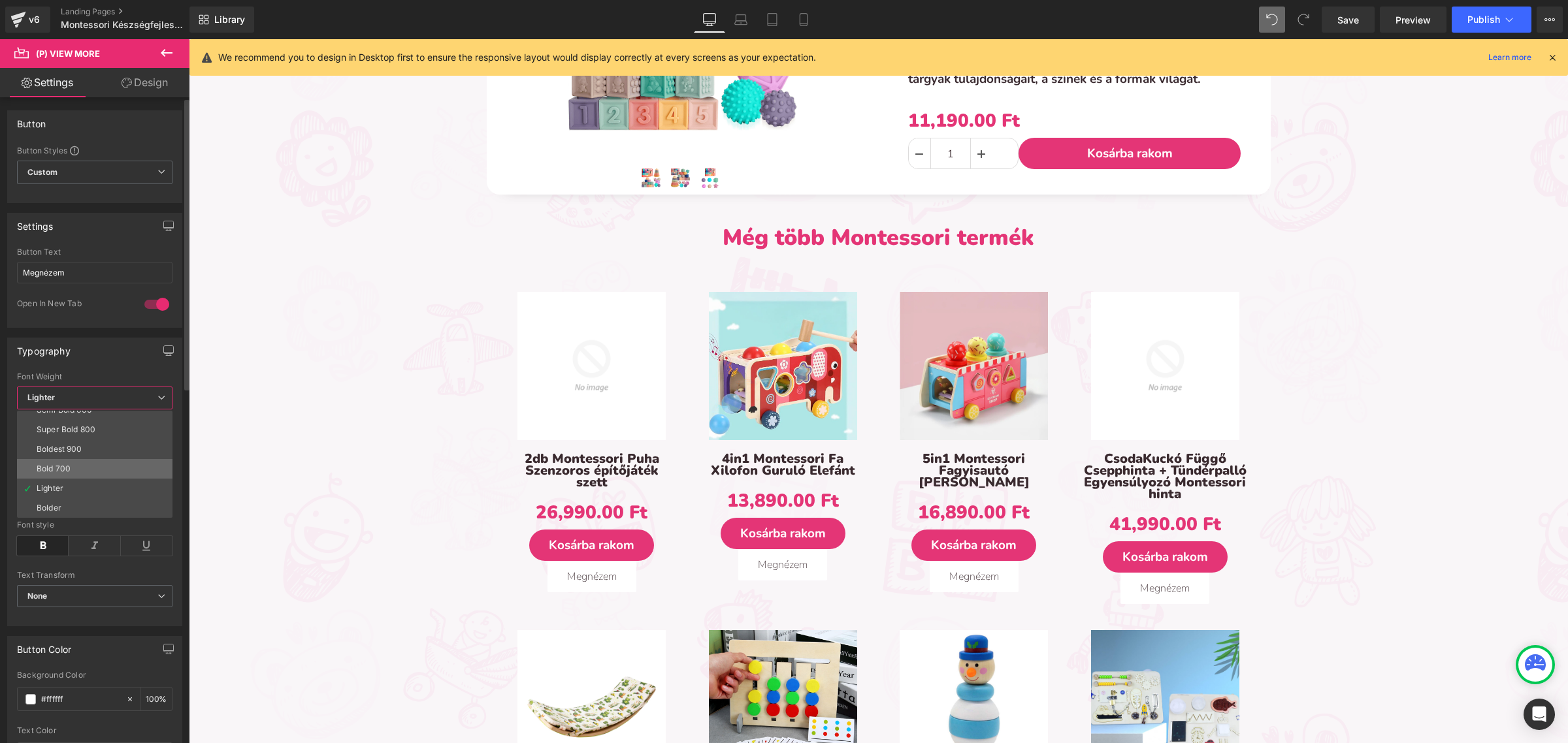
click at [96, 462] on li "Bold 700" at bounding box center [97, 469] width 161 height 20
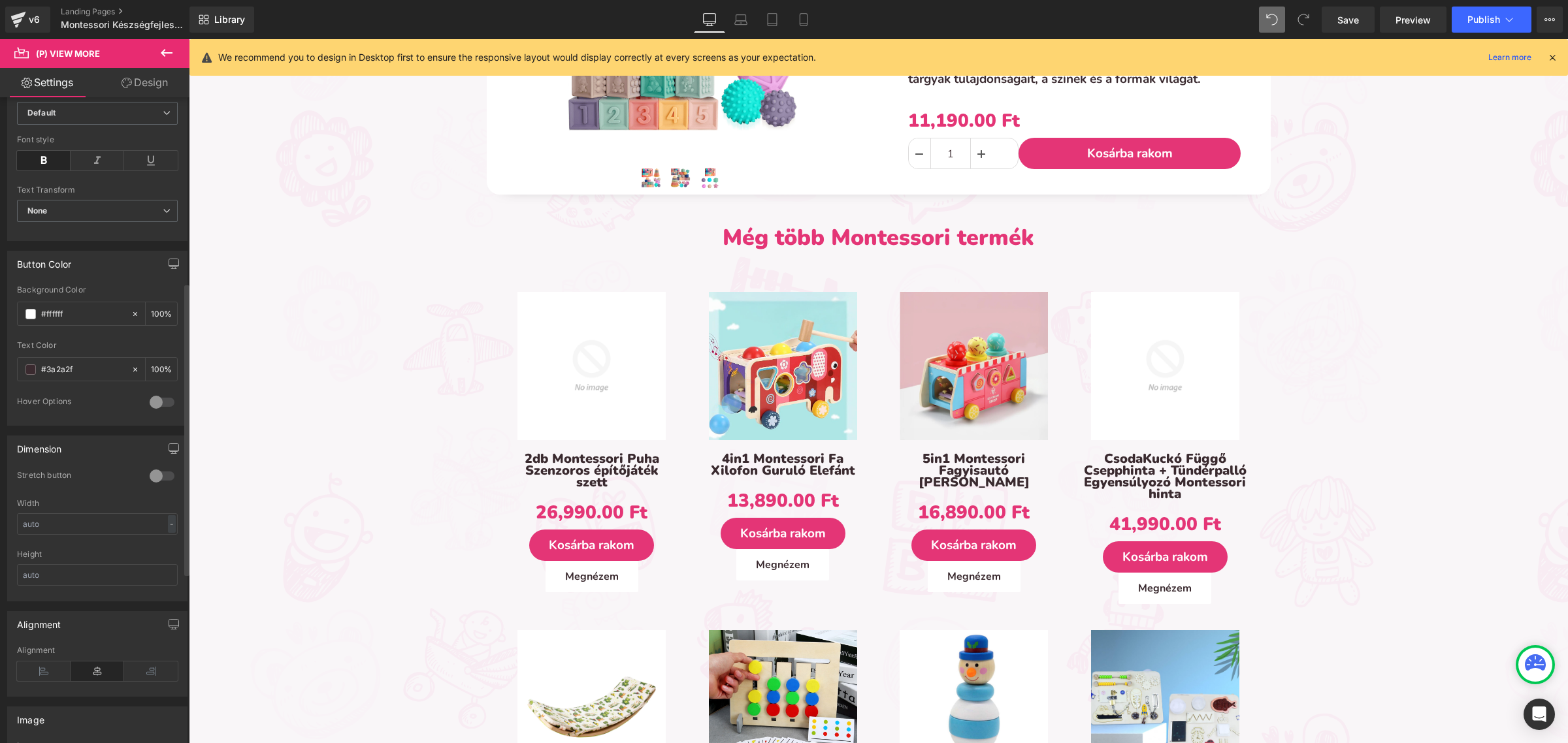
scroll to position [408, 0]
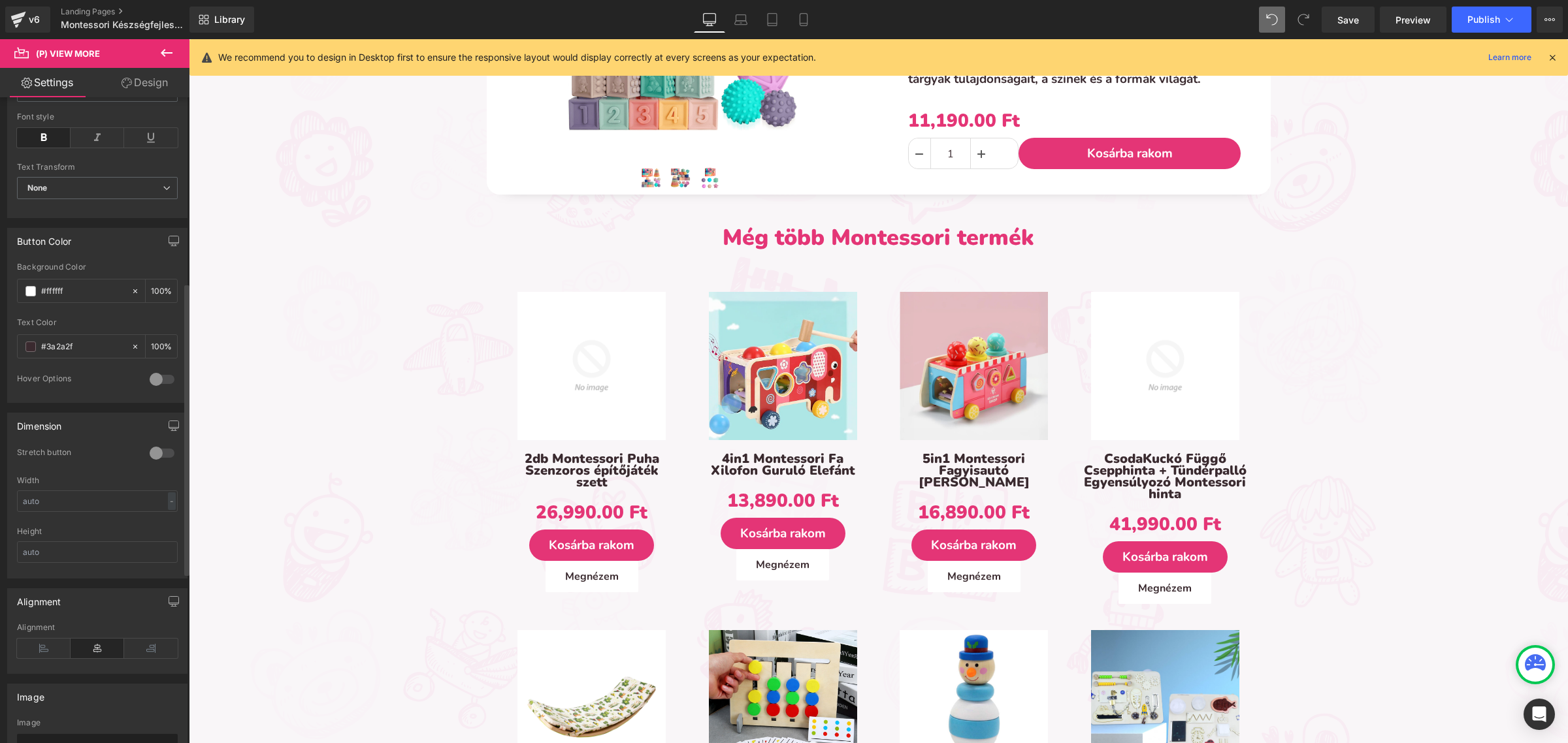
click at [156, 460] on div at bounding box center [162, 453] width 31 height 21
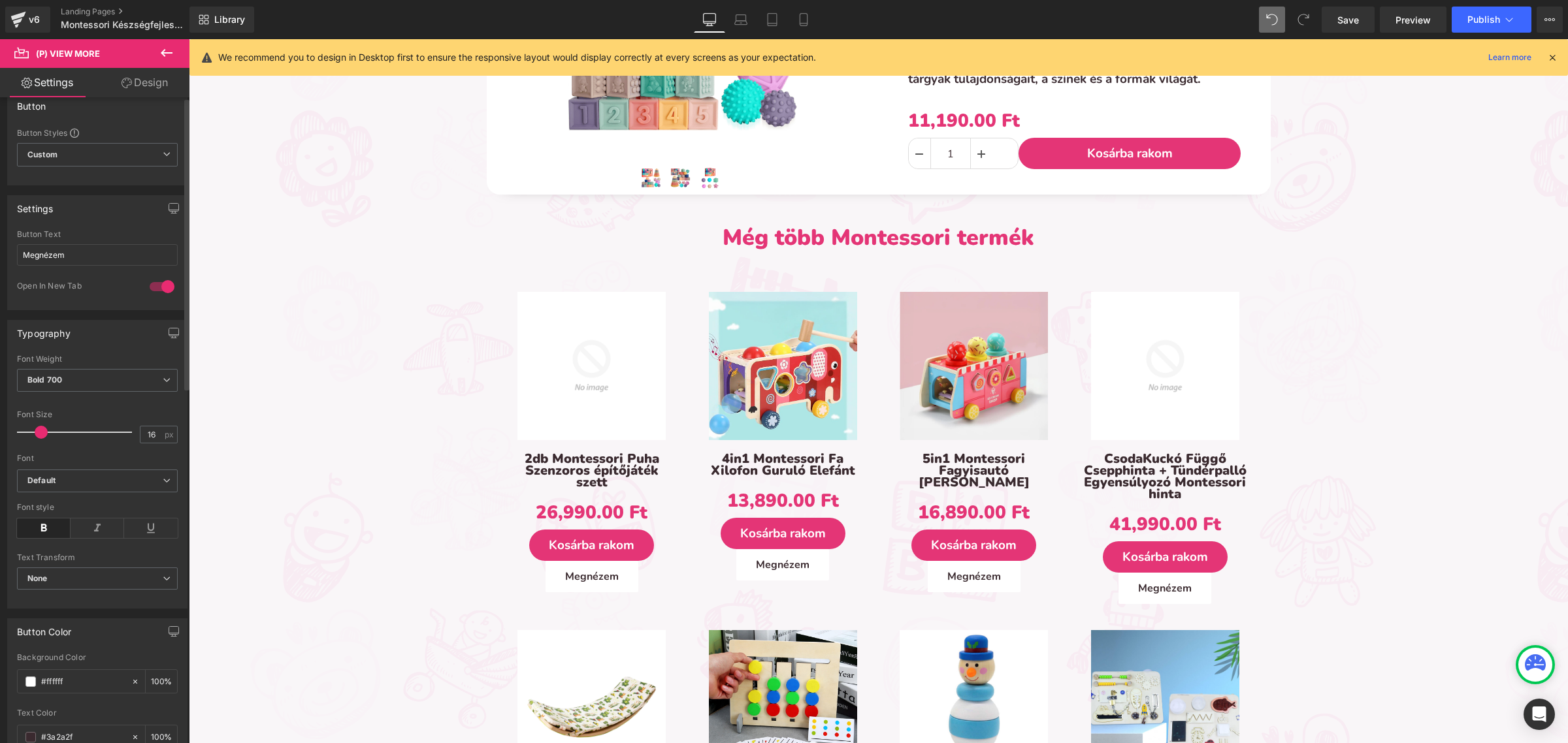
scroll to position [0, 0]
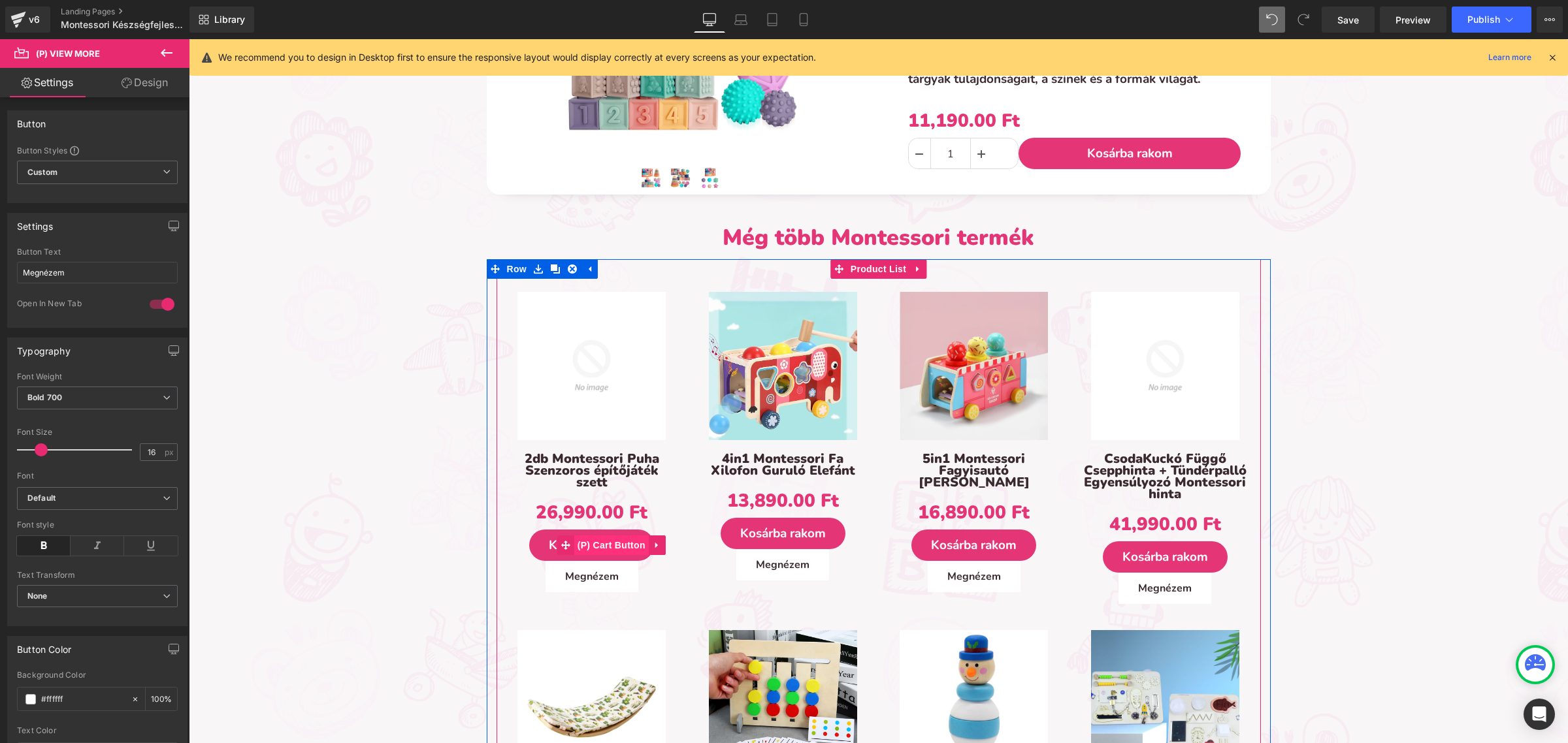
click at [588, 540] on span "(P) Cart Button" at bounding box center [611, 545] width 75 height 20
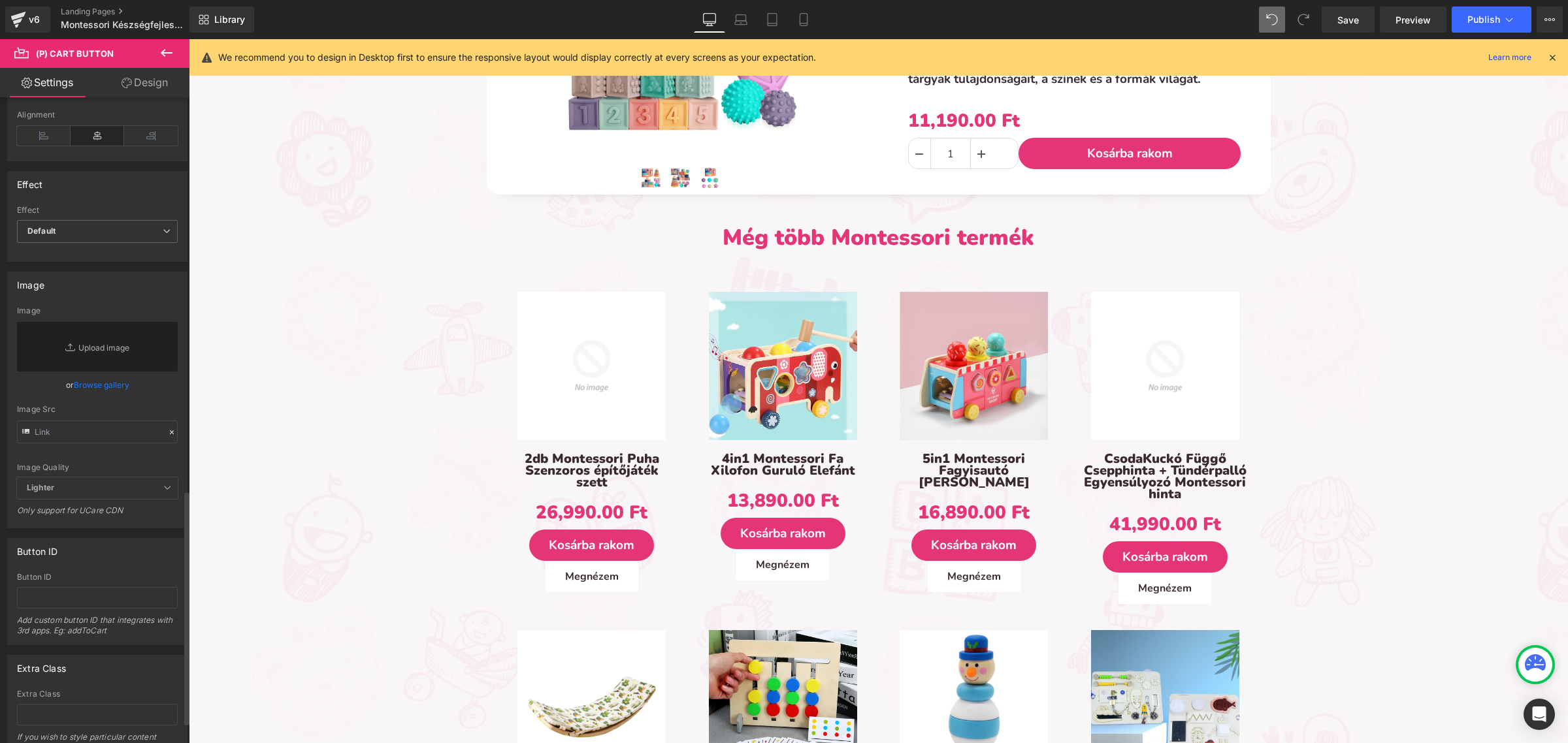
scroll to position [1142, 0]
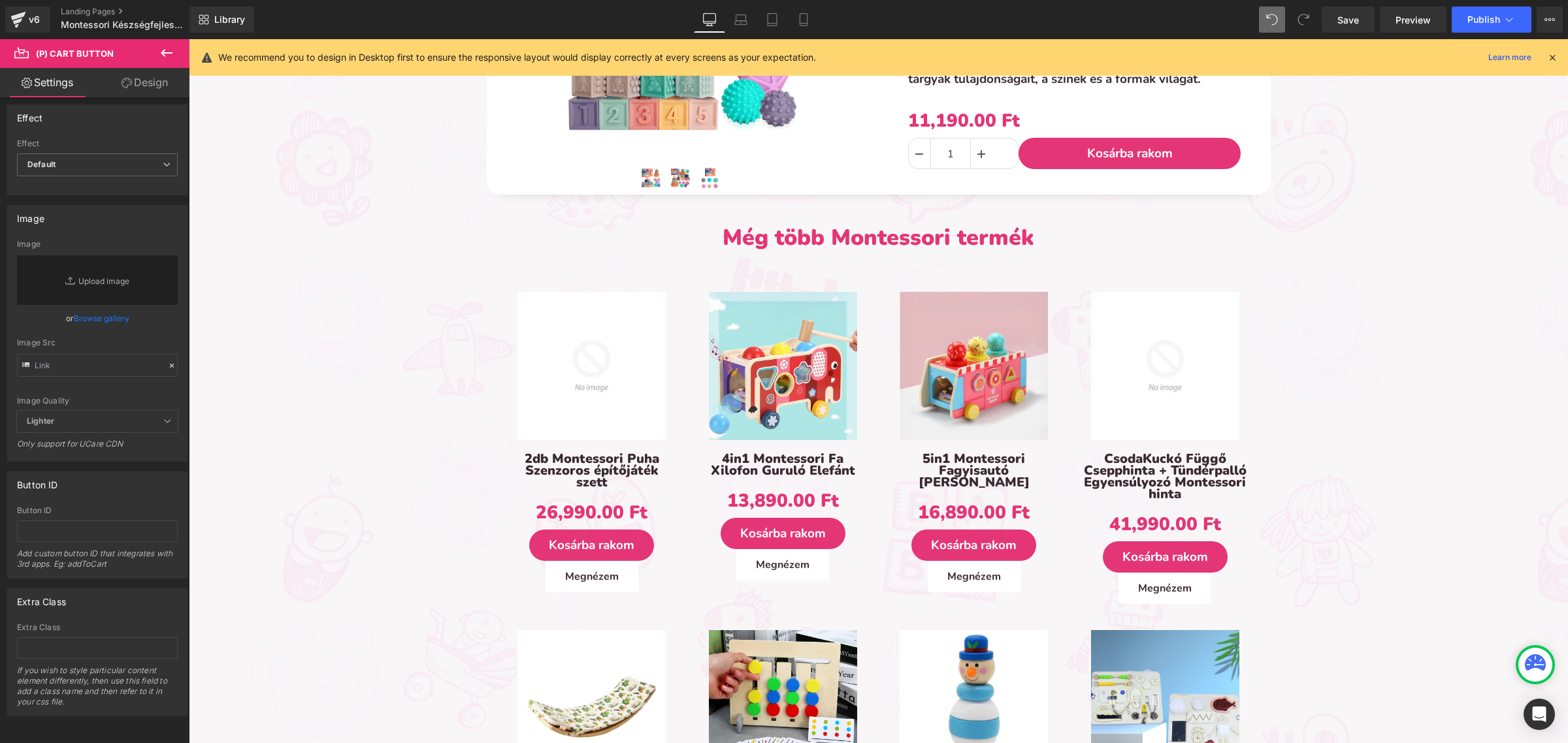
click at [123, 91] on link "Design" at bounding box center [145, 82] width 95 height 29
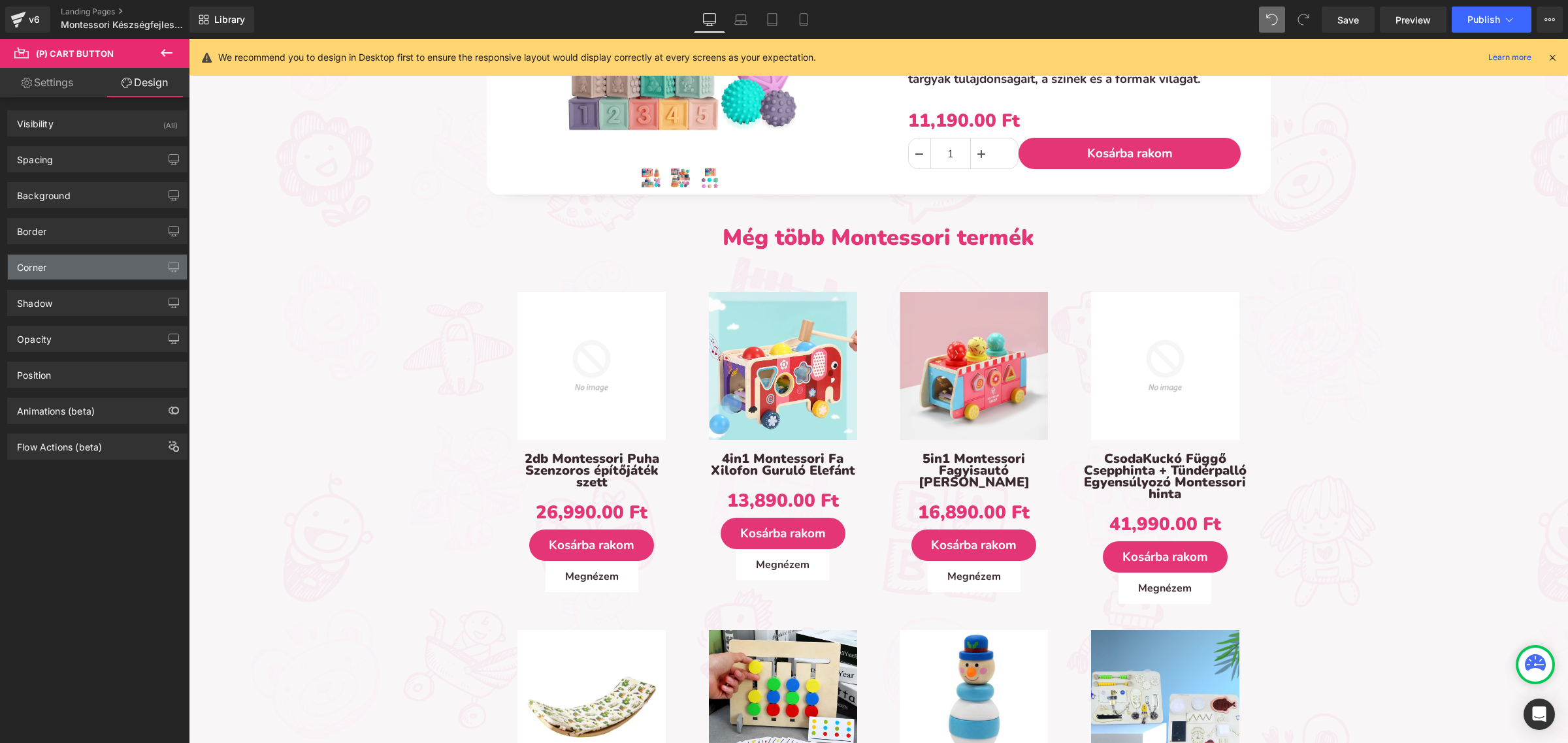
click at [96, 269] on div "Corner" at bounding box center [97, 267] width 179 height 25
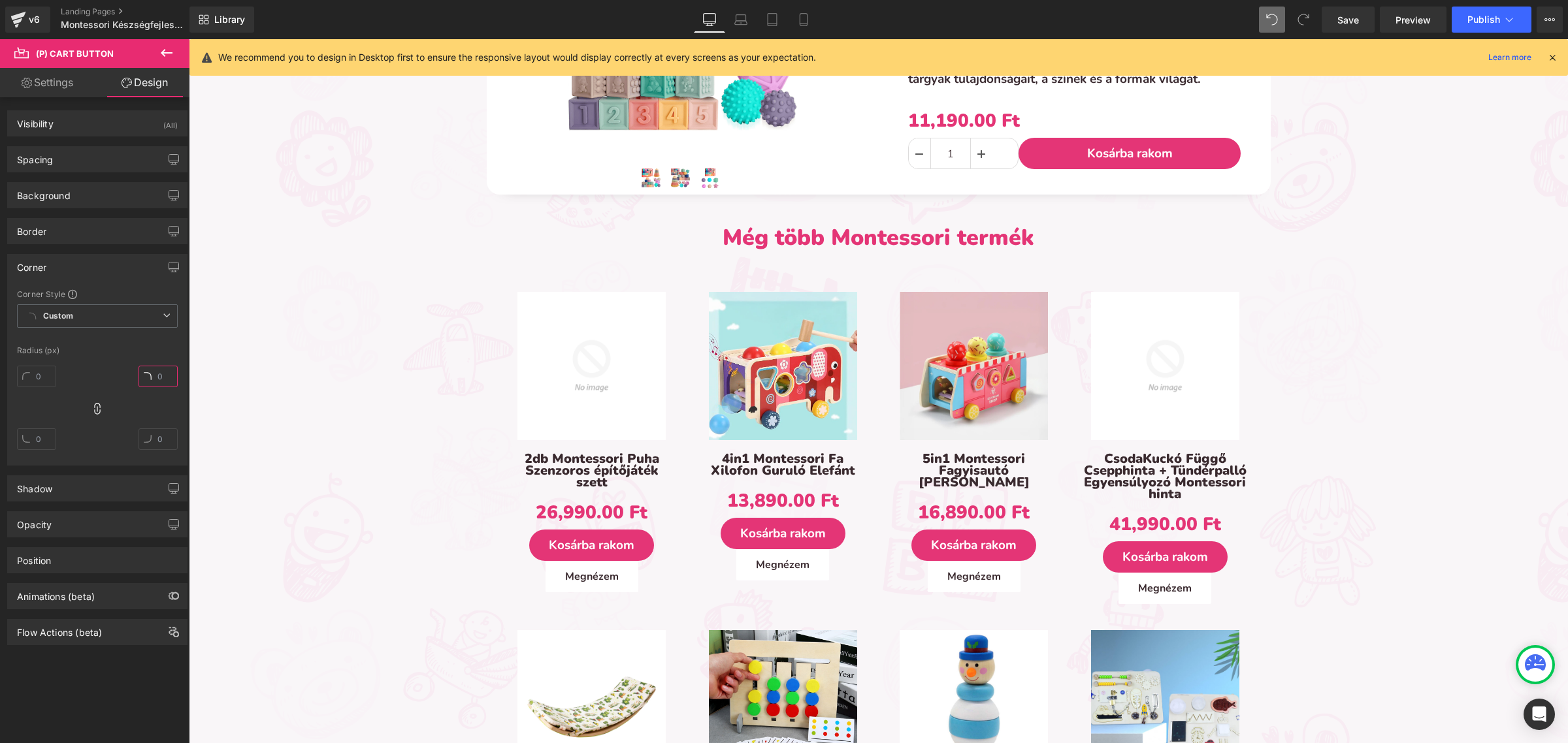
click at [148, 375] on input "text" at bounding box center [158, 376] width 39 height 21
type input "37"
drag, startPoint x: 51, startPoint y: 126, endPoint x: 51, endPoint y: 138, distance: 12.0
click at [51, 127] on div "Visibility" at bounding box center [35, 119] width 37 height 18
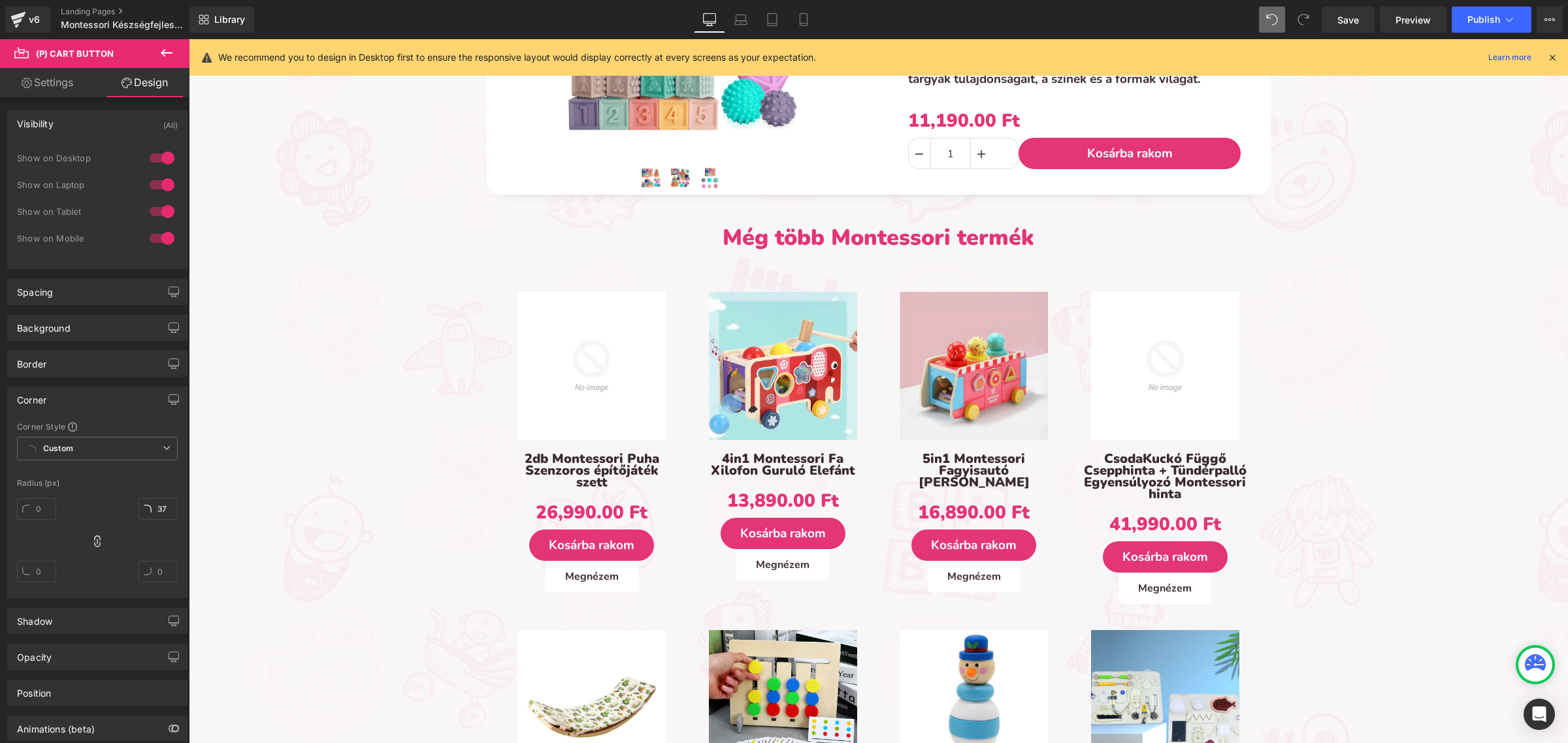
click at [53, 157] on div "Show on Desktop" at bounding box center [76, 158] width 118 height 9
click at [56, 126] on div "Visibility (All)" at bounding box center [97, 123] width 179 height 25
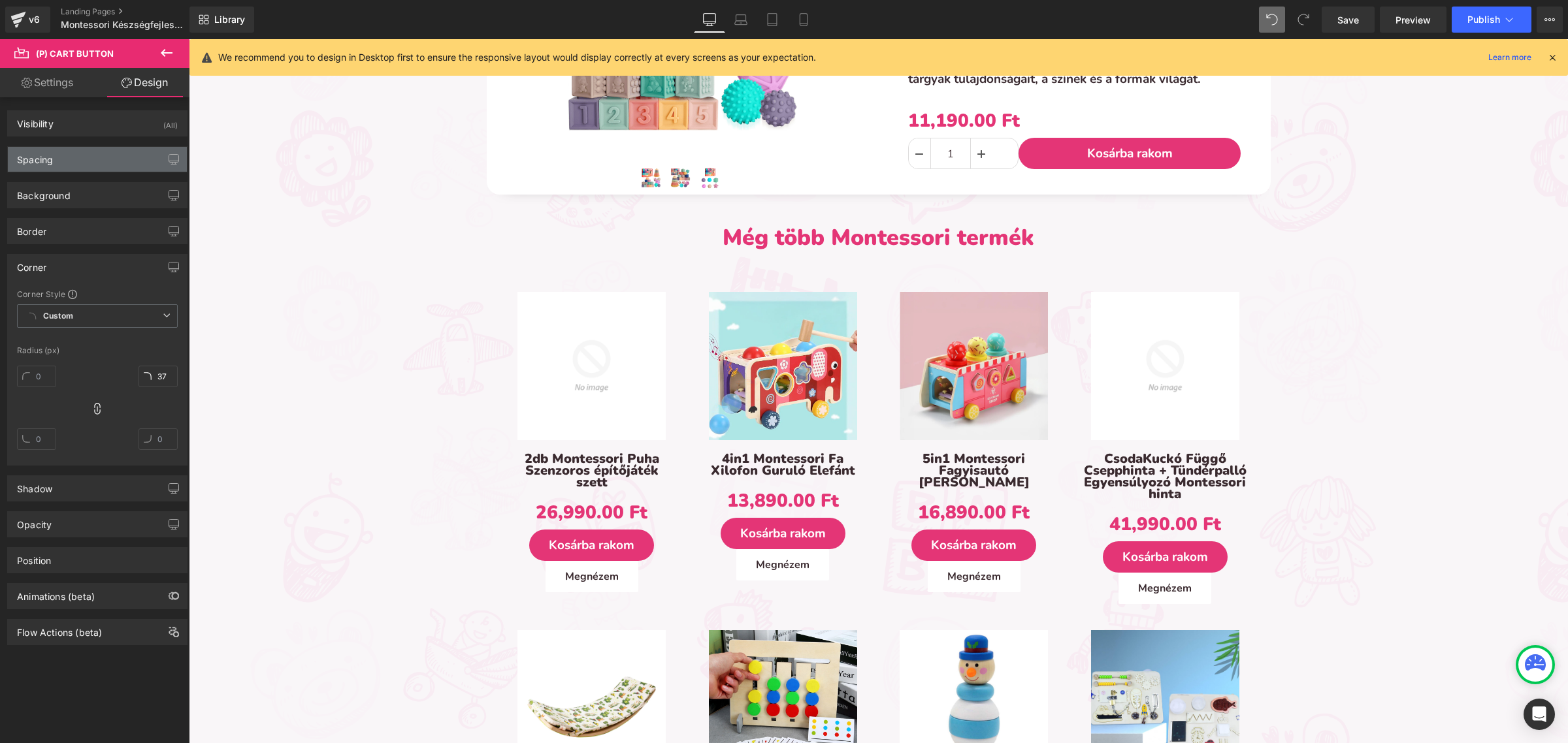
click at [53, 154] on div "Spacing" at bounding box center [97, 159] width 179 height 25
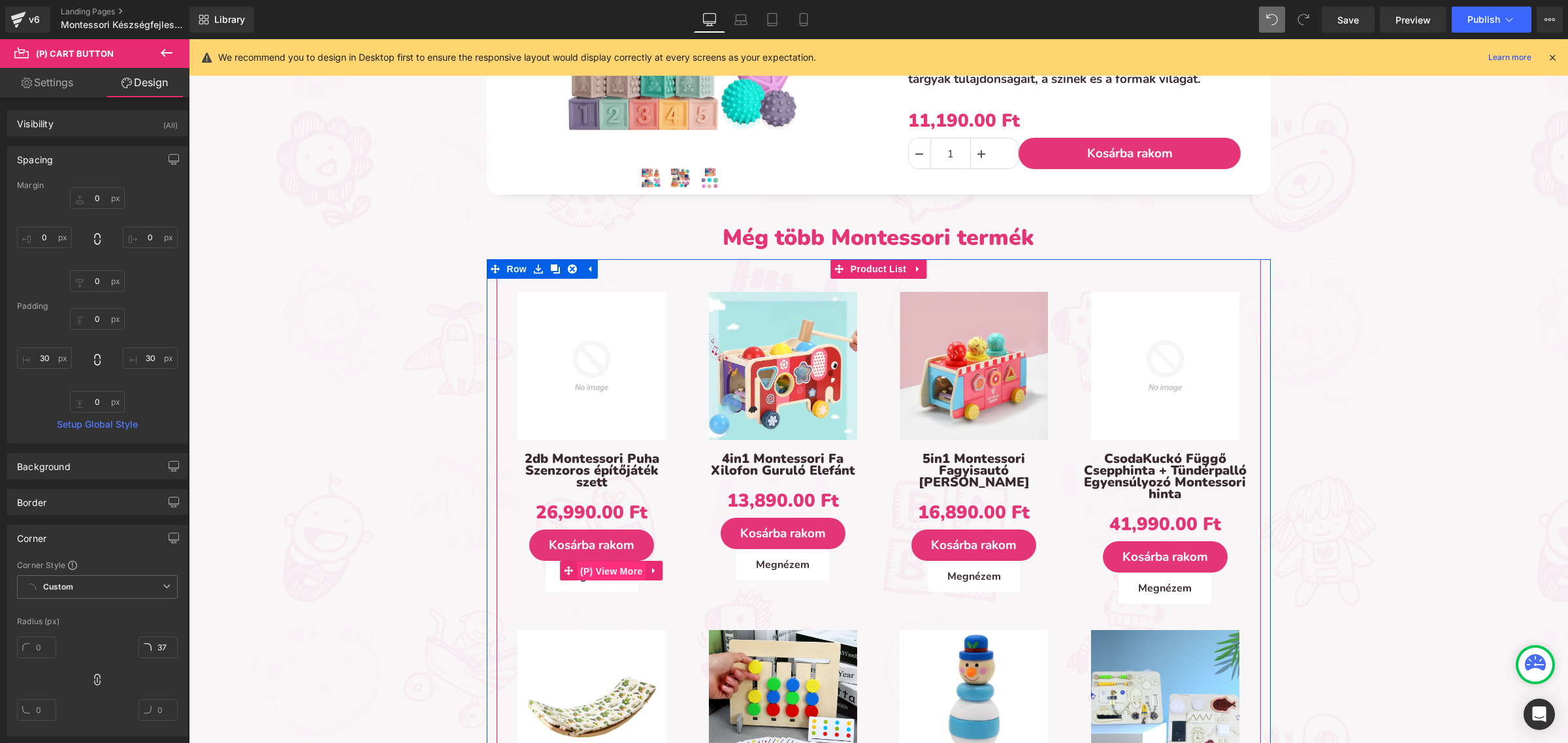
click at [588, 572] on span "(P) View More" at bounding box center [610, 571] width 68 height 20
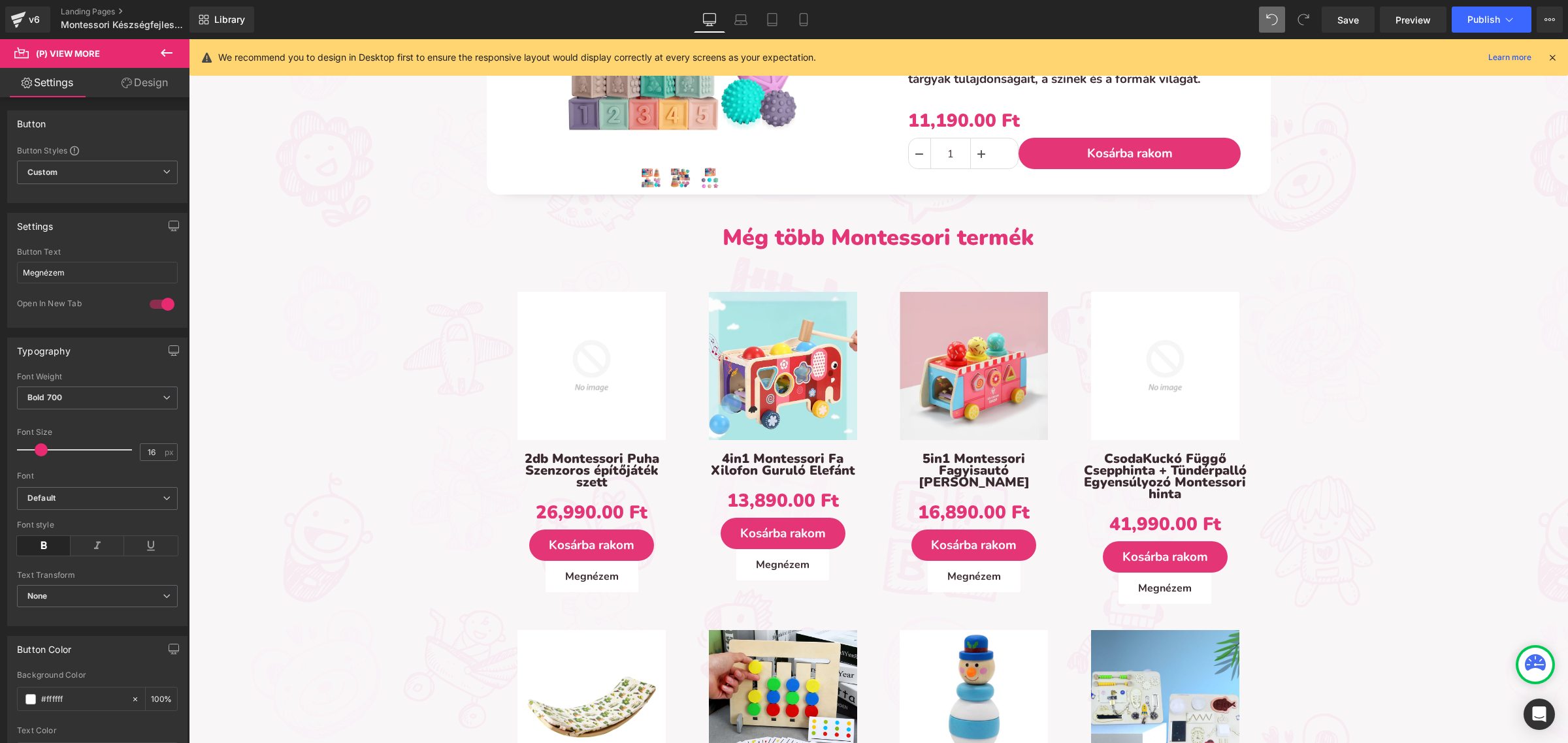
click at [123, 90] on link "Design" at bounding box center [145, 82] width 95 height 29
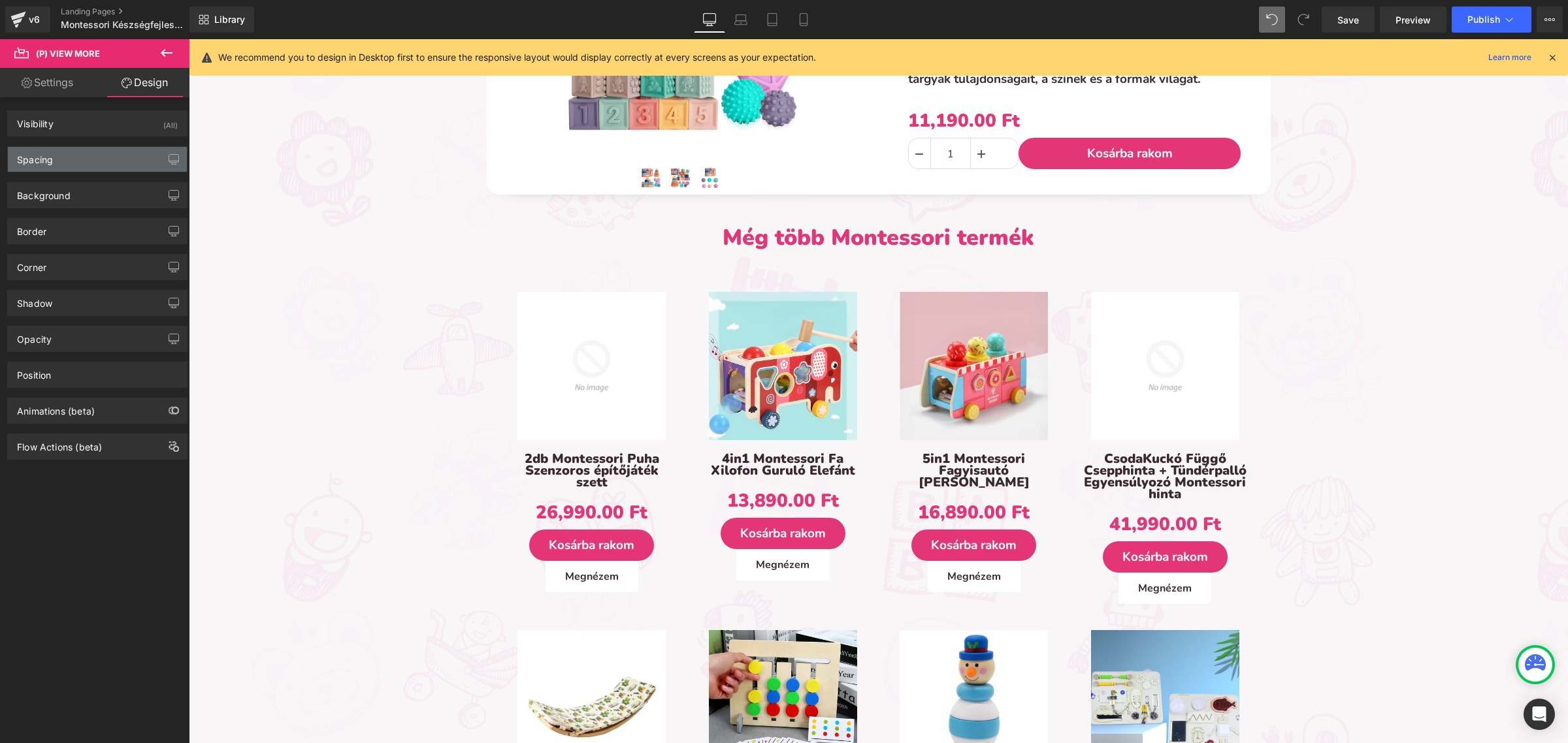
click at [98, 163] on div "Spacing" at bounding box center [97, 159] width 179 height 25
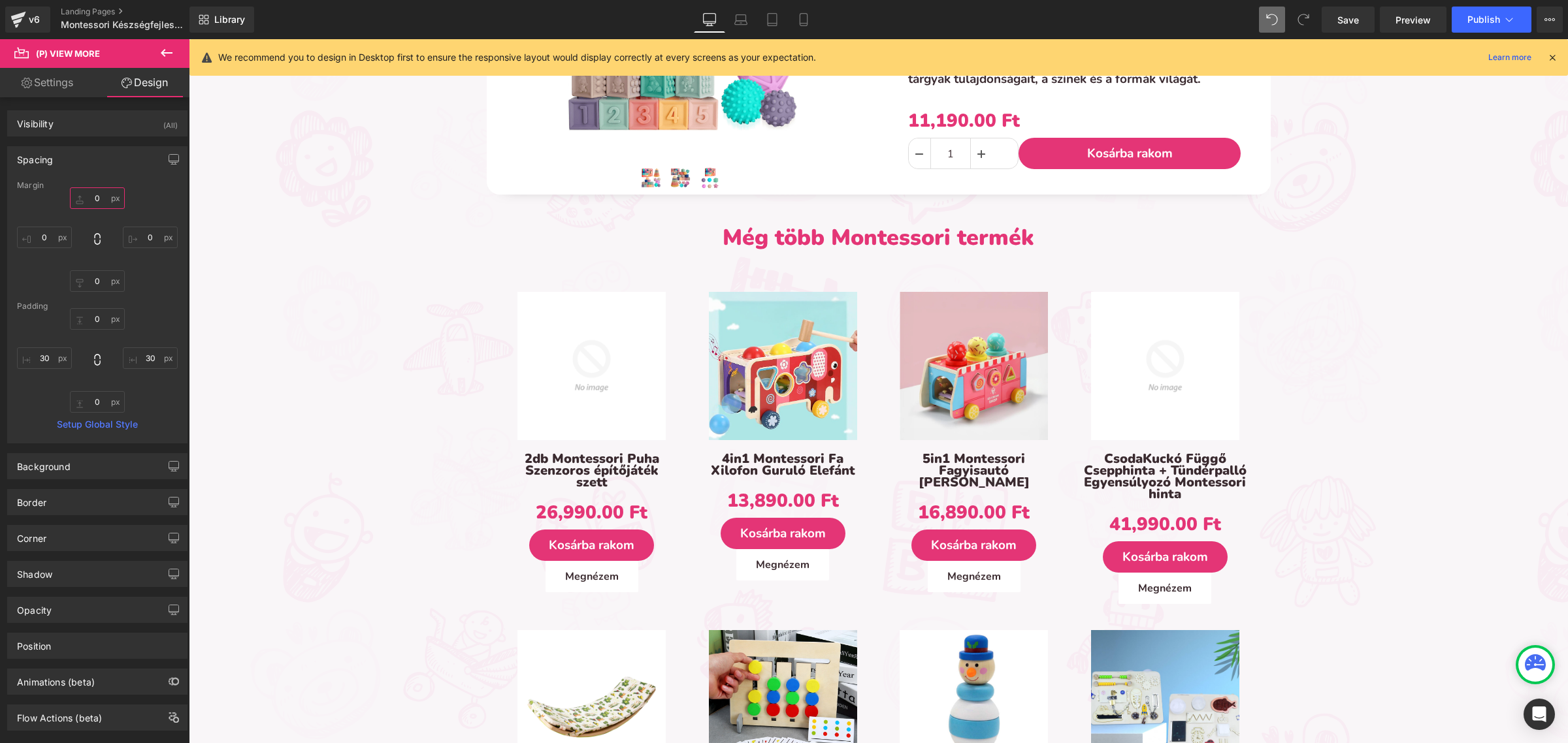
click at [103, 200] on input "text" at bounding box center [97, 198] width 55 height 21
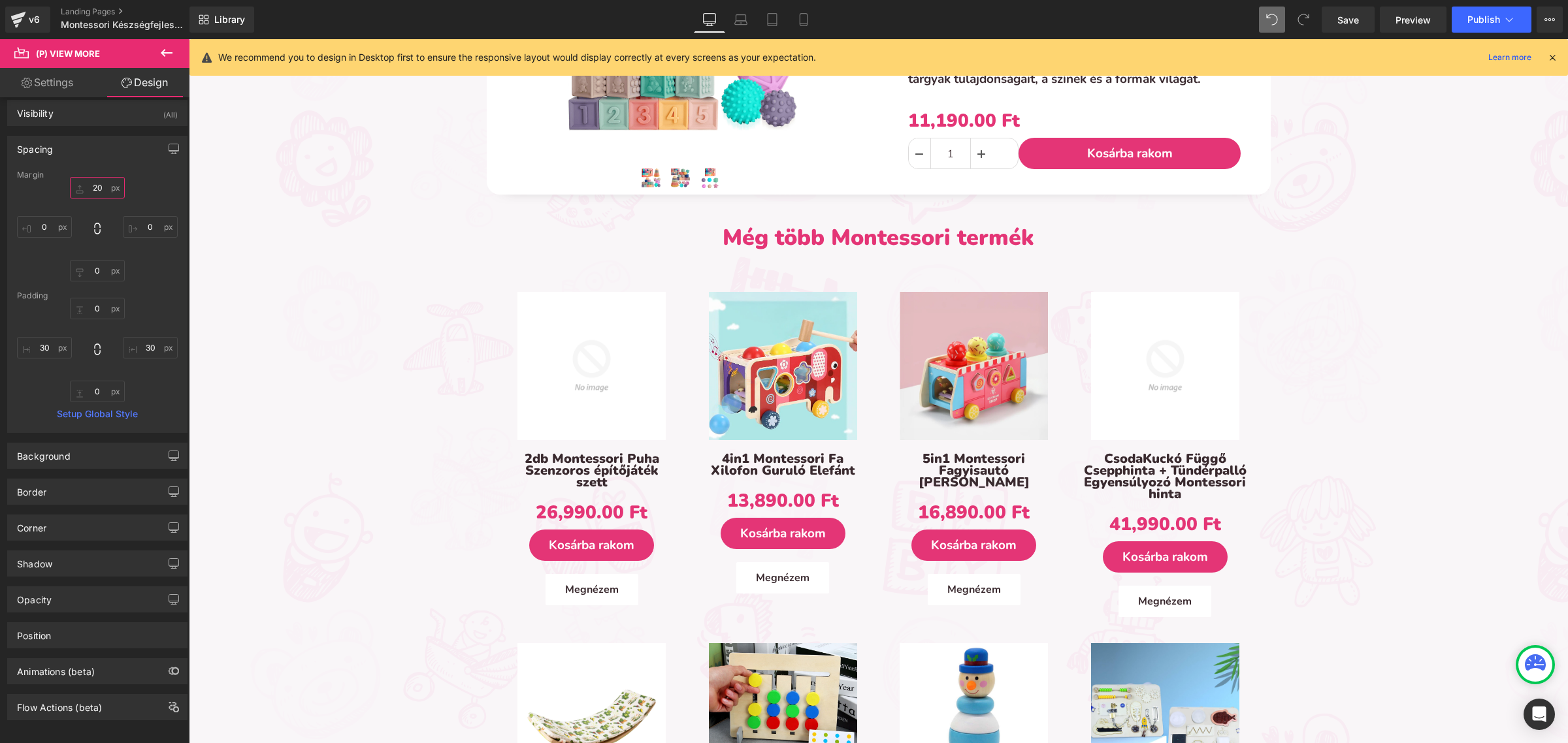
scroll to position [29, 0]
type input "20"
click at [80, 516] on div "Corner" at bounding box center [97, 524] width 179 height 25
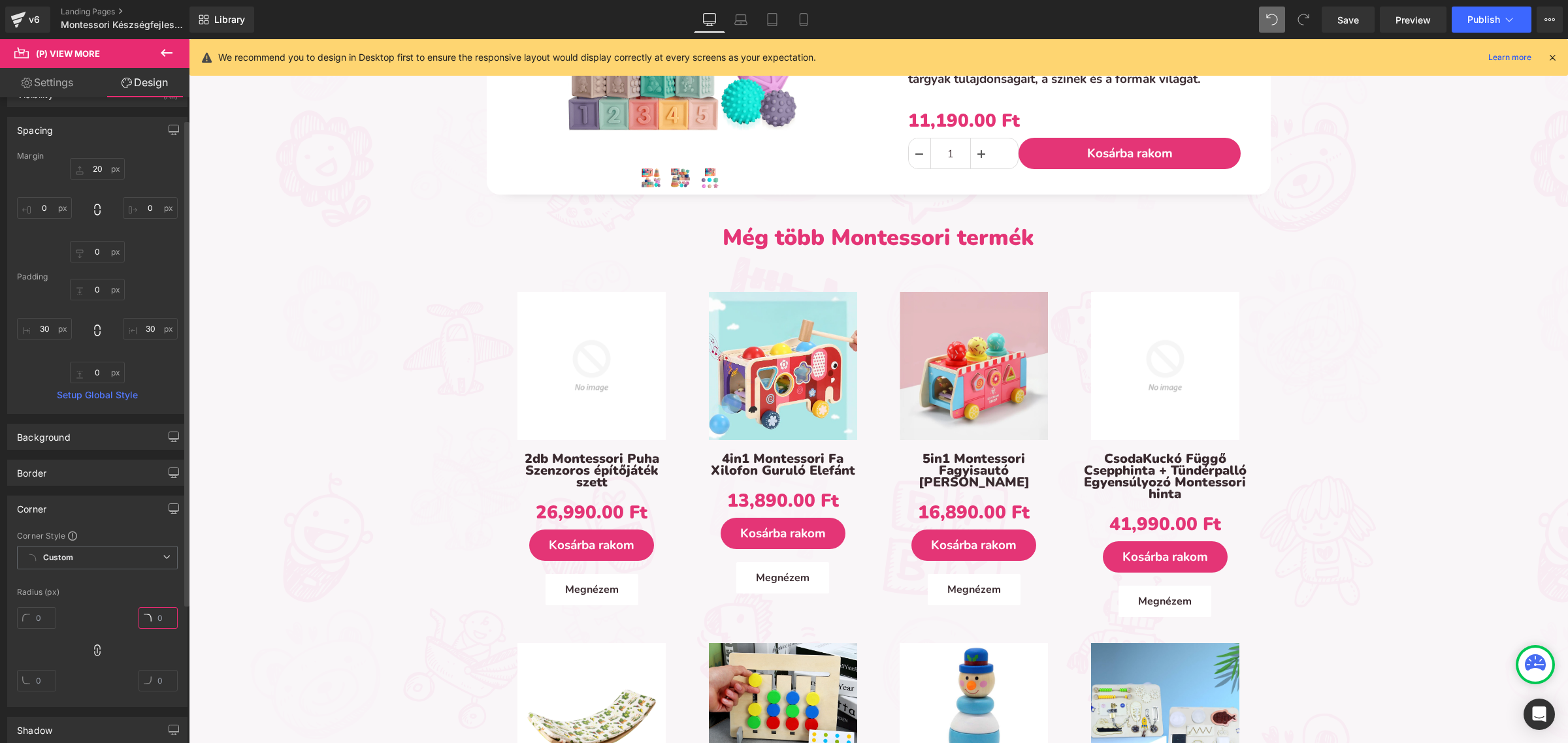
click at [150, 616] on input "text" at bounding box center [158, 617] width 39 height 21
paste input "37"
type input "37"
click at [51, 90] on link "Settings" at bounding box center [47, 82] width 95 height 29
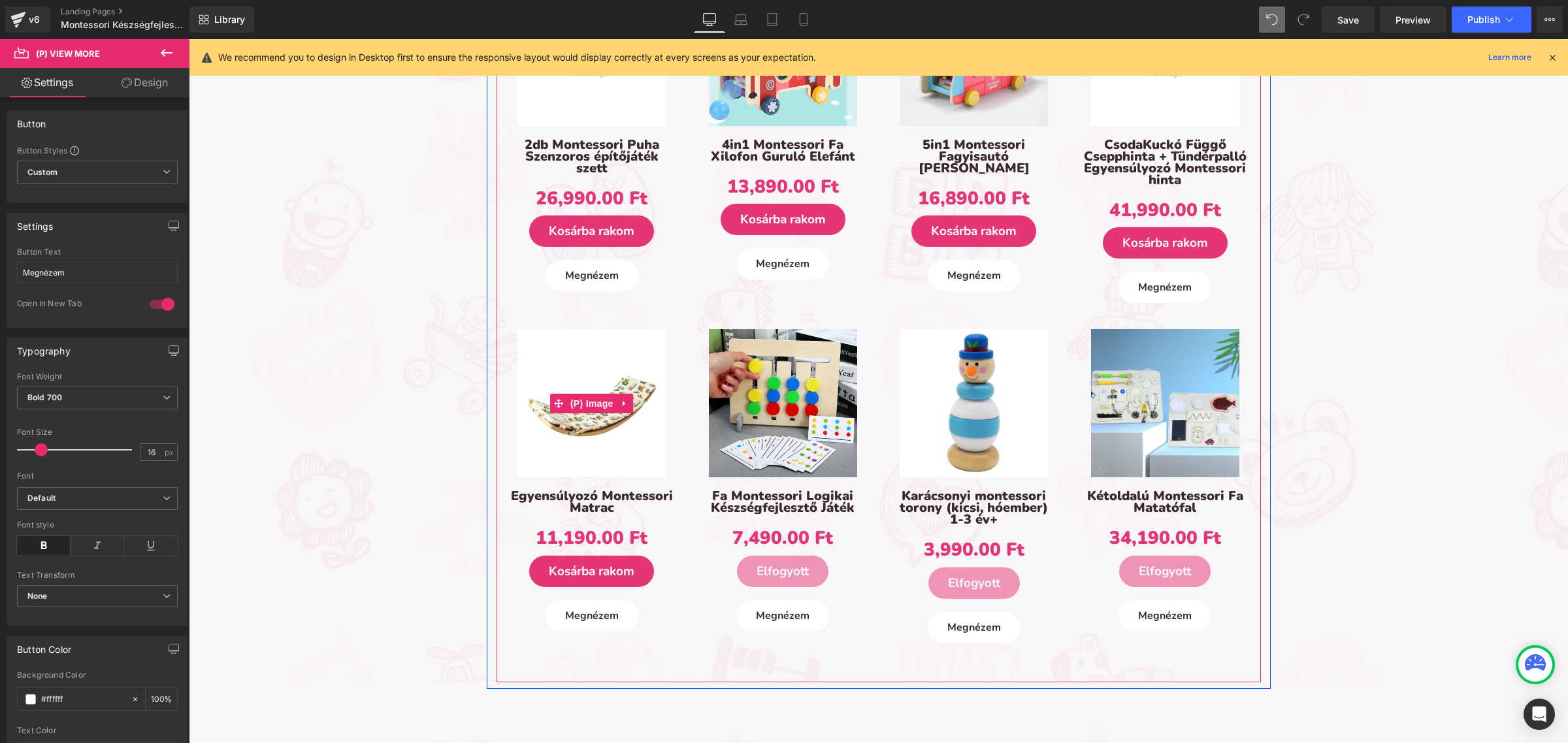
scroll to position [1551, 0]
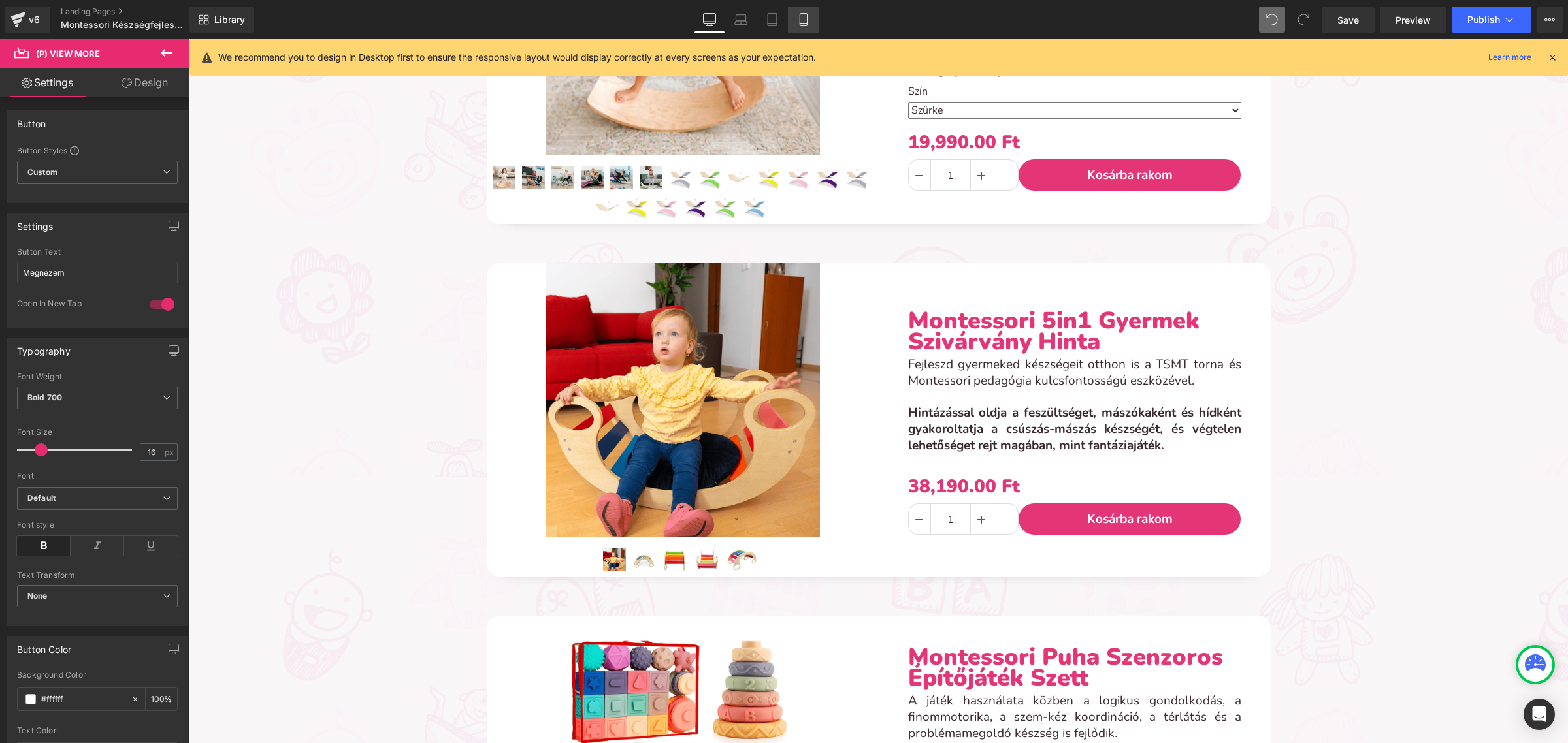
click at [808, 9] on link "Mobile" at bounding box center [804, 19] width 31 height 26
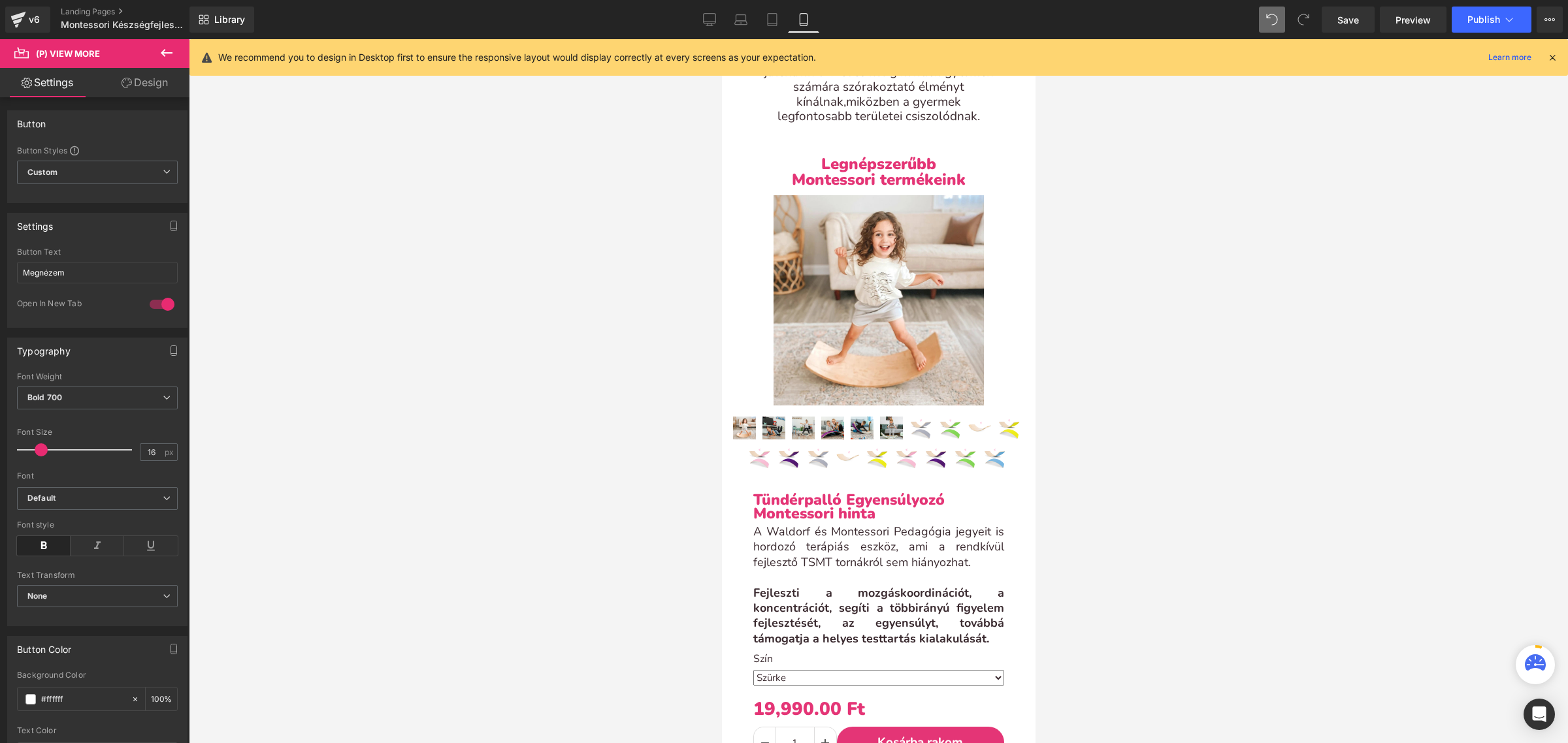
scroll to position [0, 0]
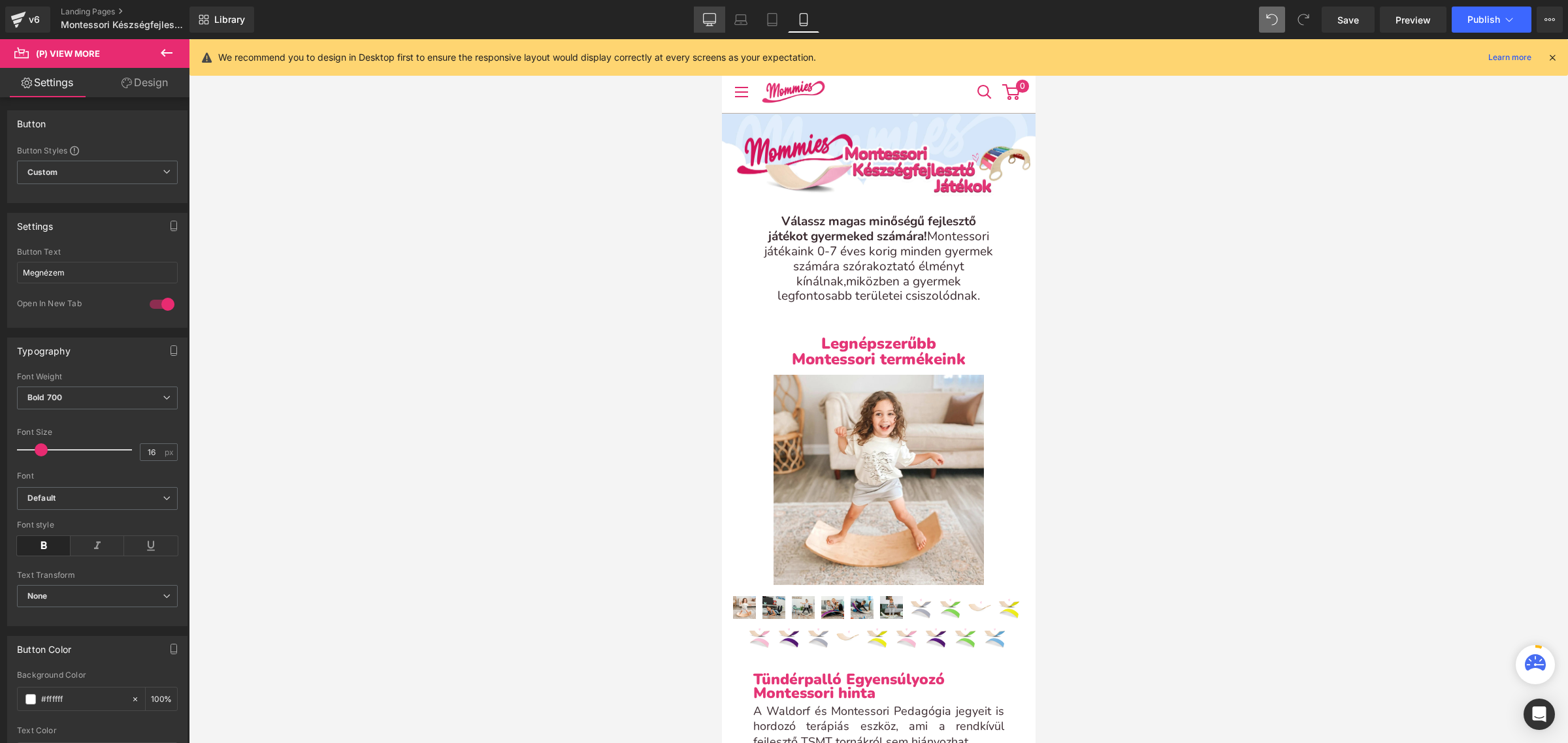
click at [720, 18] on link "Desktop" at bounding box center [709, 19] width 31 height 26
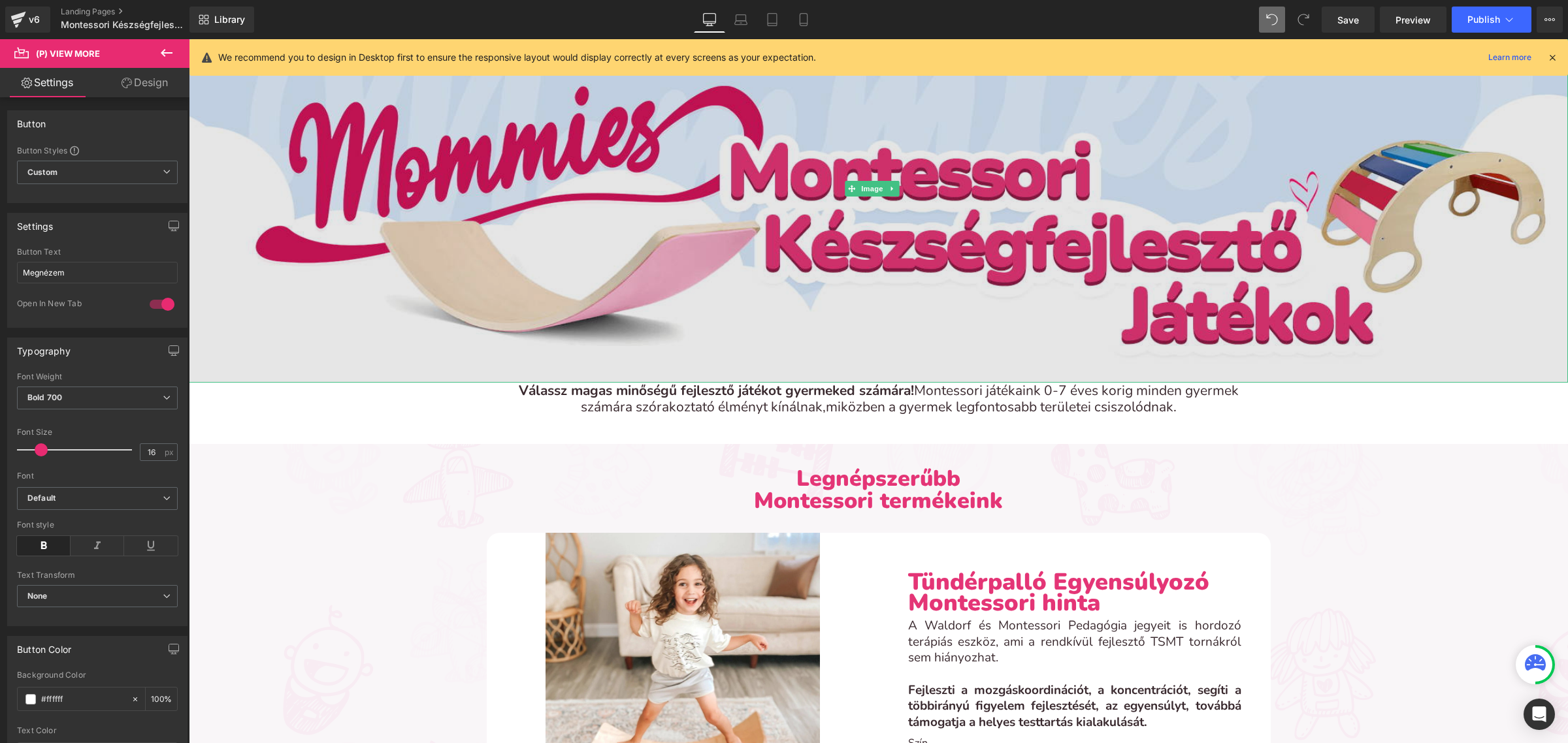
scroll to position [327, 0]
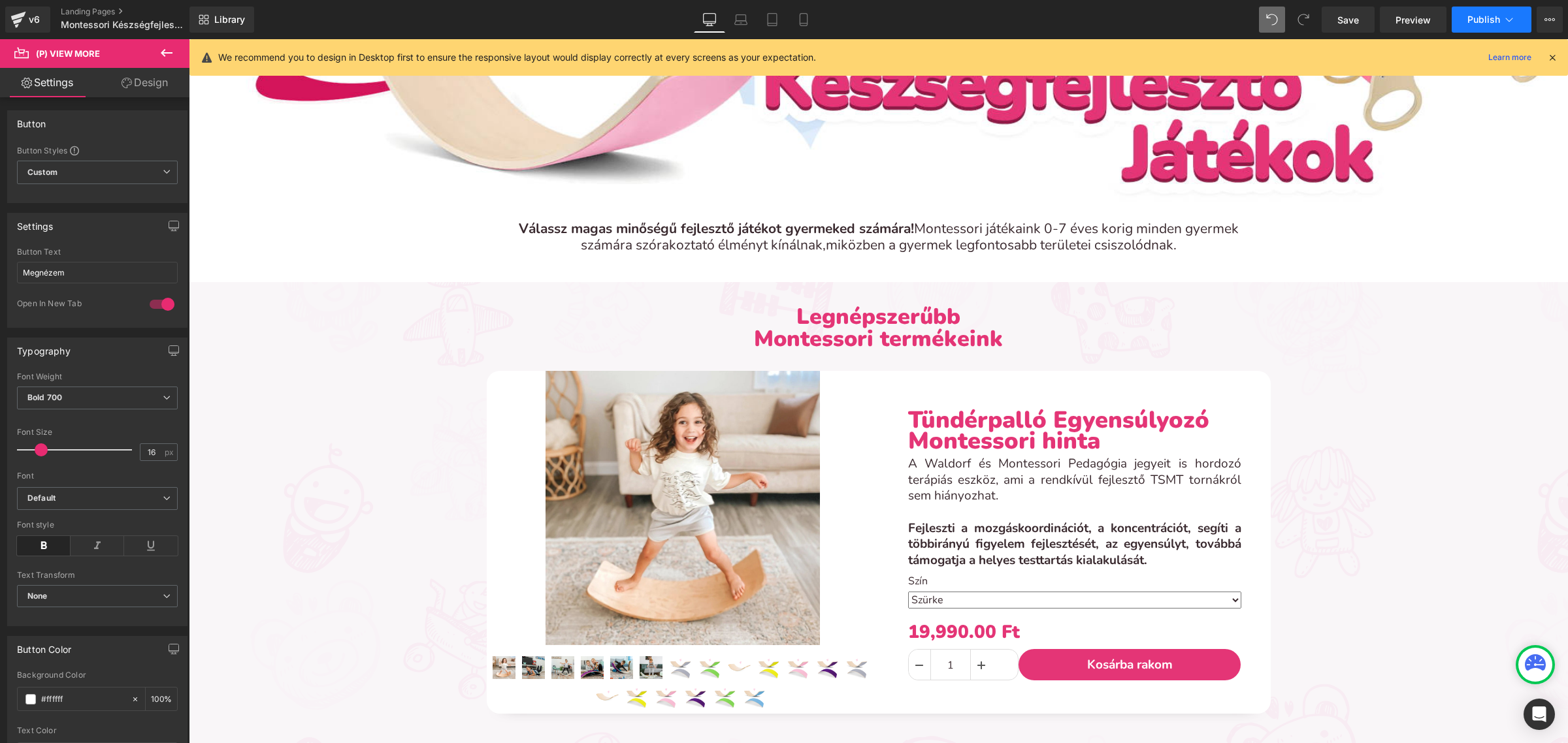
click at [1500, 17] on button "Publish" at bounding box center [1491, 19] width 79 height 26
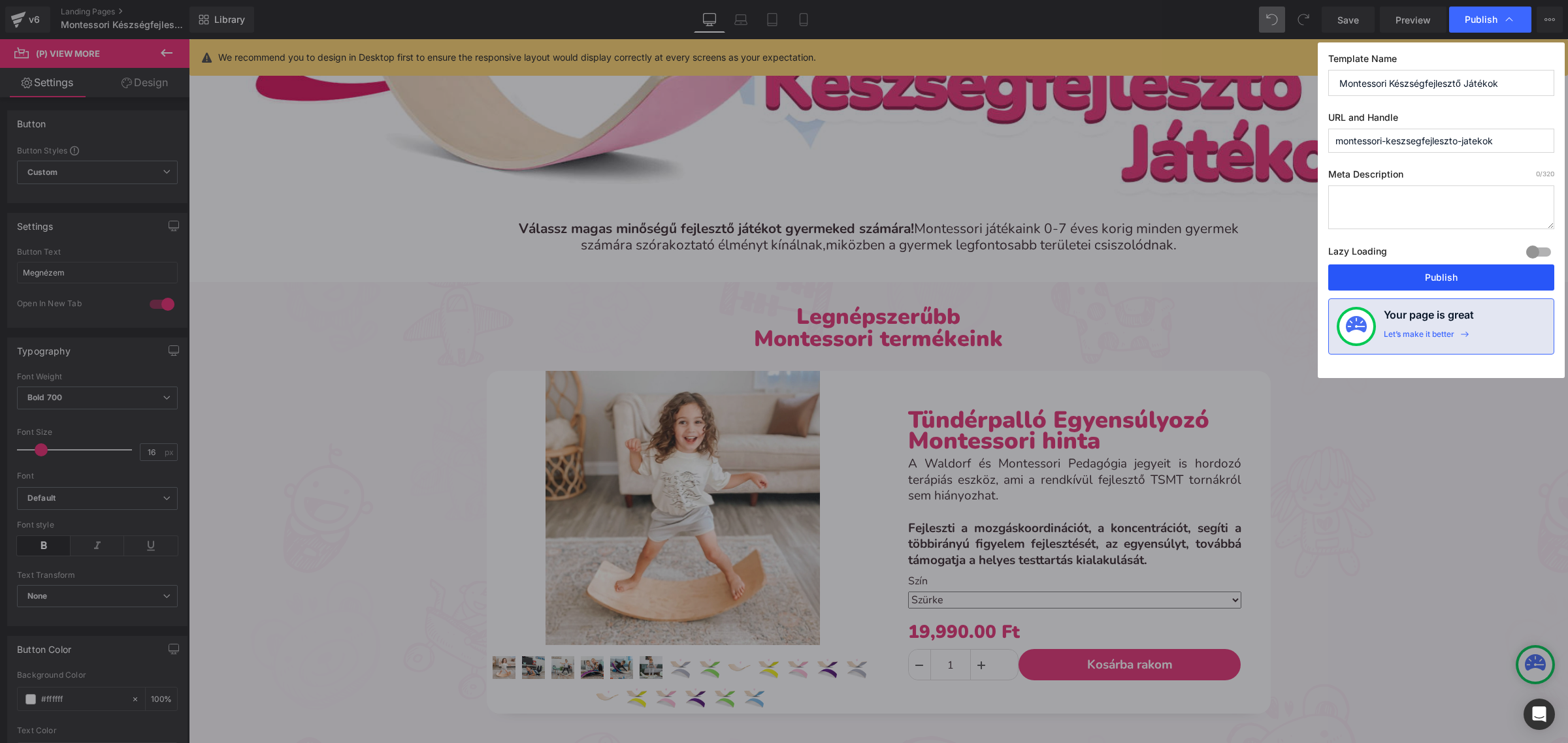
click at [1424, 285] on button "Publish" at bounding box center [1442, 277] width 226 height 26
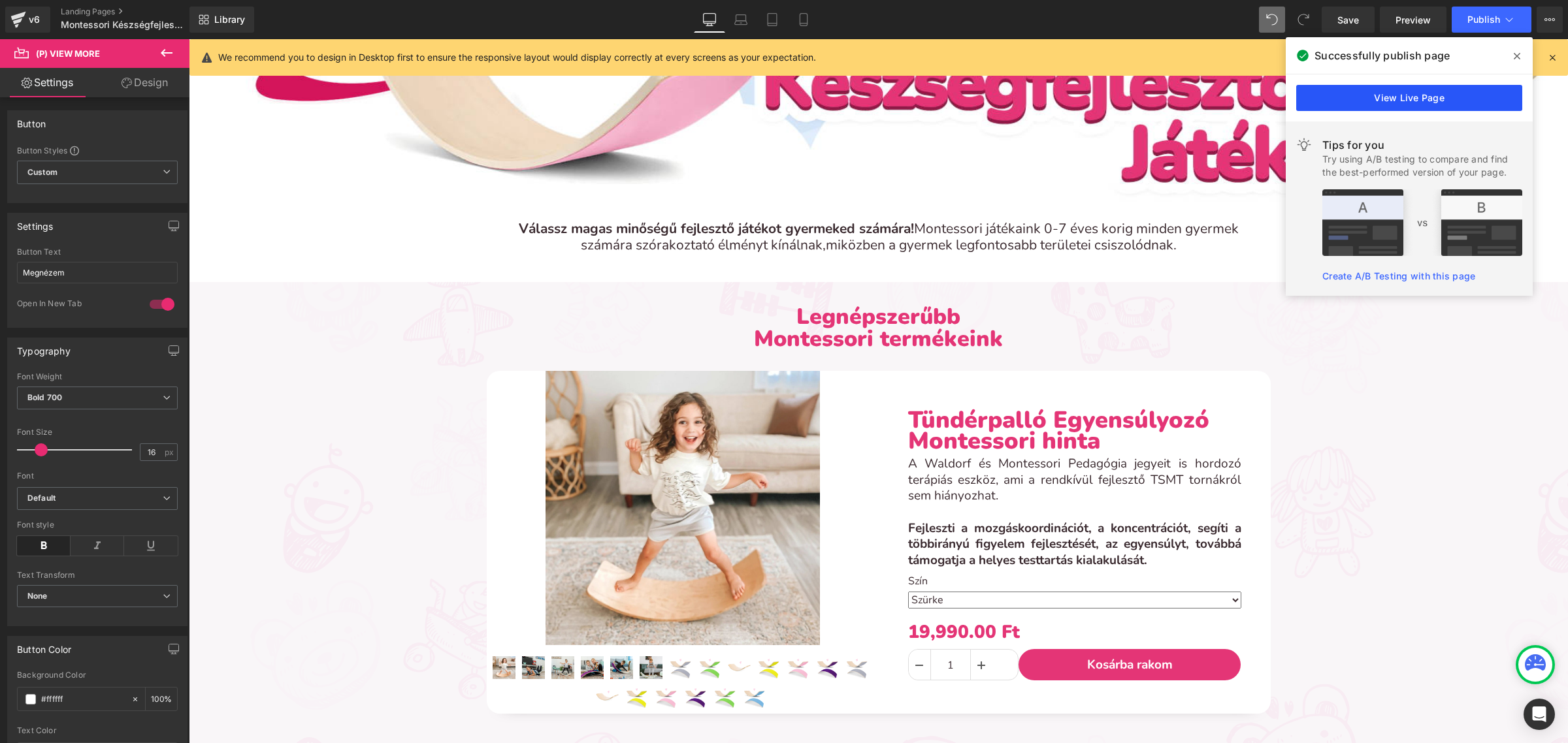
click at [1324, 93] on link "View Live Page" at bounding box center [1409, 97] width 226 height 26
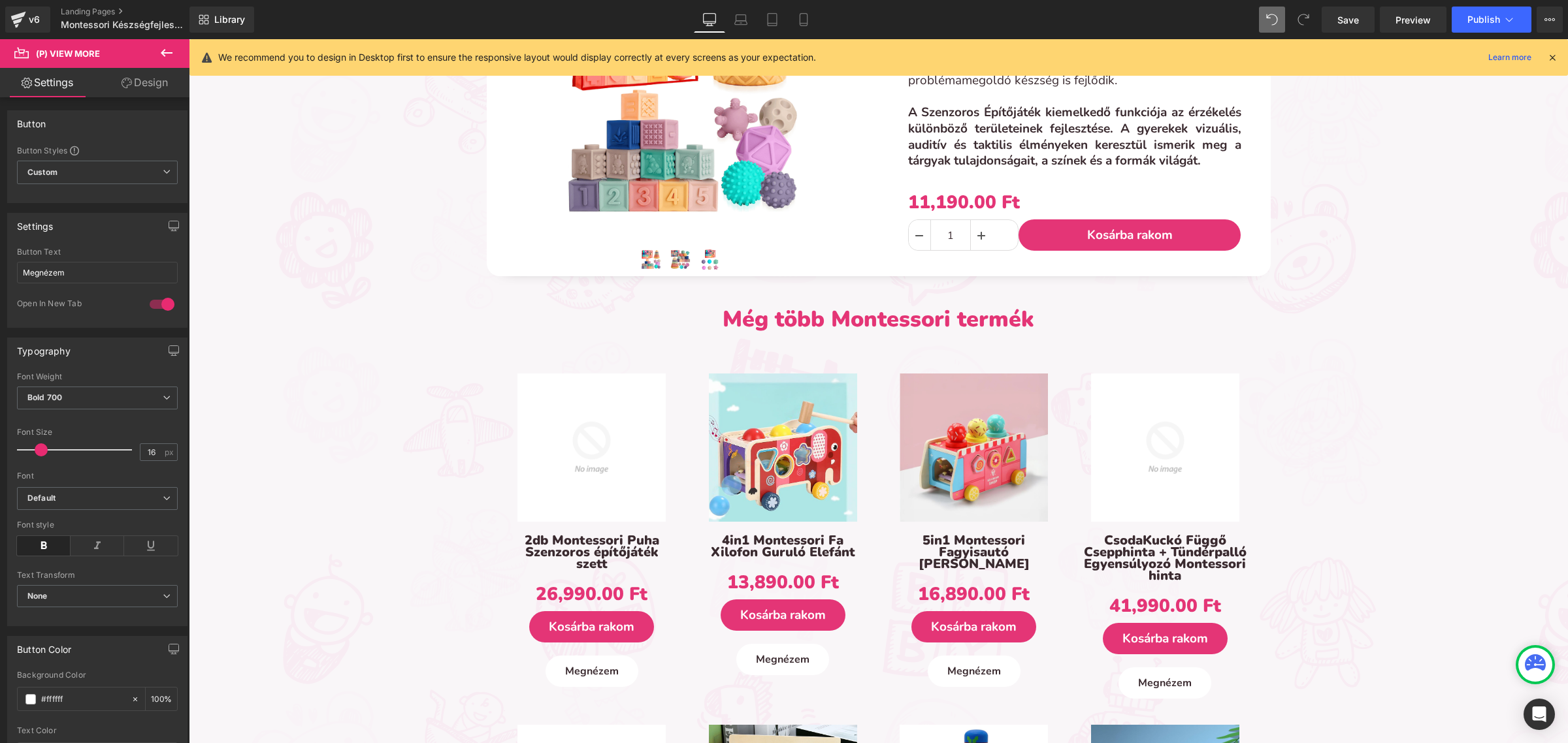
scroll to position [1796, 0]
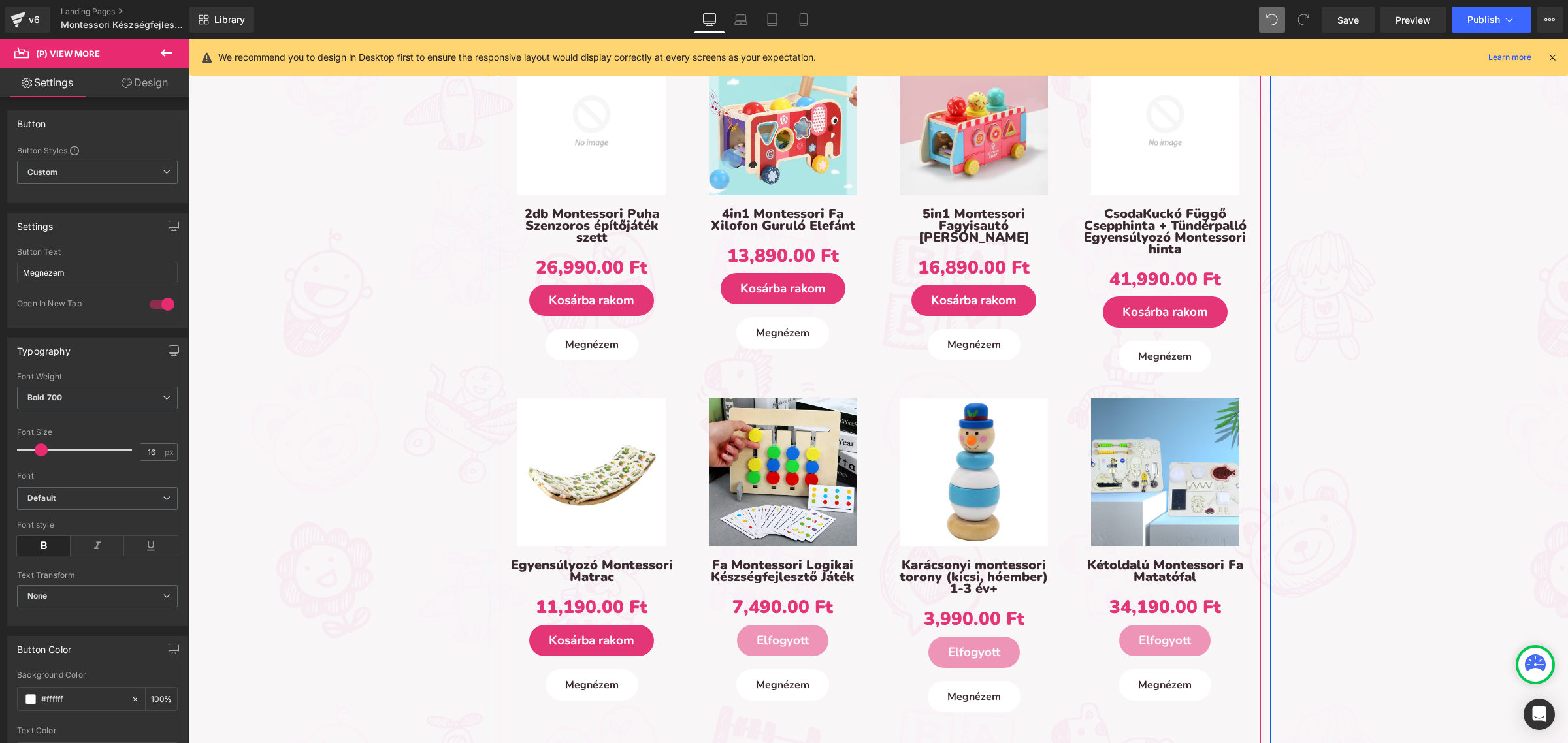
click at [521, 369] on div "Sale Off (P) Image 2db Montessori Puha Szenzoros építőjáték szett (P) Title 26,…" at bounding box center [592, 203] width 192 height 340
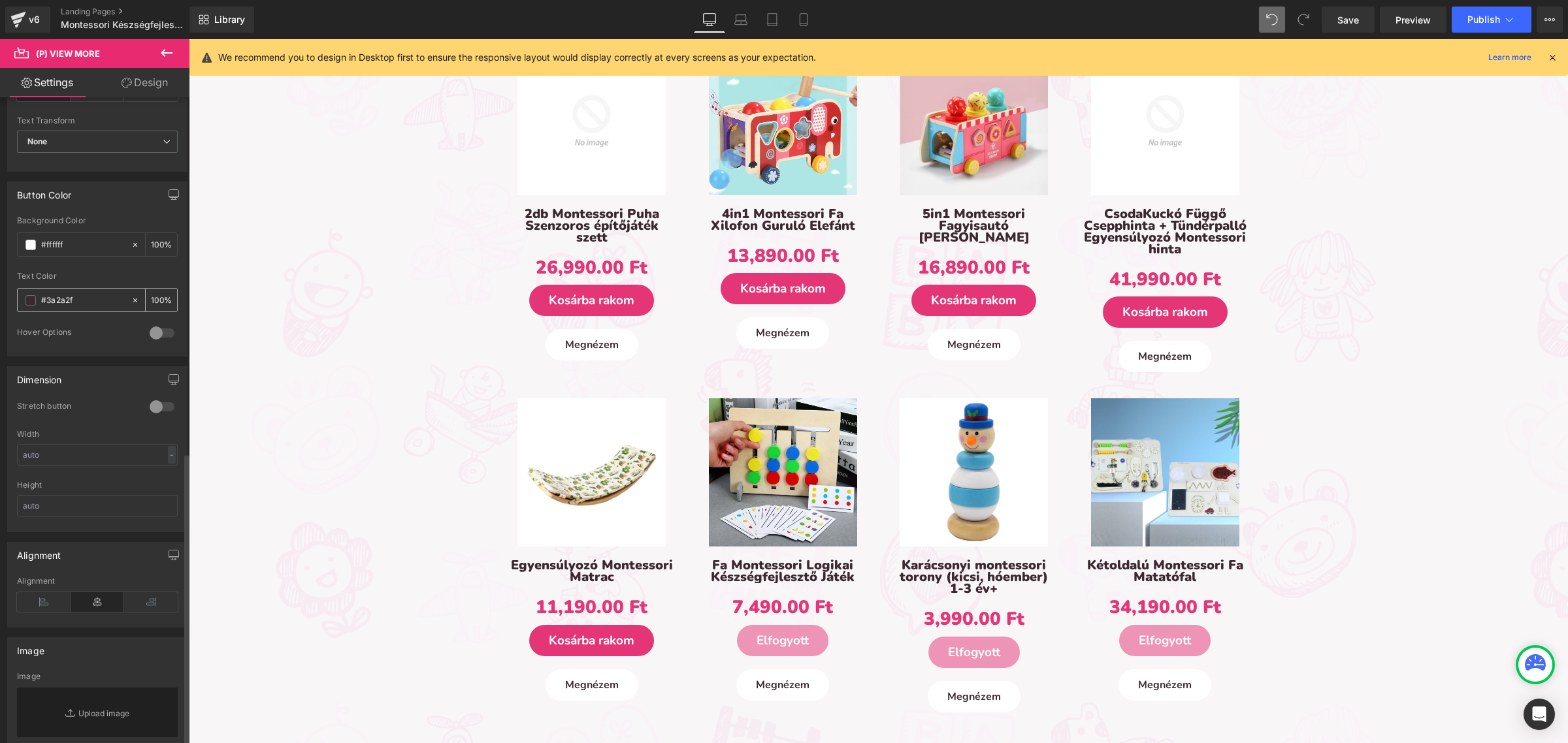
scroll to position [294, 0]
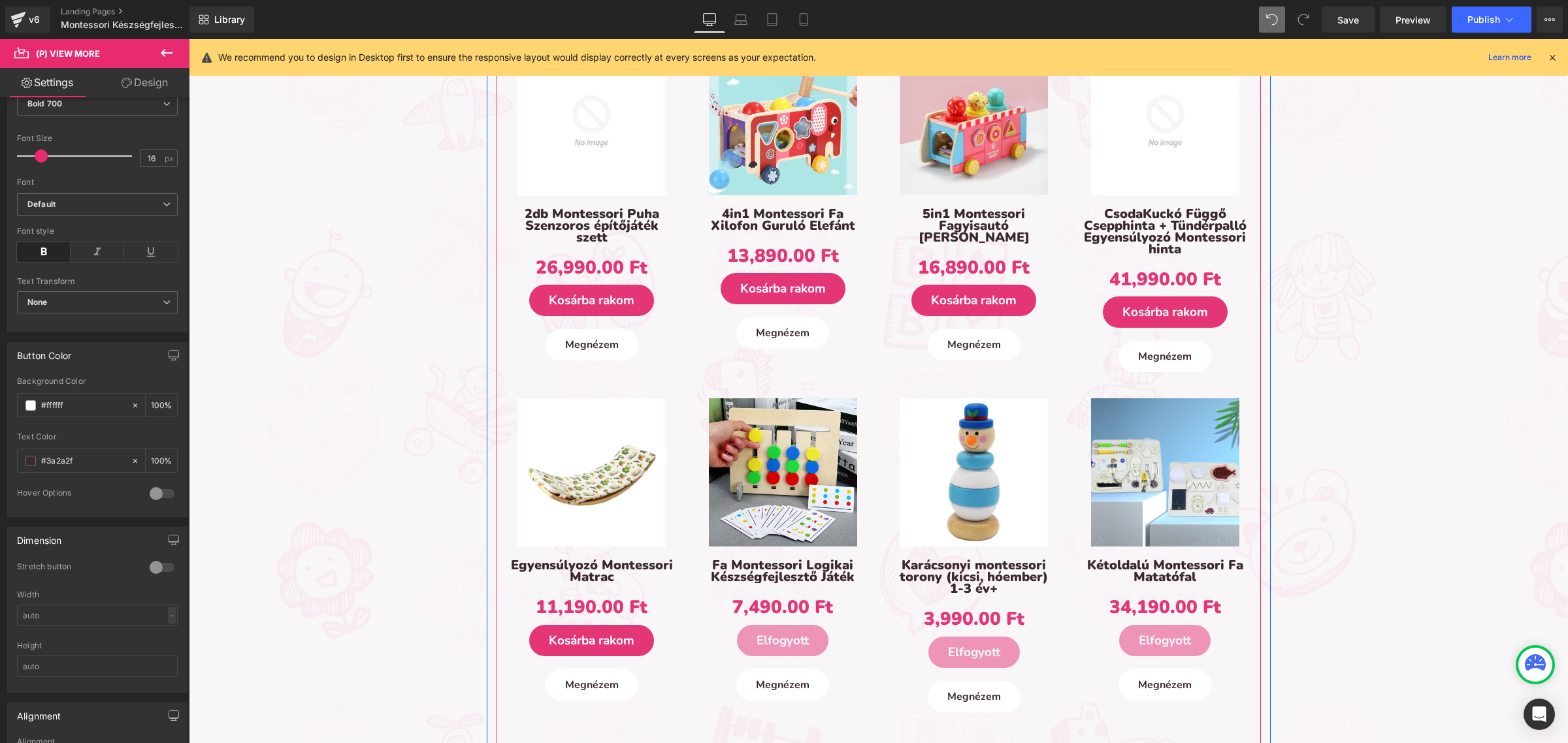
click at [518, 367] on div "Sale Off (P) Image 2db Montessori Puha Szenzoros építőjáték szett (P) Title 26,…" at bounding box center [592, 203] width 192 height 340
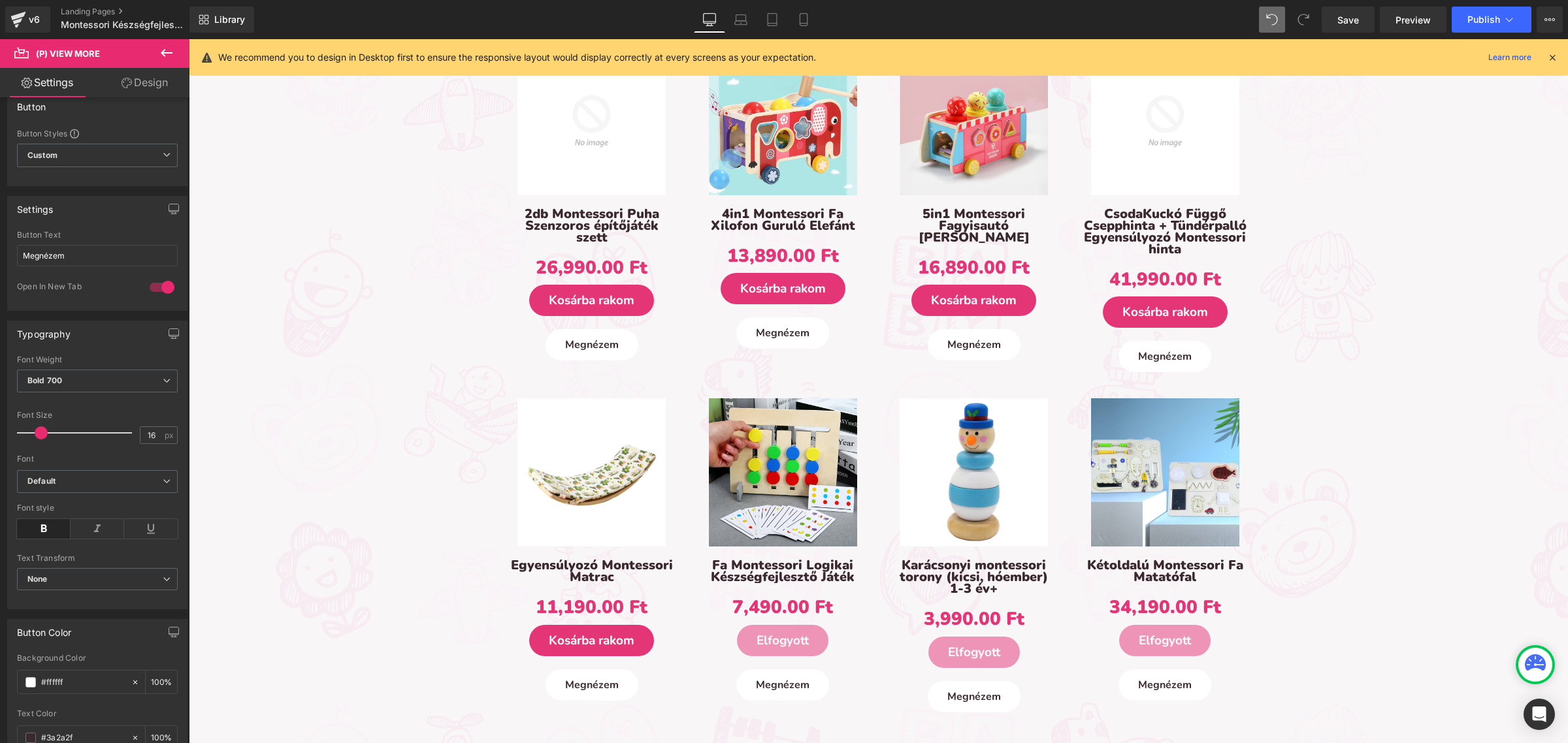
scroll to position [0, 0]
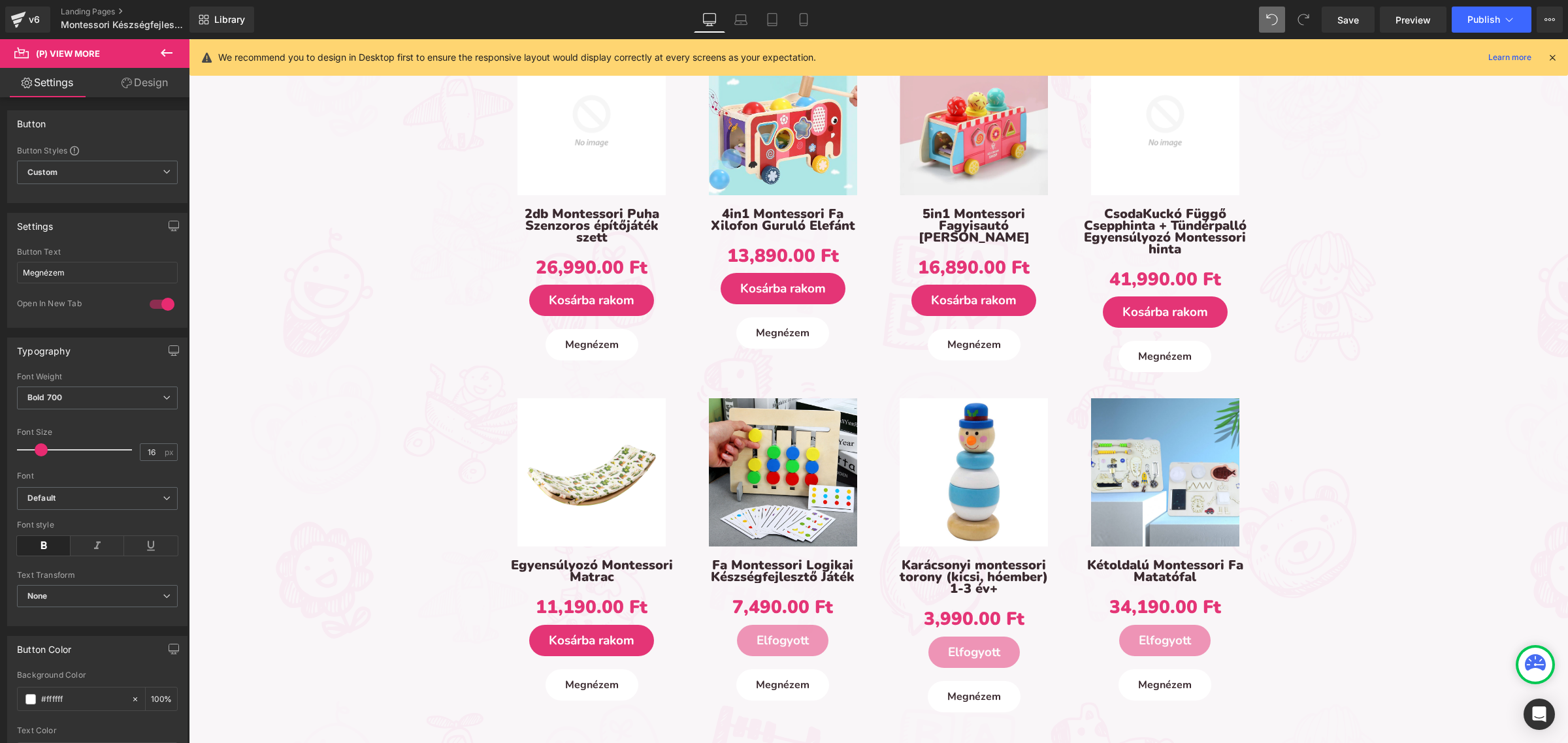
click at [157, 48] on button at bounding box center [167, 53] width 46 height 29
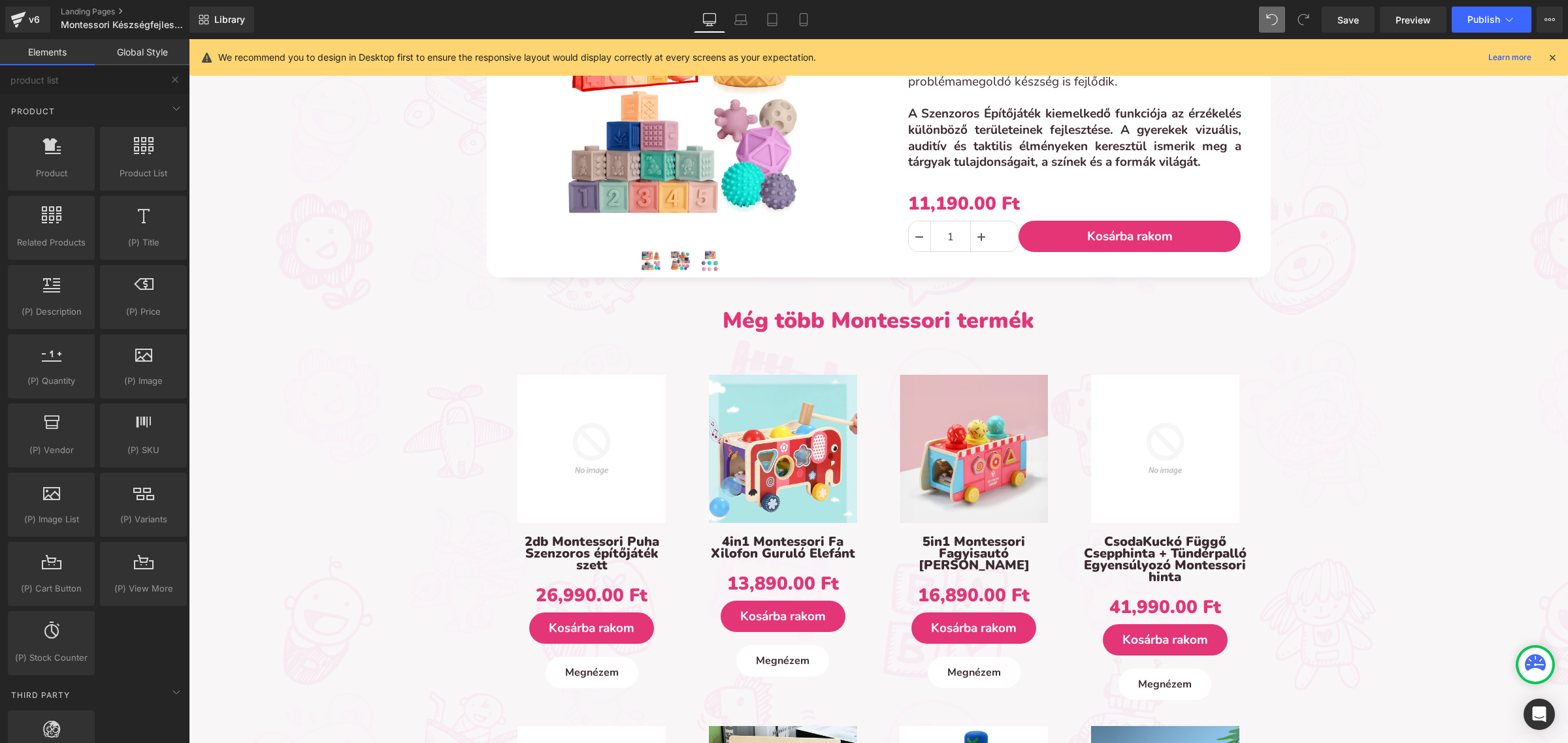
scroll to position [1306, 0]
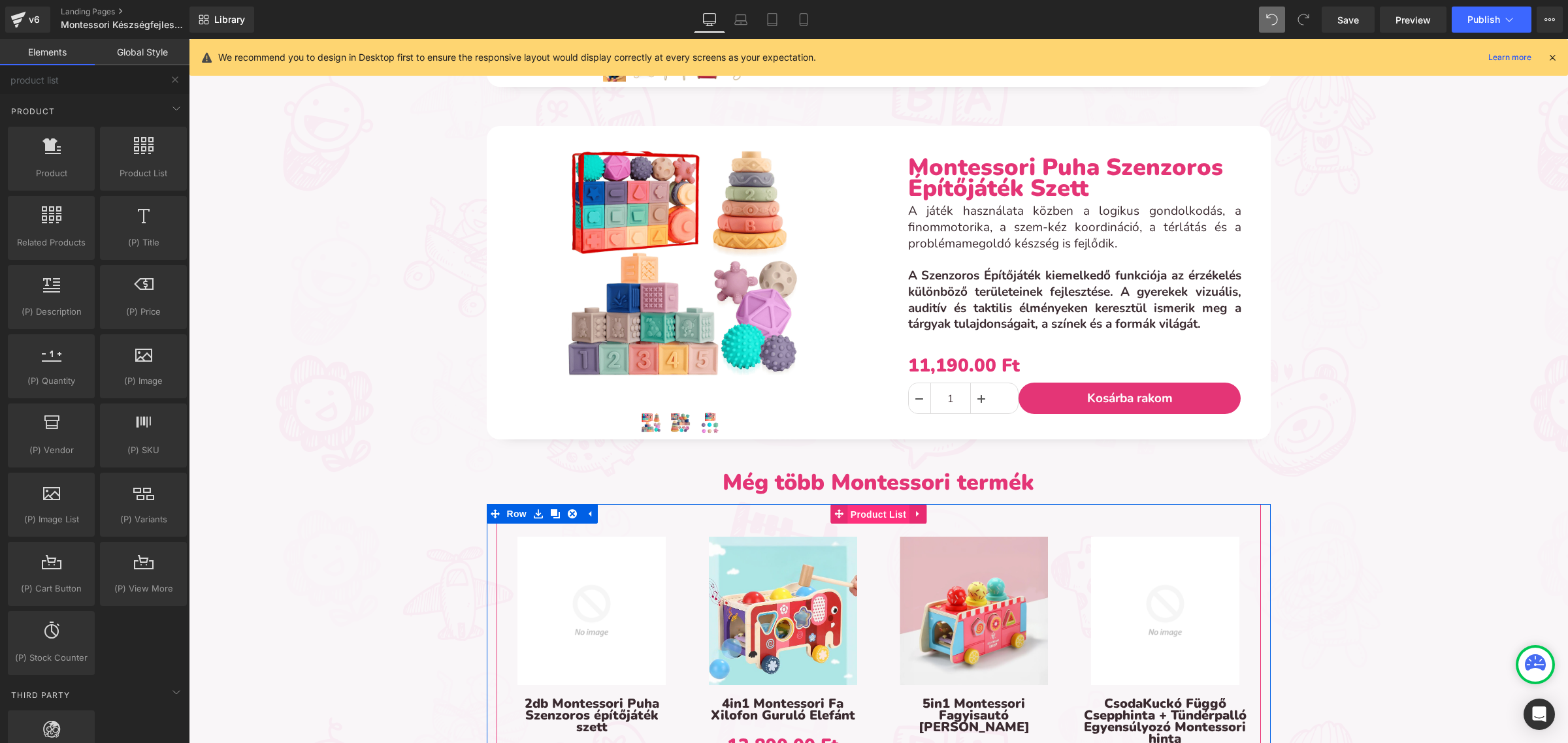
click at [862, 508] on span "Product List" at bounding box center [878, 514] width 62 height 20
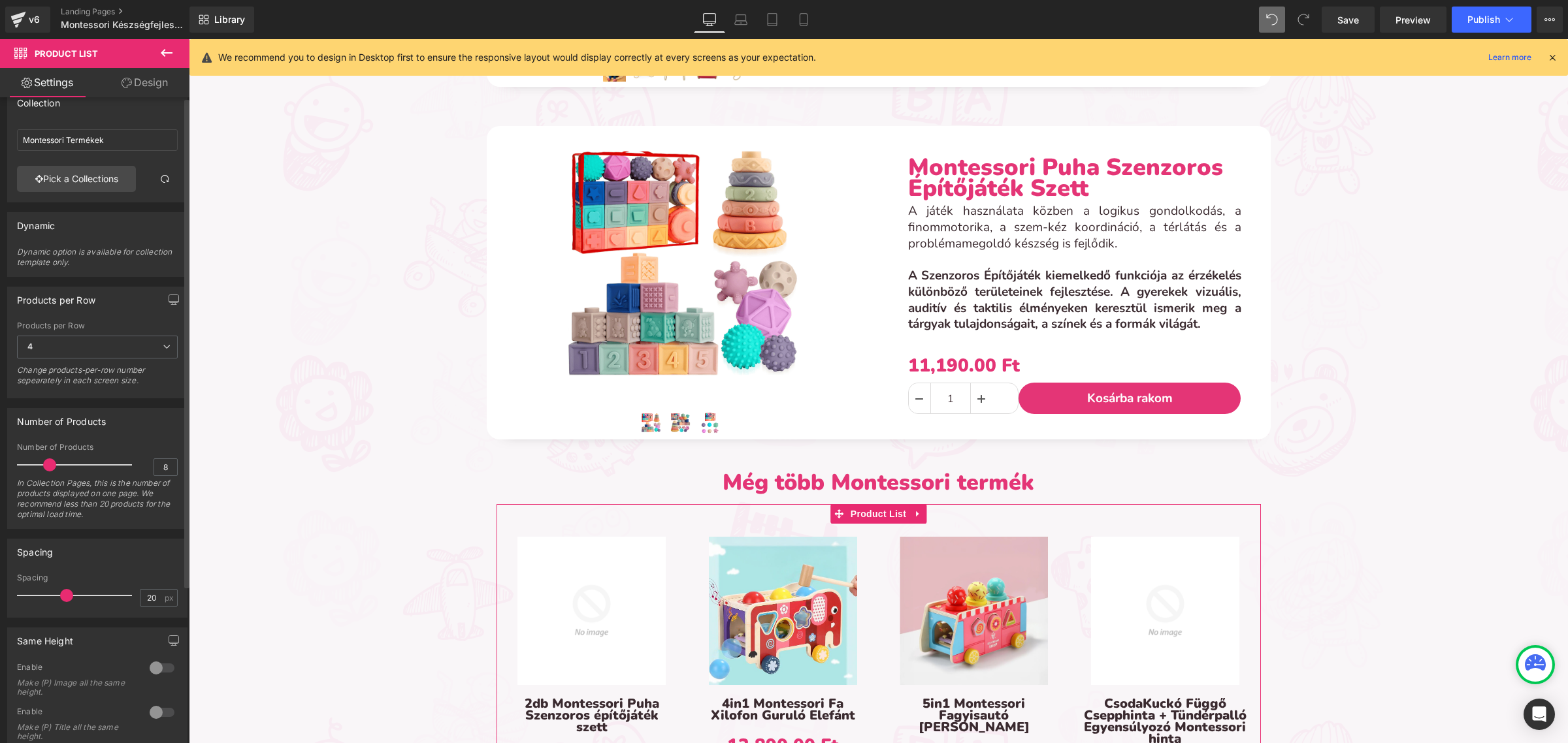
scroll to position [0, 0]
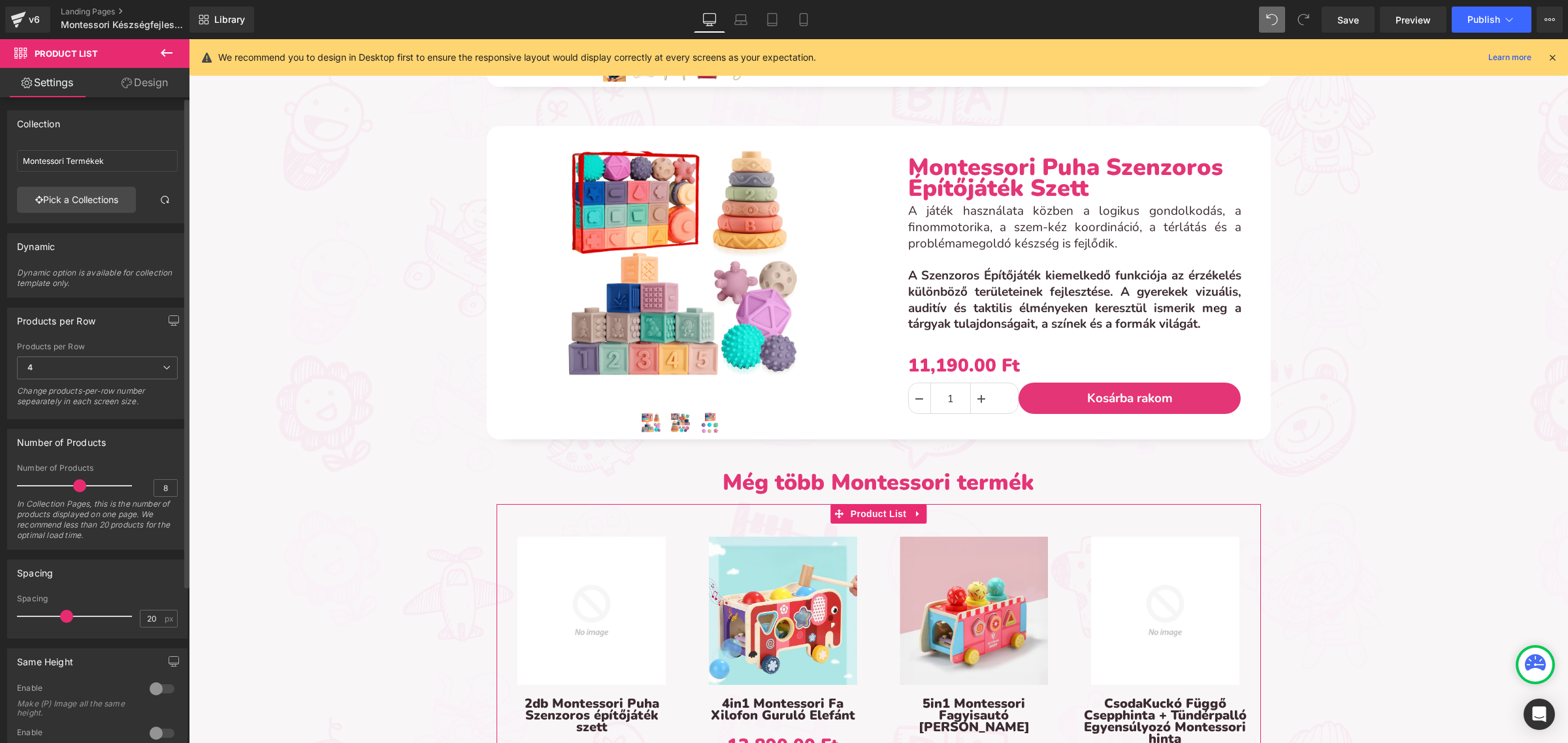
drag, startPoint x: 49, startPoint y: 482, endPoint x: 79, endPoint y: 485, distance: 30.1
click at [79, 485] on span at bounding box center [79, 485] width 13 height 13
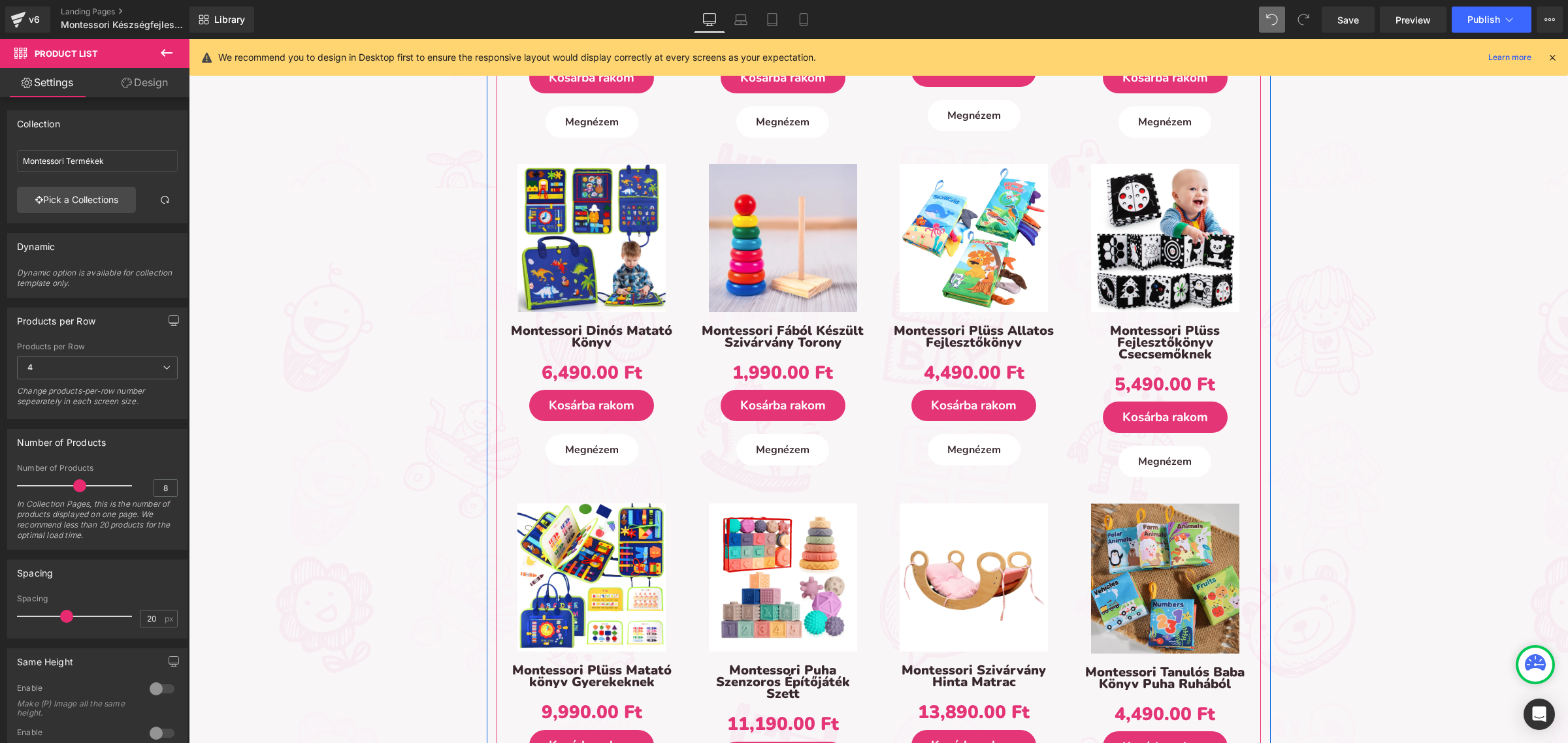
scroll to position [2613, 0]
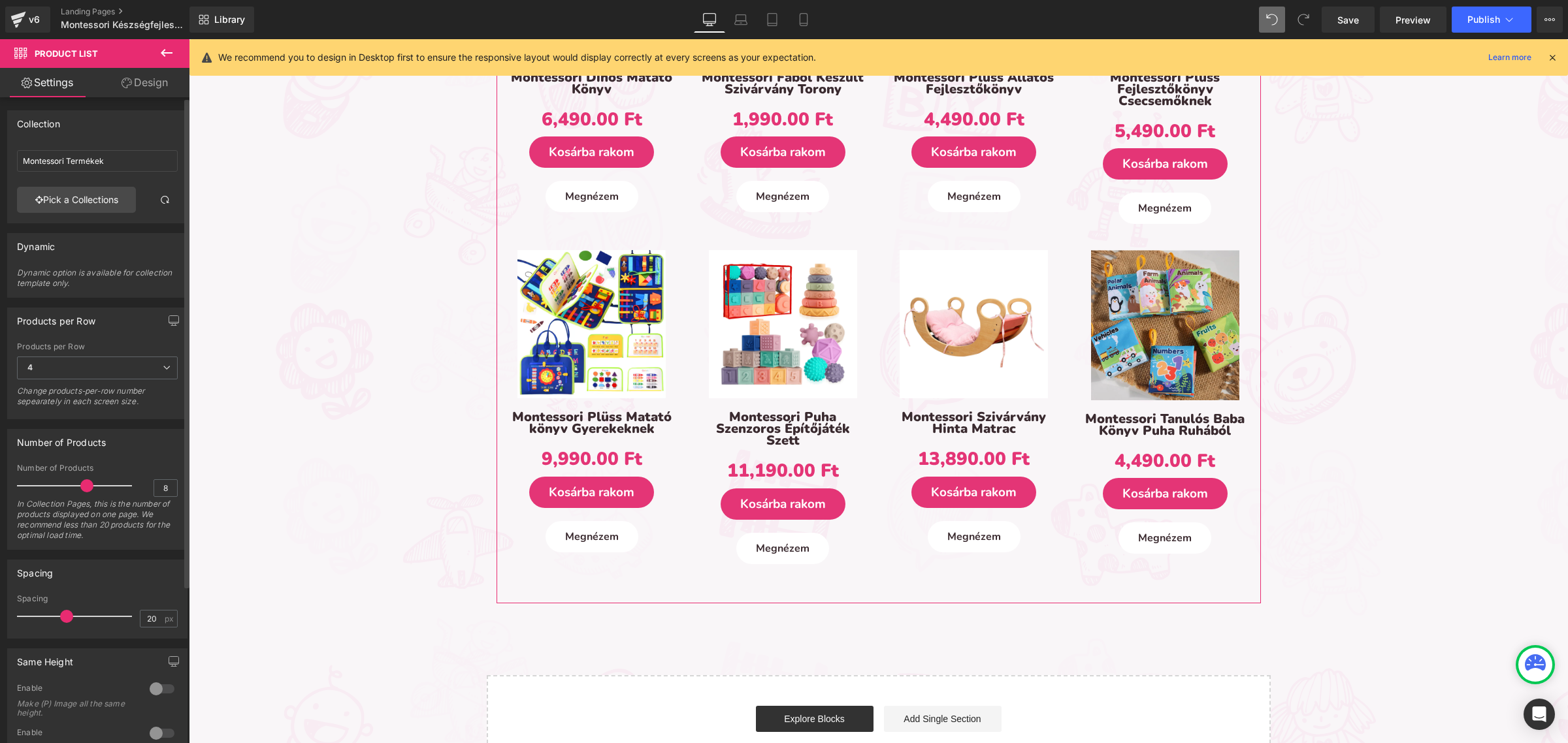
drag, startPoint x: 82, startPoint y: 487, endPoint x: 90, endPoint y: 490, distance: 8.5
click at [90, 490] on div at bounding box center [78, 485] width 108 height 26
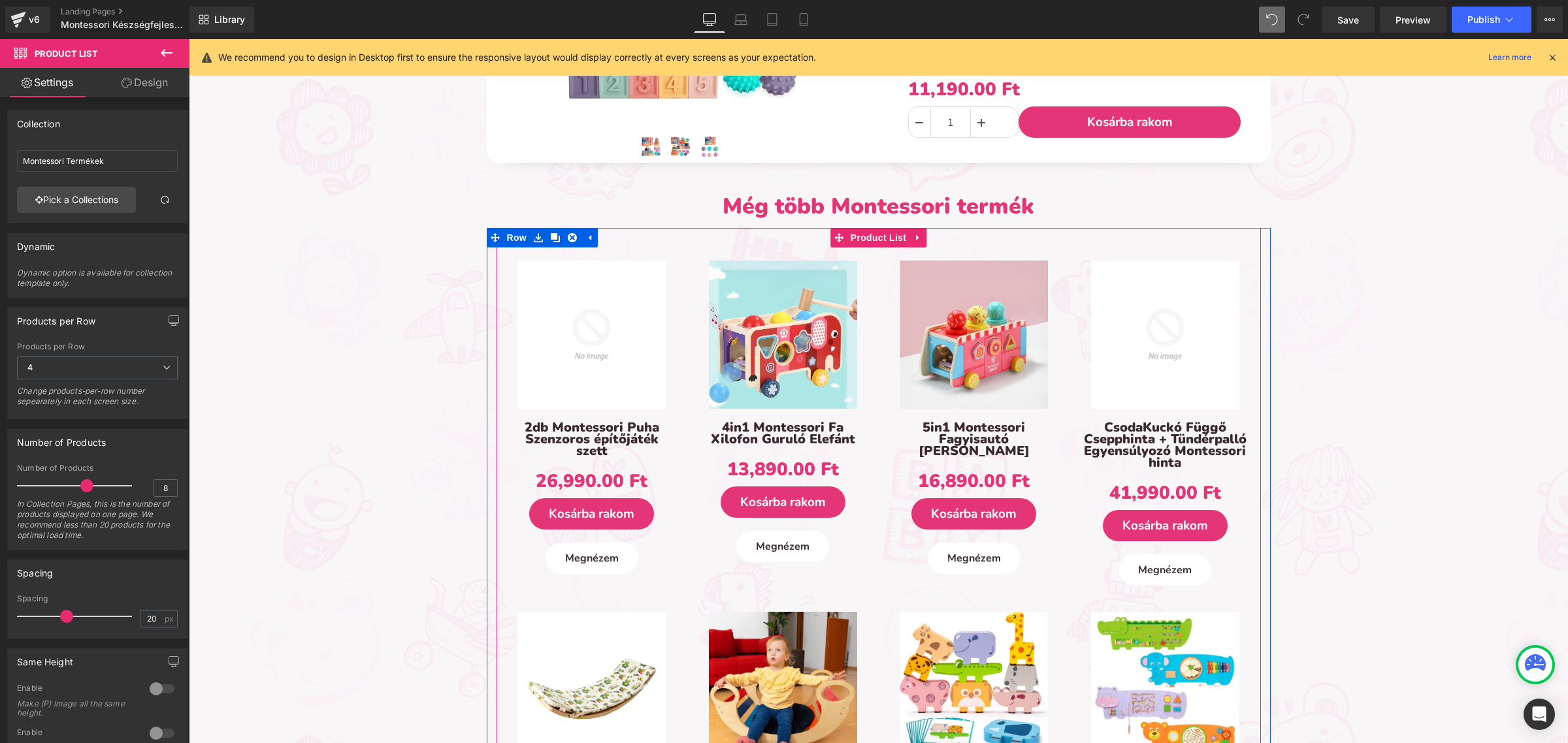
scroll to position [1441, 0]
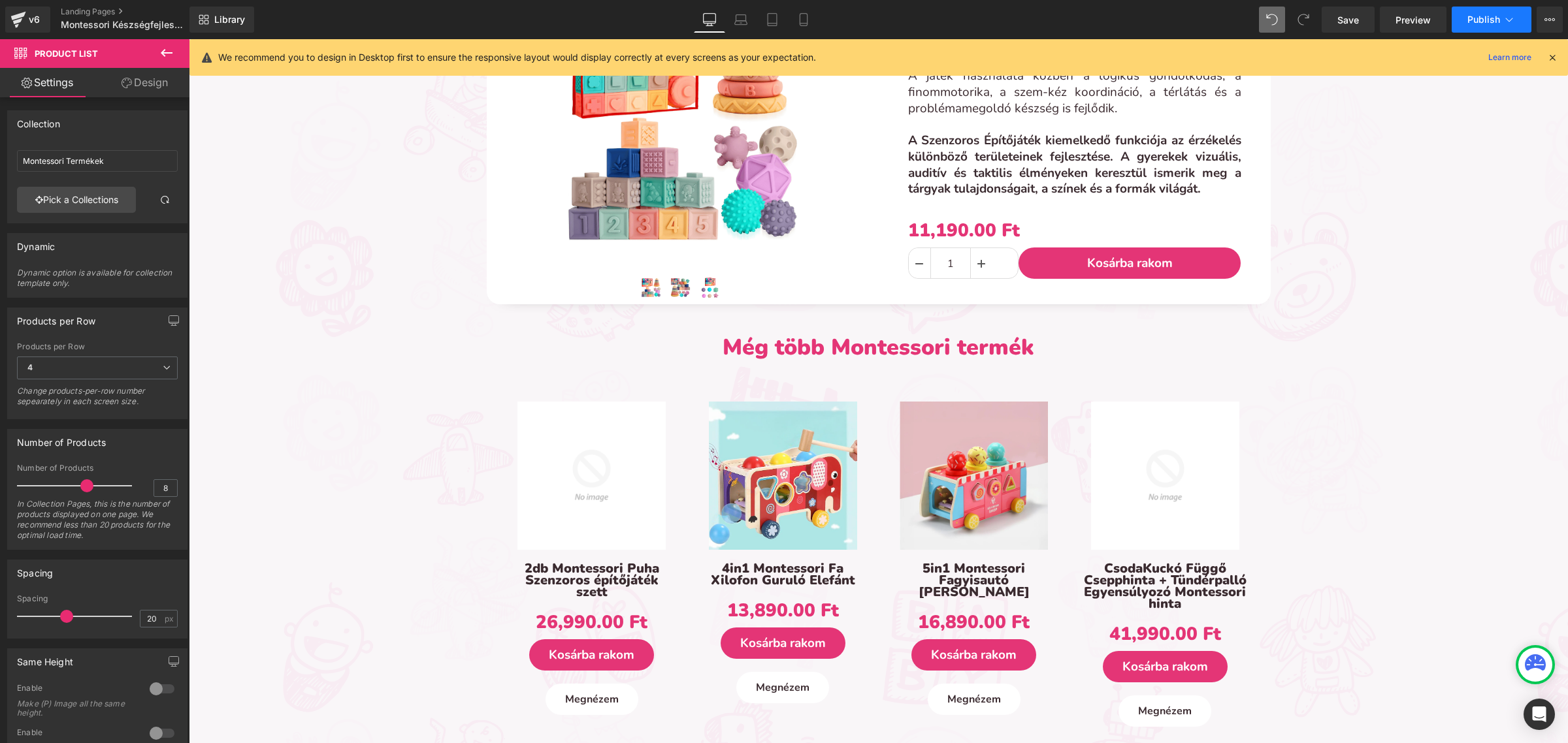
click at [1476, 24] on span "Publish" at bounding box center [1484, 19] width 33 height 10
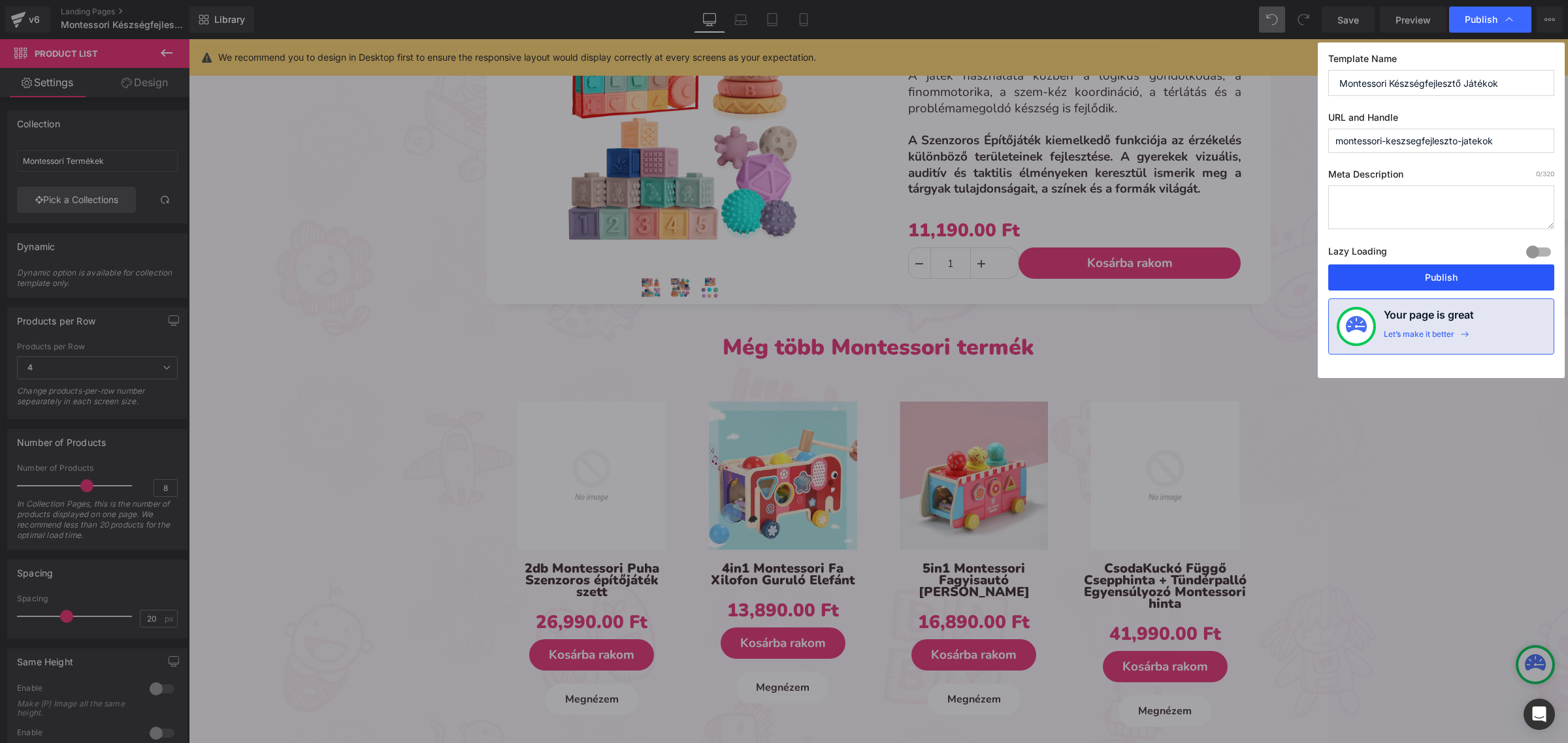
click at [1471, 281] on button "Publish" at bounding box center [1442, 277] width 226 height 26
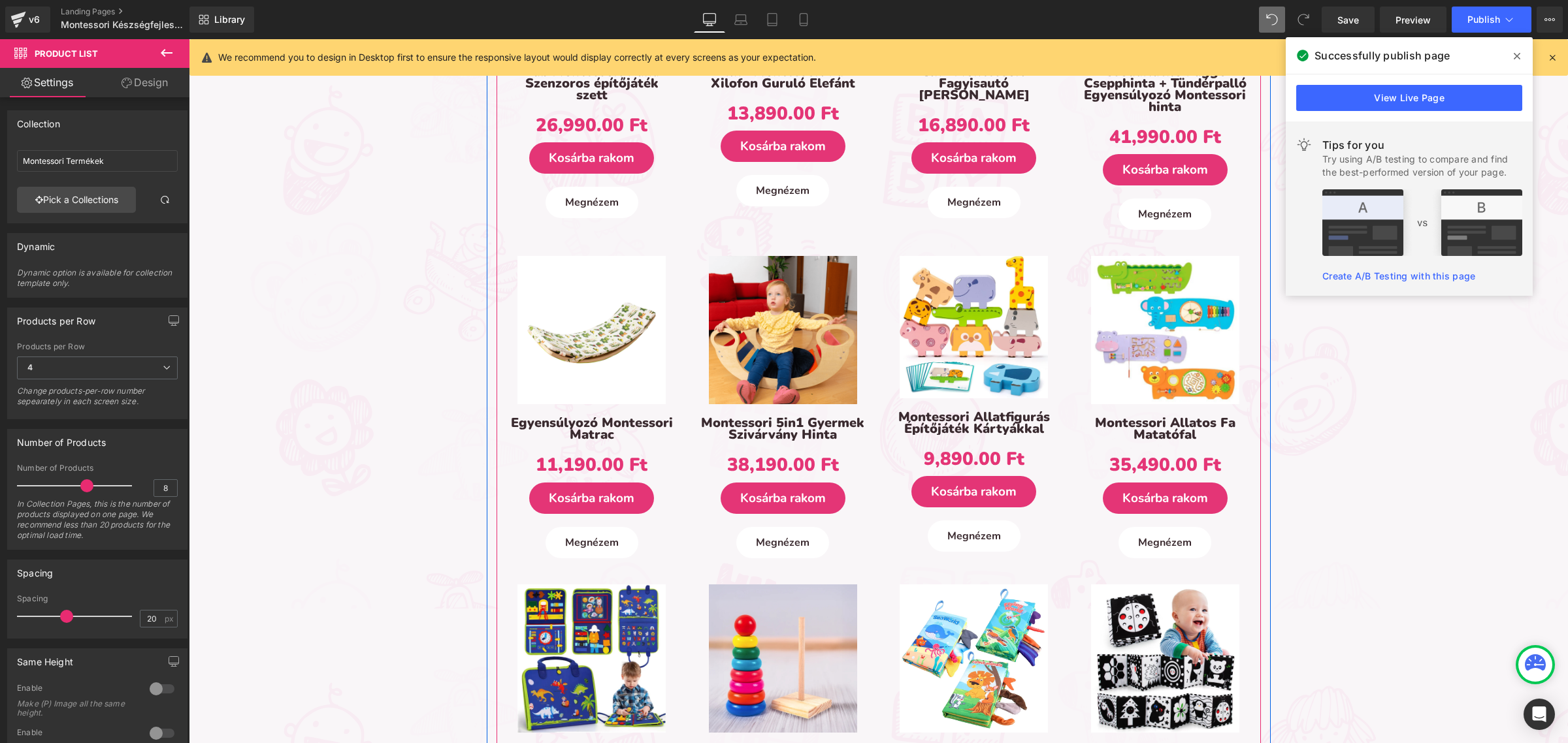
scroll to position [1768, 0]
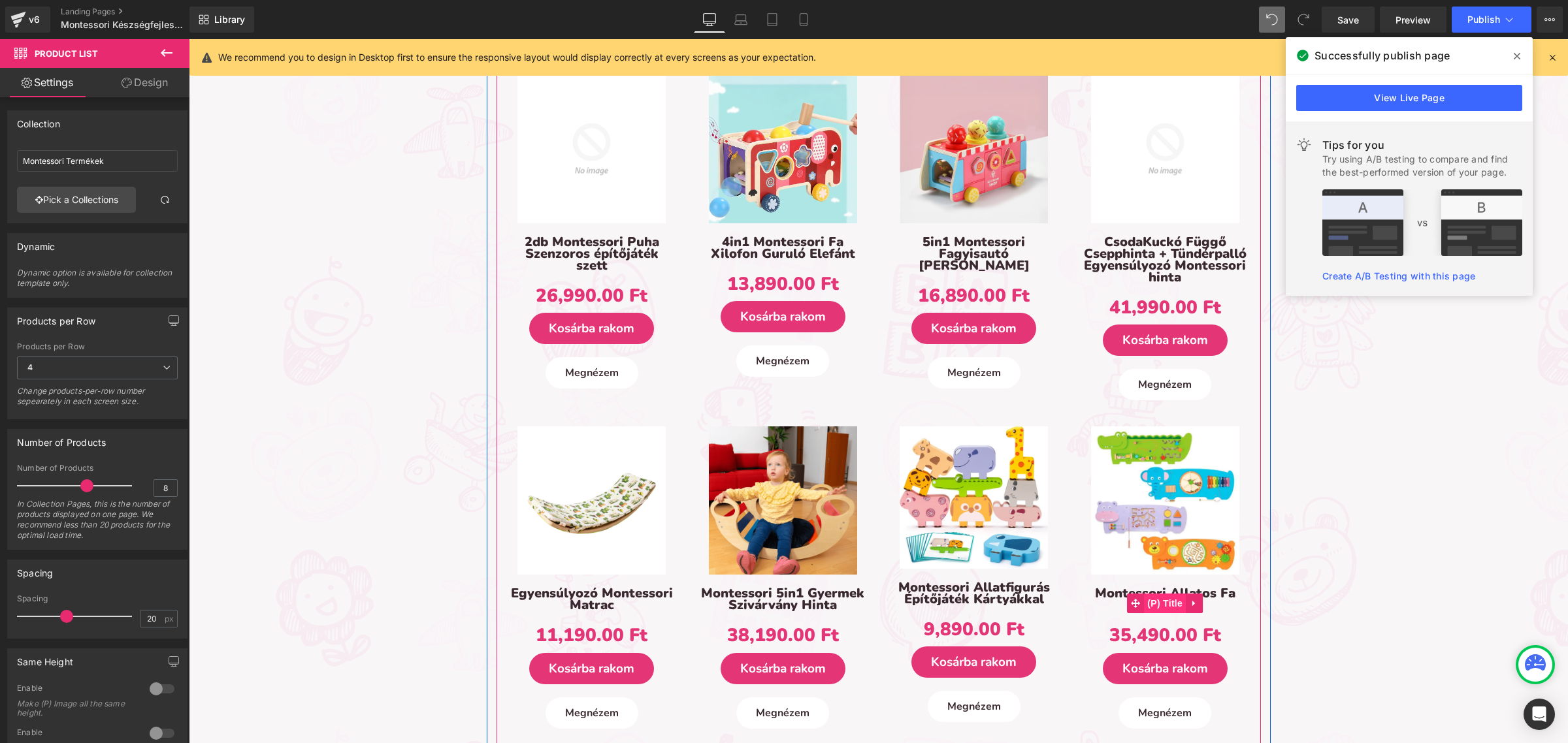
click at [1146, 602] on span "(P) Title" at bounding box center [1164, 603] width 42 height 20
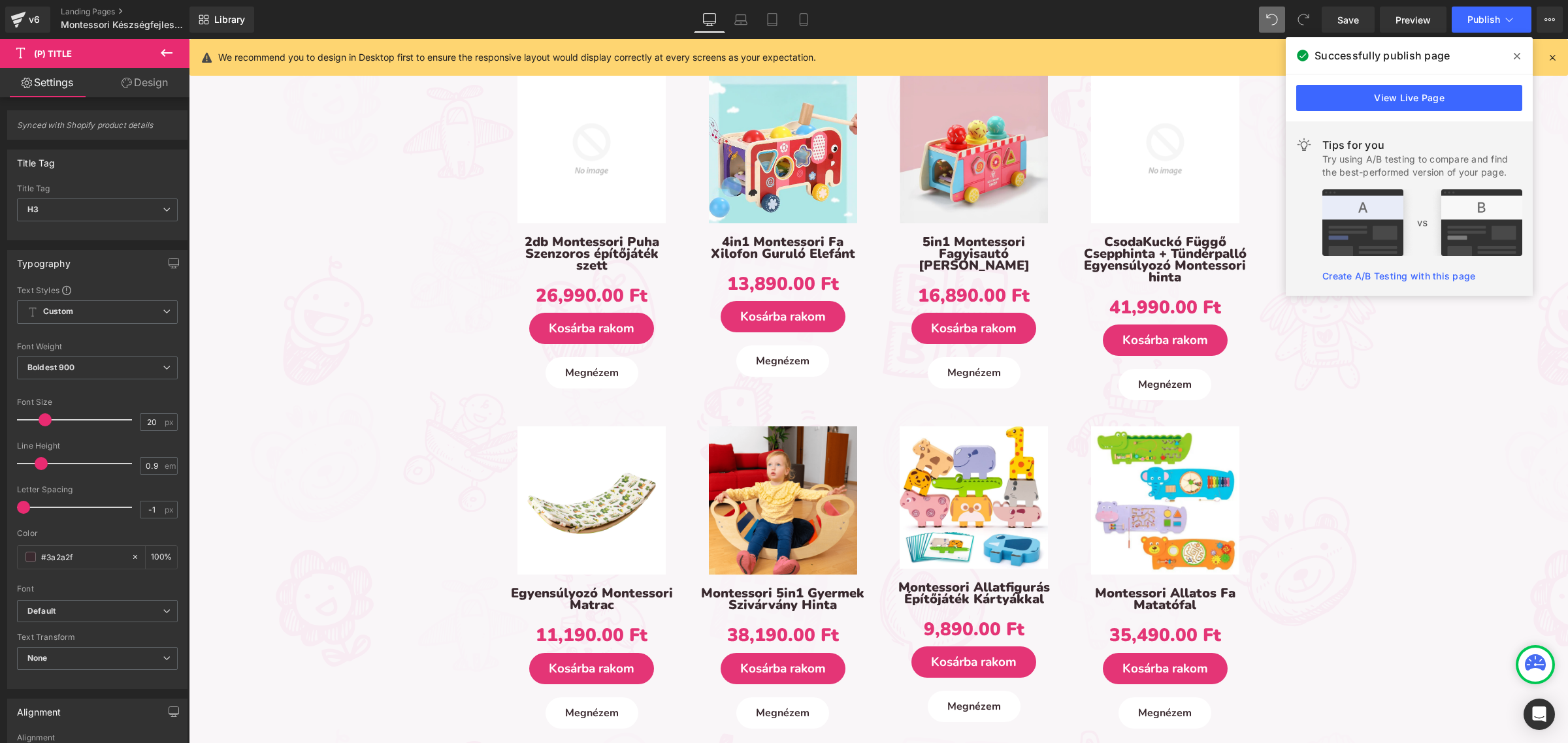
click at [103, 85] on link "Design" at bounding box center [145, 82] width 95 height 29
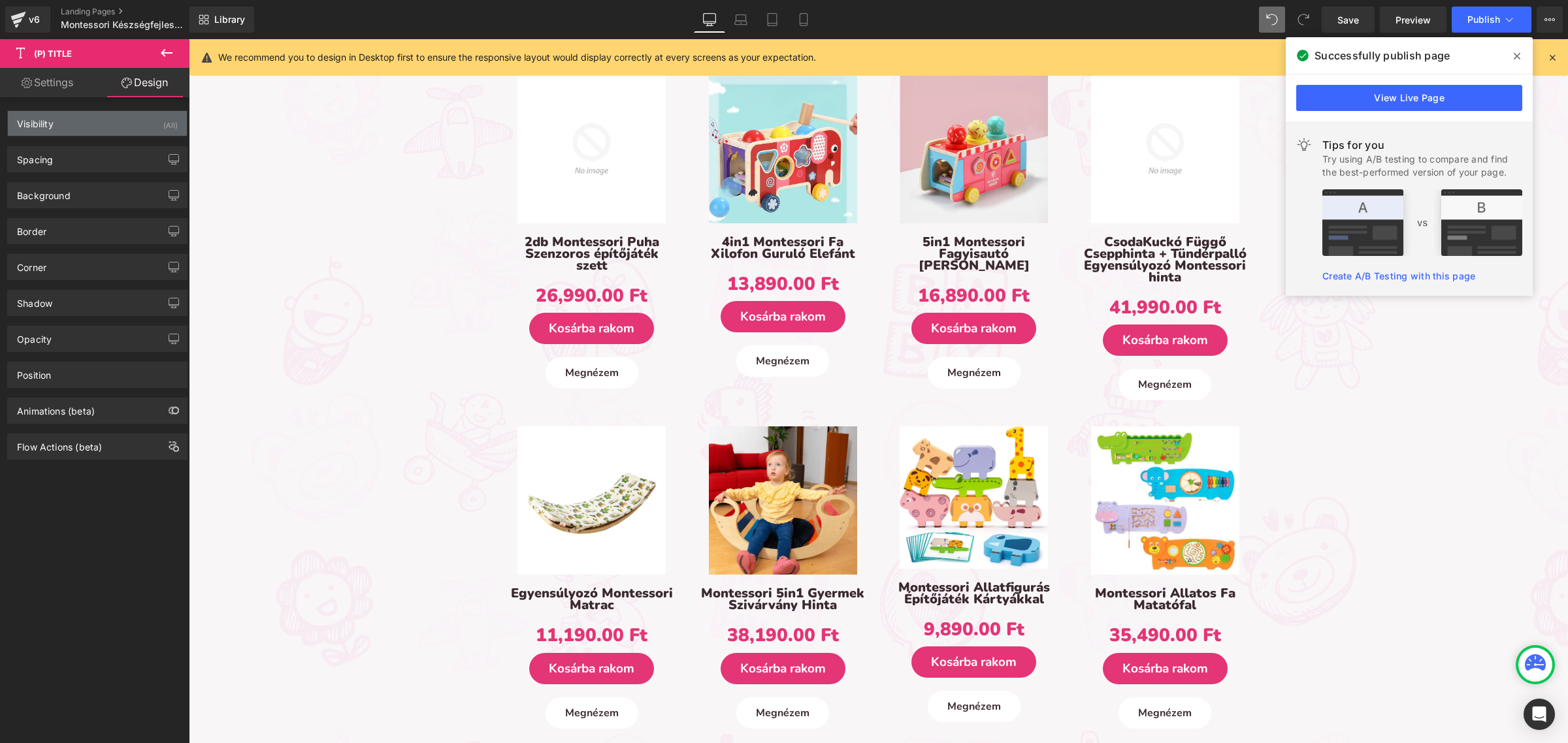
click at [88, 118] on div "Visibility (All)" at bounding box center [97, 123] width 179 height 25
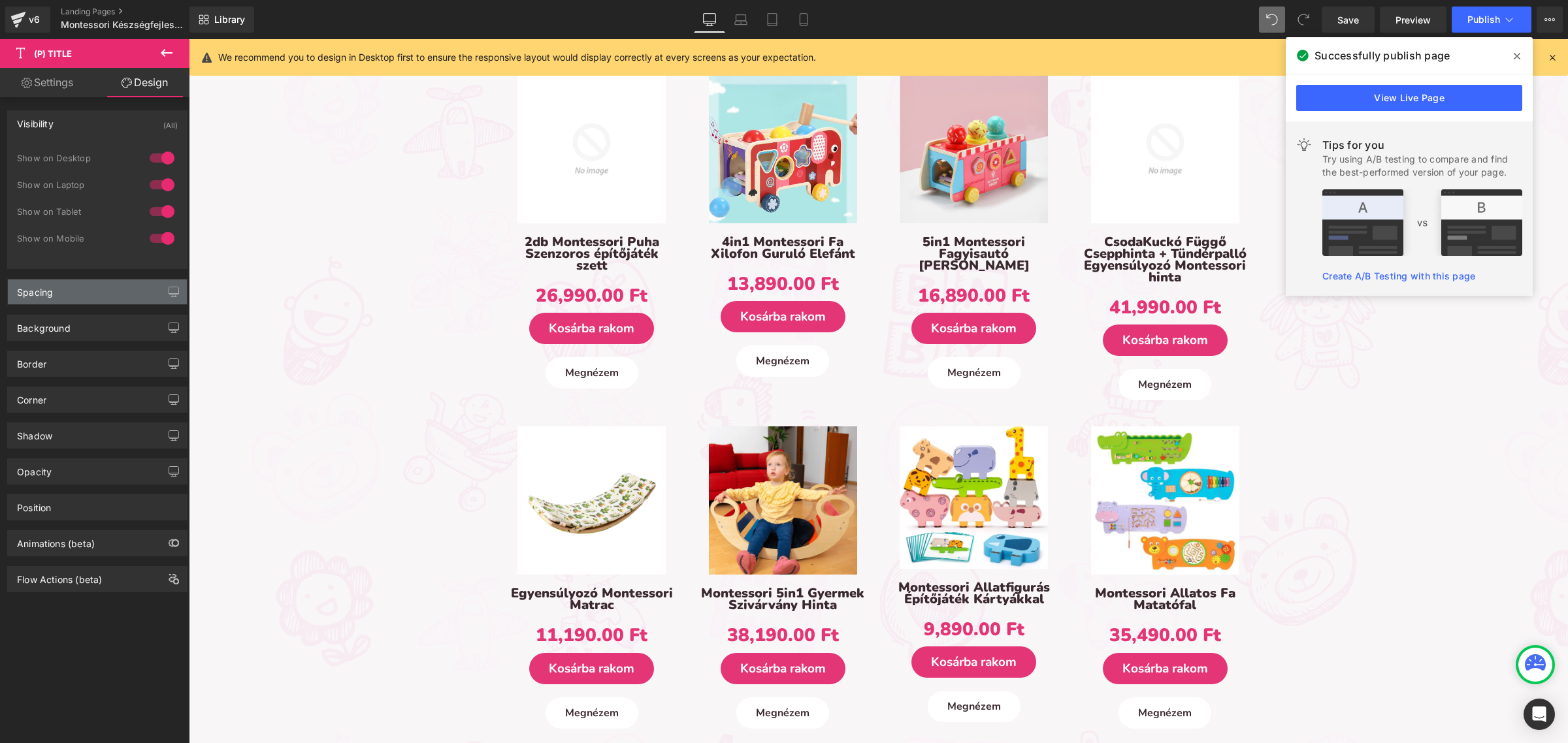
click at [68, 285] on div "Spacing" at bounding box center [97, 292] width 179 height 25
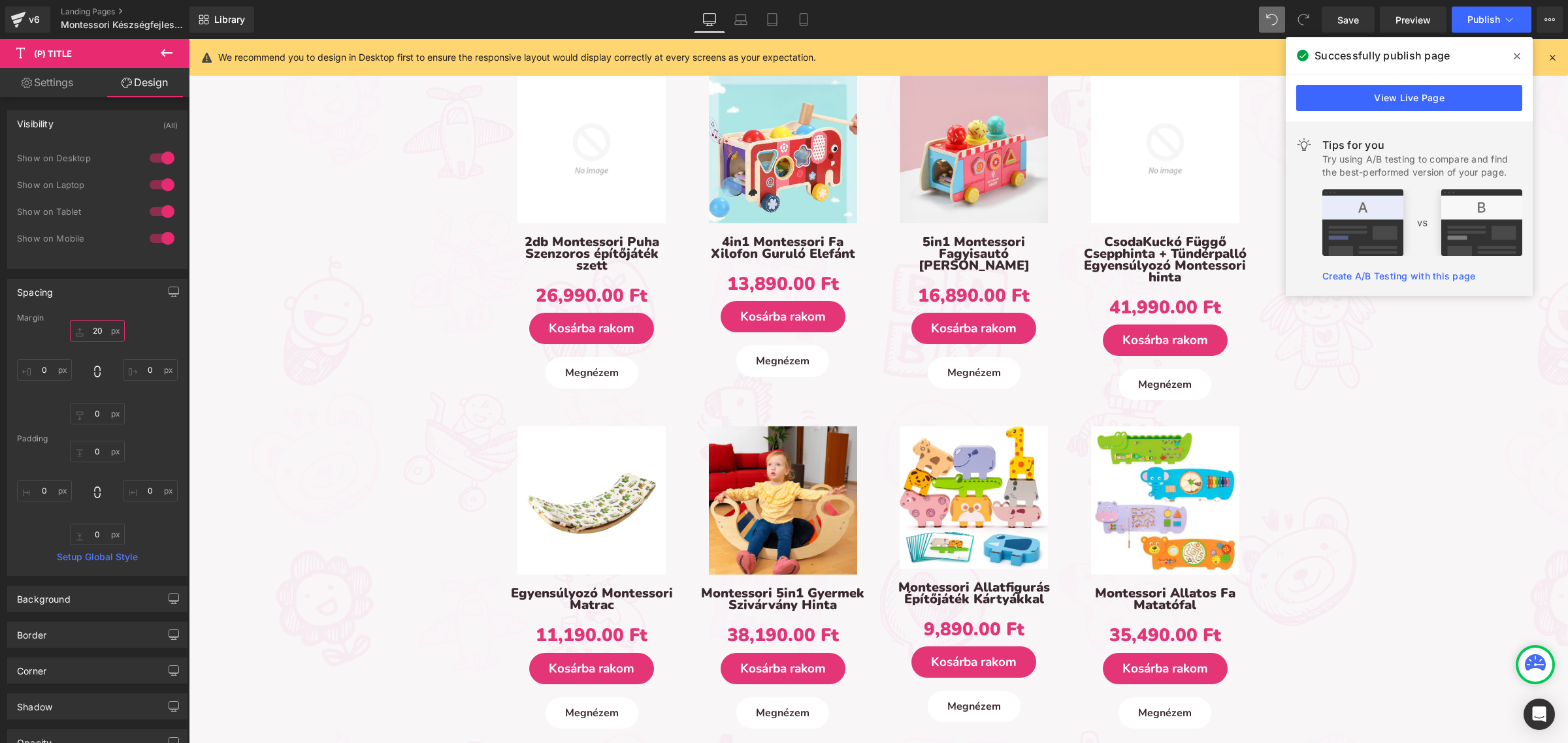
click at [102, 328] on input "20" at bounding box center [97, 330] width 55 height 21
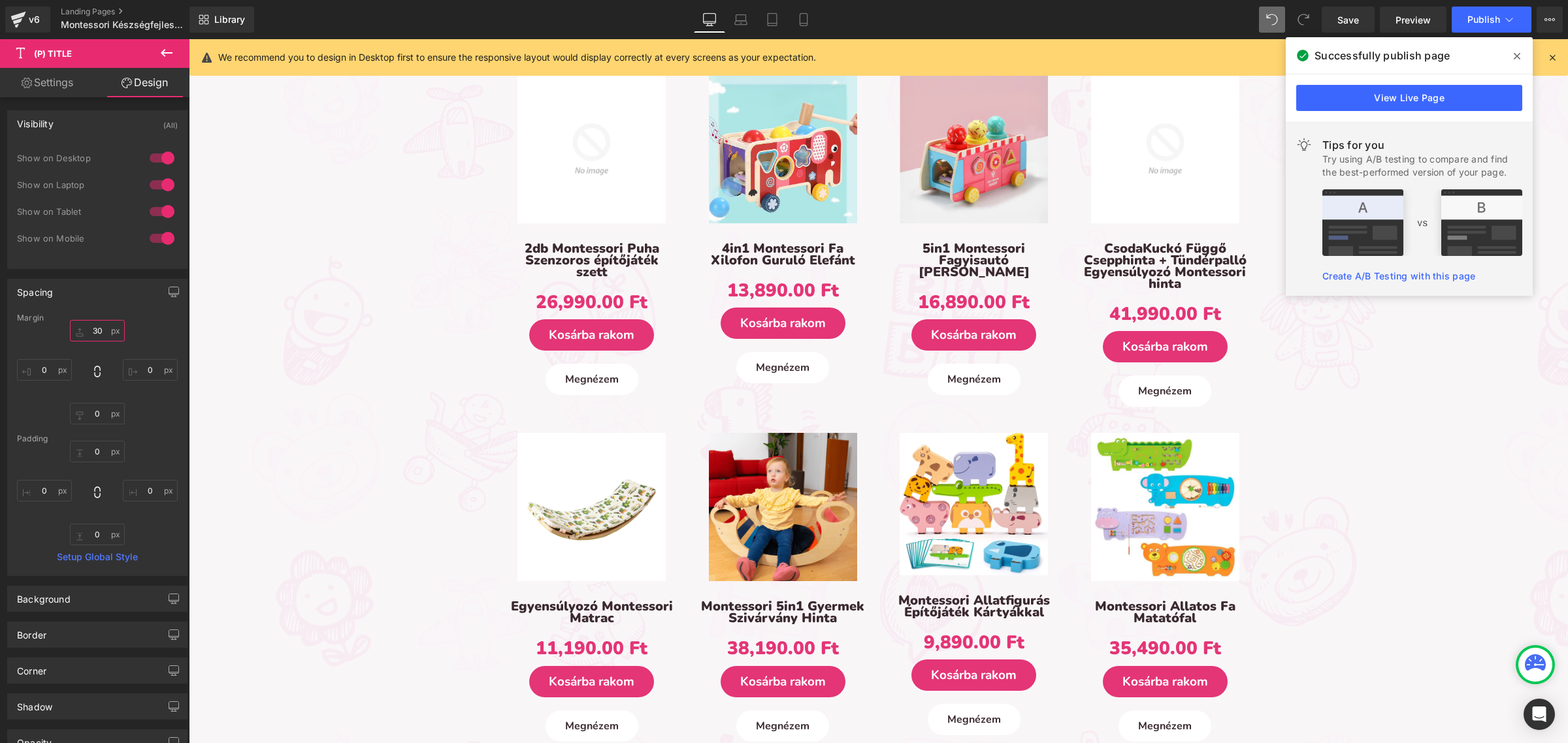
type input "30ű"
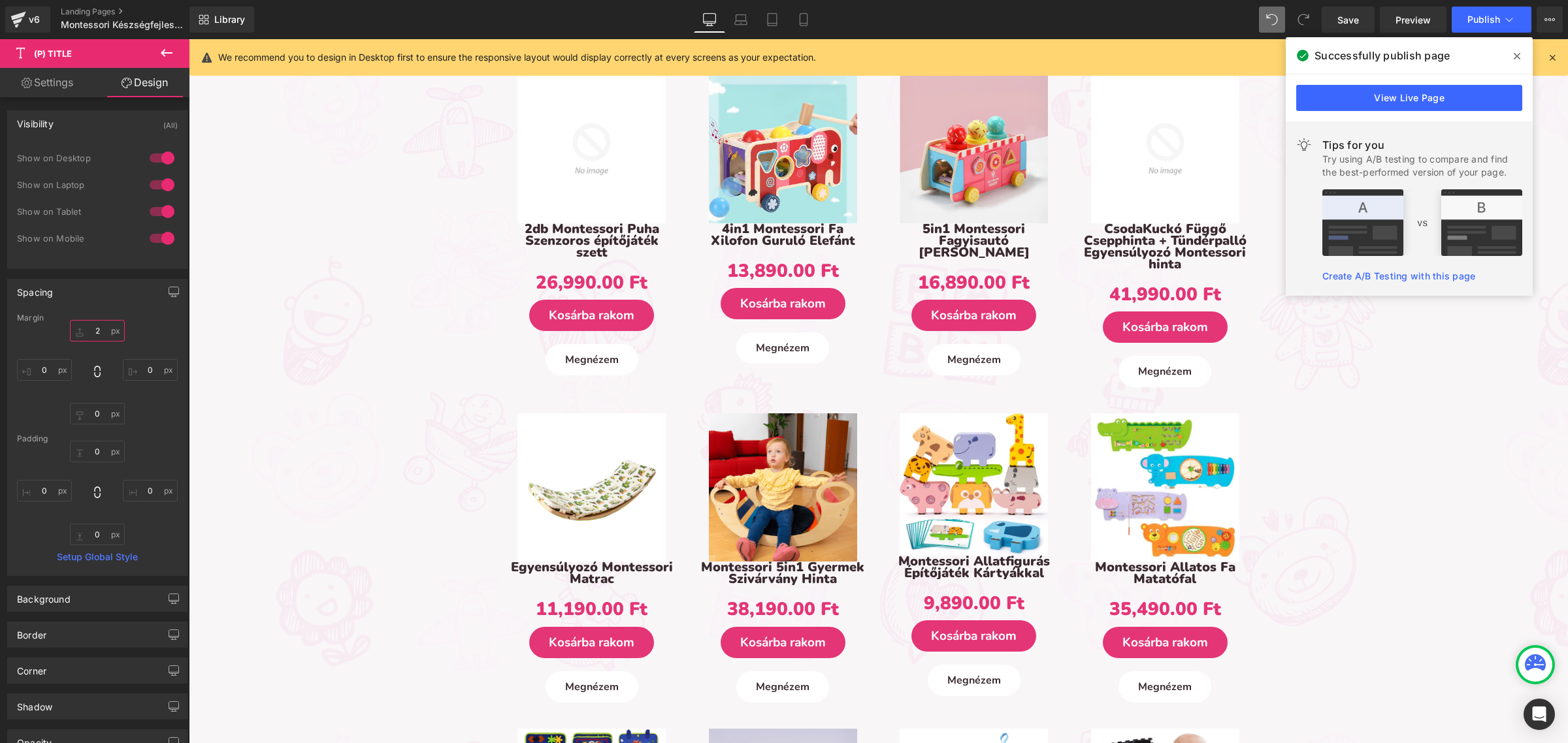
type input "20"
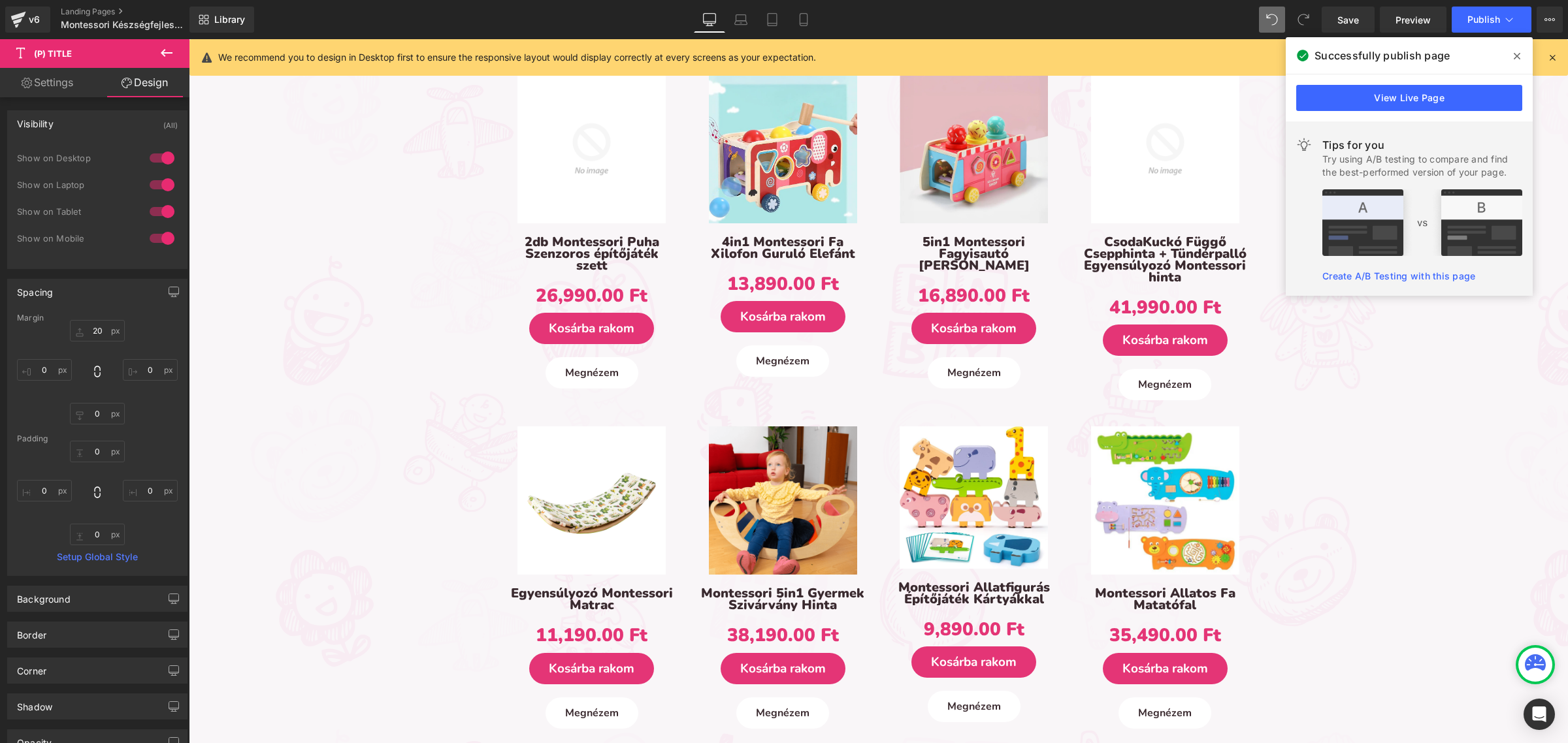
click at [157, 51] on button at bounding box center [167, 53] width 46 height 29
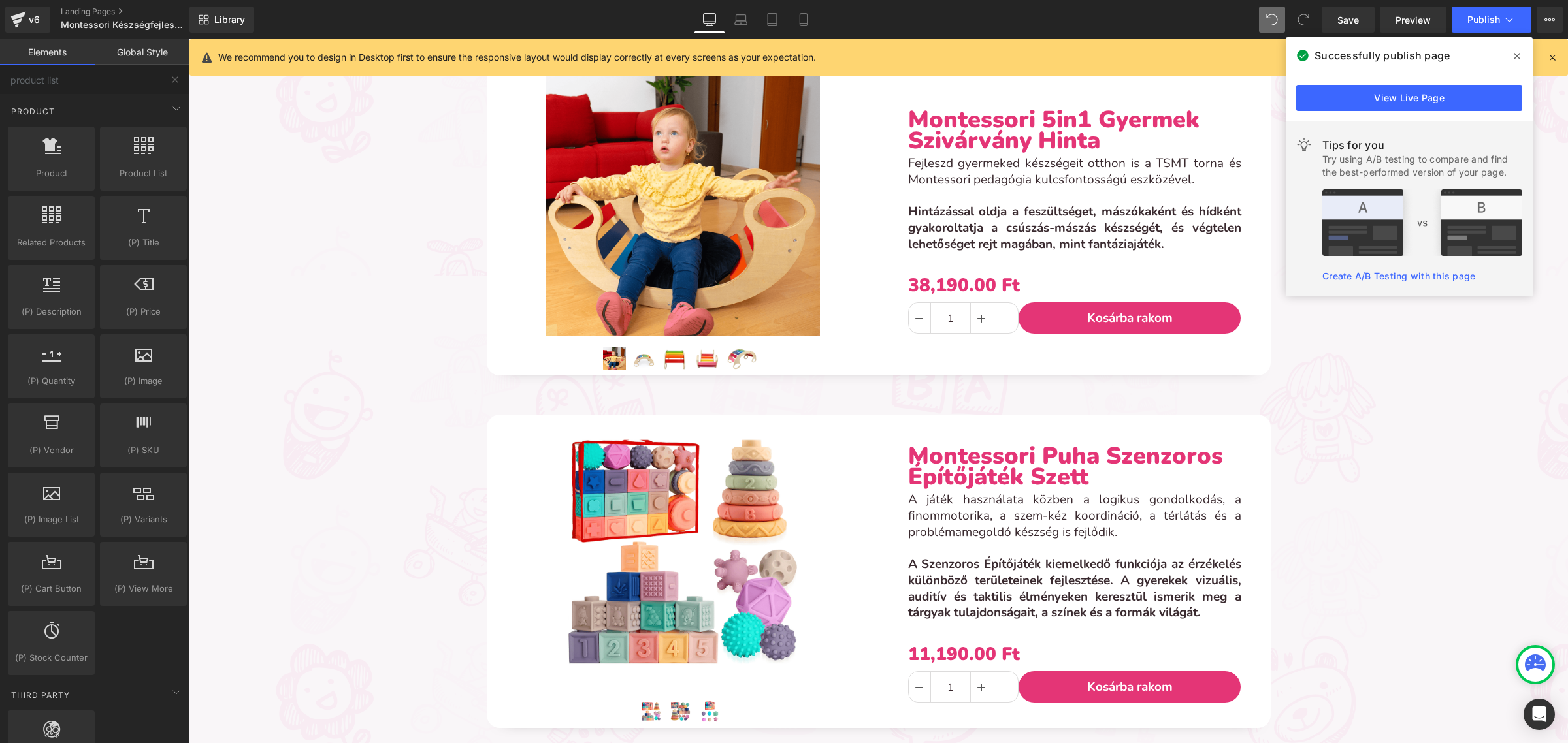
scroll to position [1224, 0]
